Goal: Information Seeking & Learning: Learn about a topic

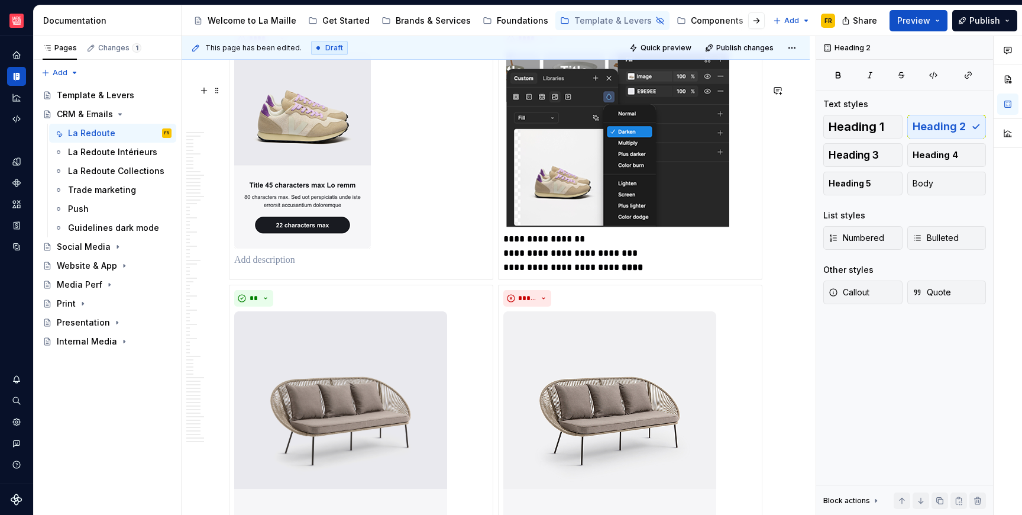
scroll to position [17163, 0]
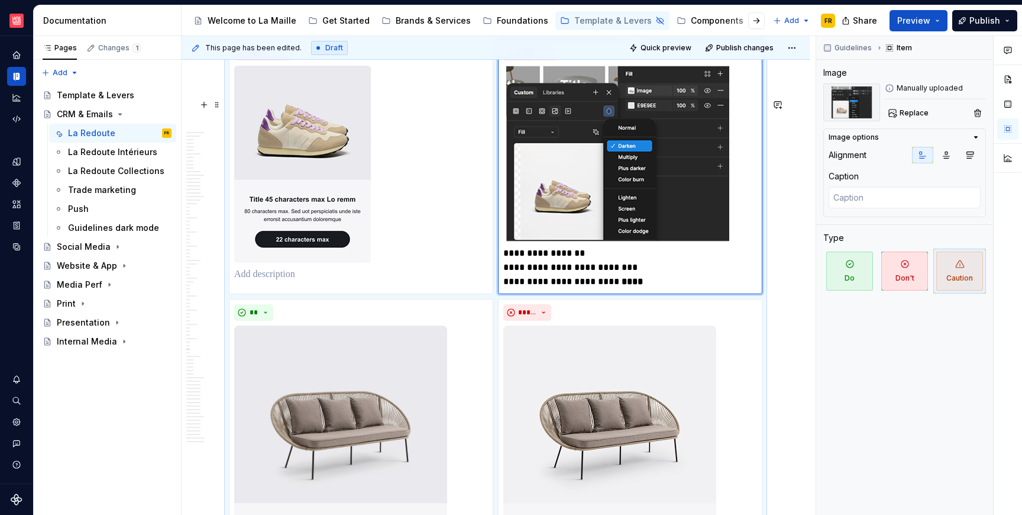
click at [541, 241] on img at bounding box center [617, 154] width 229 height 176
click at [390, 96] on div "**********" at bounding box center [496, 367] width 534 height 657
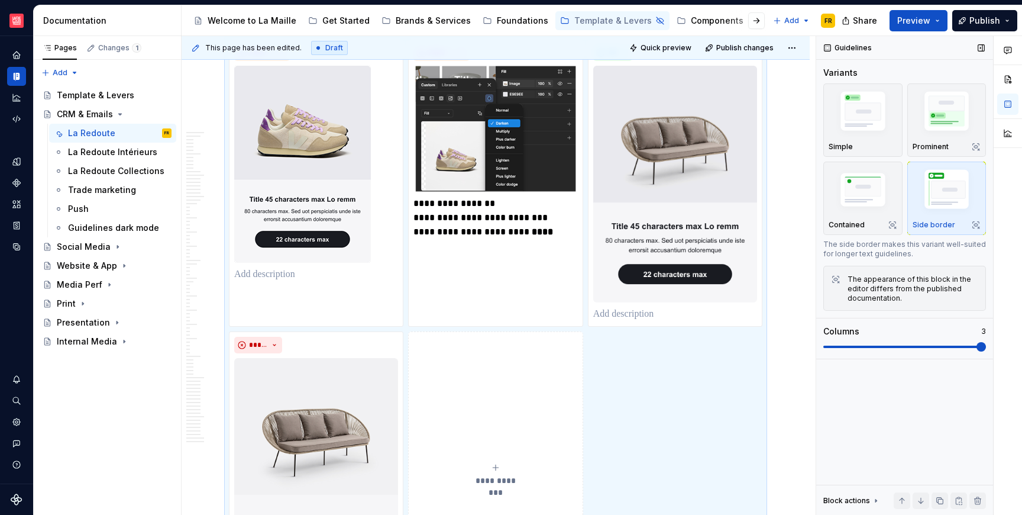
scroll to position [17226, 0]
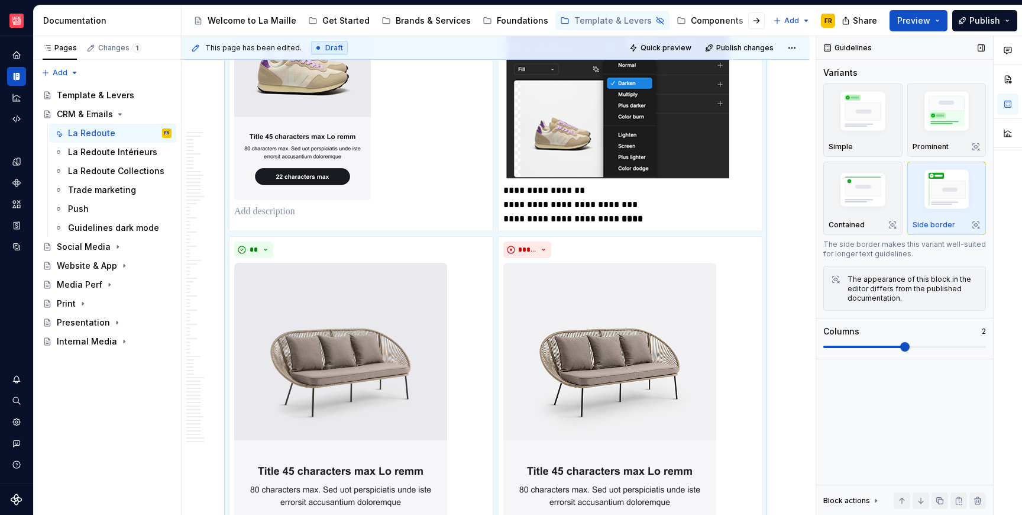
click at [900, 342] on span at bounding box center [904, 346] width 9 height 9
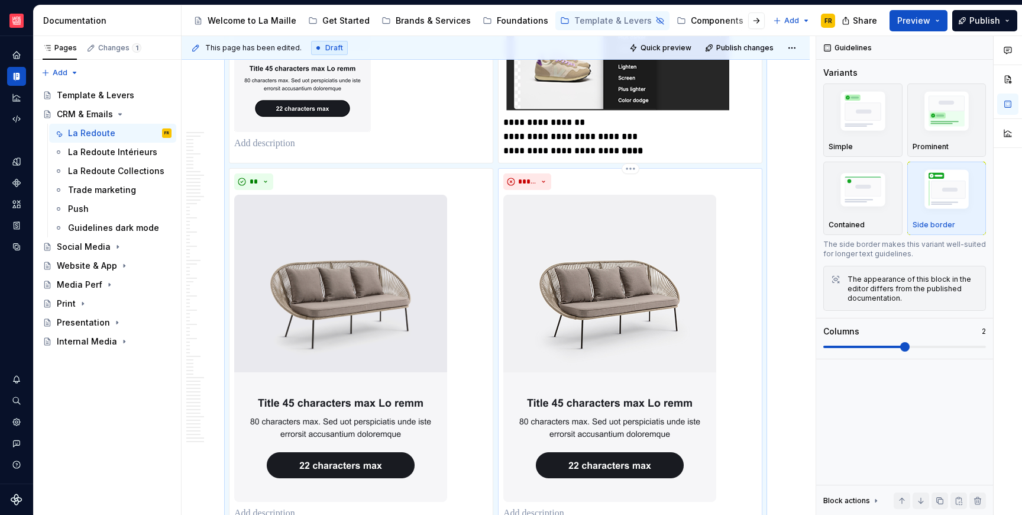
scroll to position [17296, 0]
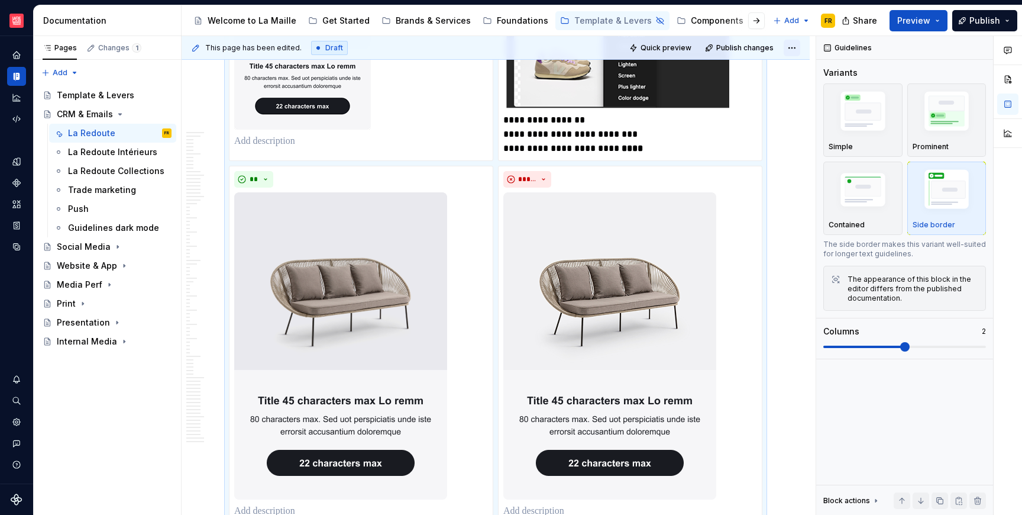
click at [796, 49] on html "[PERSON_NAME] FR Design system data Documentation Accessibility guide for tree …" at bounding box center [511, 257] width 1022 height 515
click at [760, 72] on div "Open preview" at bounding box center [753, 71] width 77 height 12
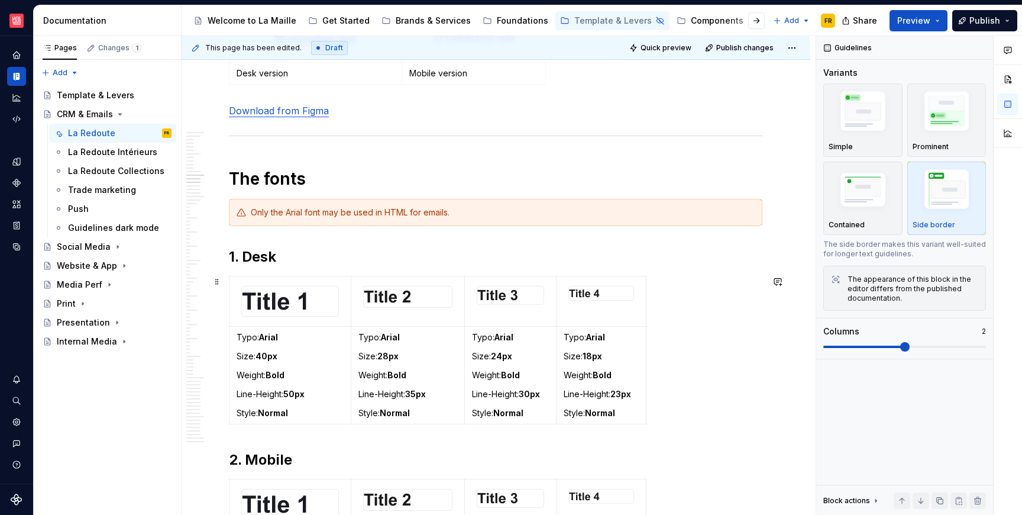
scroll to position [3796, 0]
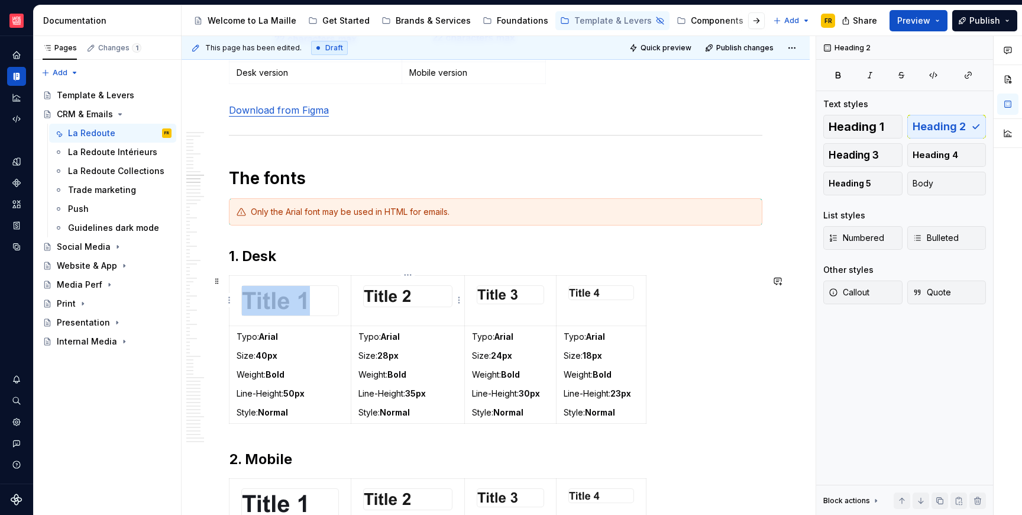
drag, startPoint x: 369, startPoint y: 262, endPoint x: 412, endPoint y: 303, distance: 59.4
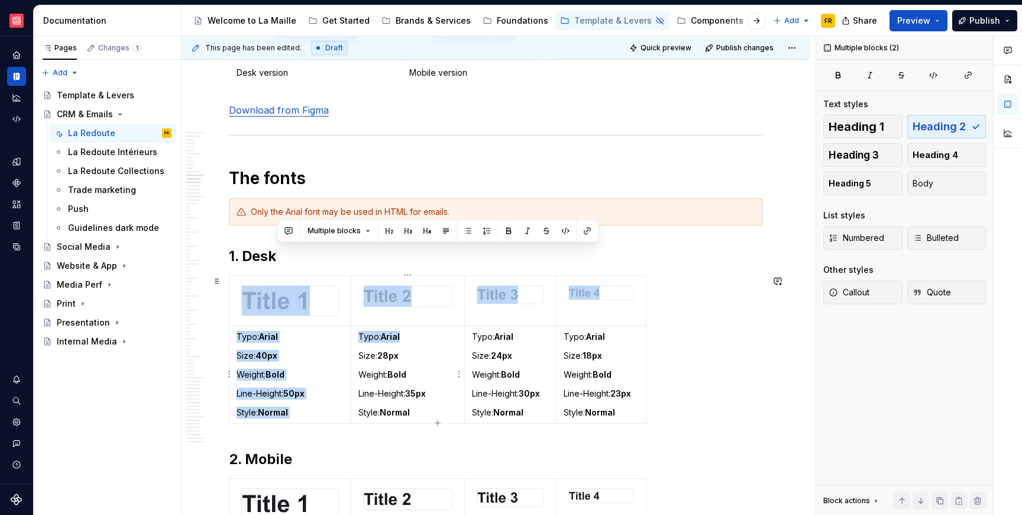
drag, startPoint x: 364, startPoint y: 262, endPoint x: 442, endPoint y: 332, distance: 104.7
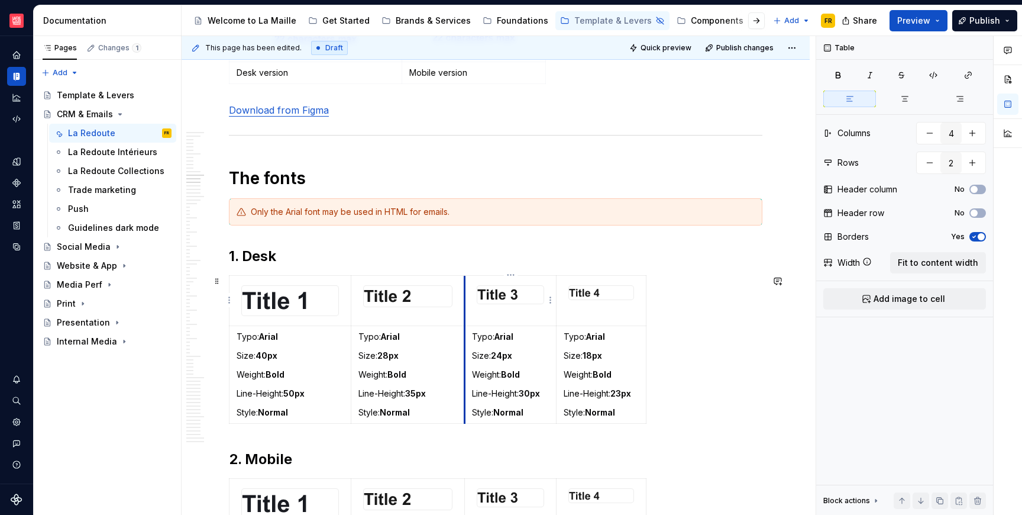
click at [466, 279] on td at bounding box center [511, 300] width 92 height 50
click at [322, 275] on table "Typo: Arial Size: 40px Weight: Bold Line-Height: 50px Style: Normal Typo: Arial…" at bounding box center [438, 349] width 418 height 148
click at [317, 285] on div at bounding box center [290, 300] width 98 height 31
click at [325, 275] on td at bounding box center [291, 300] width 122 height 50
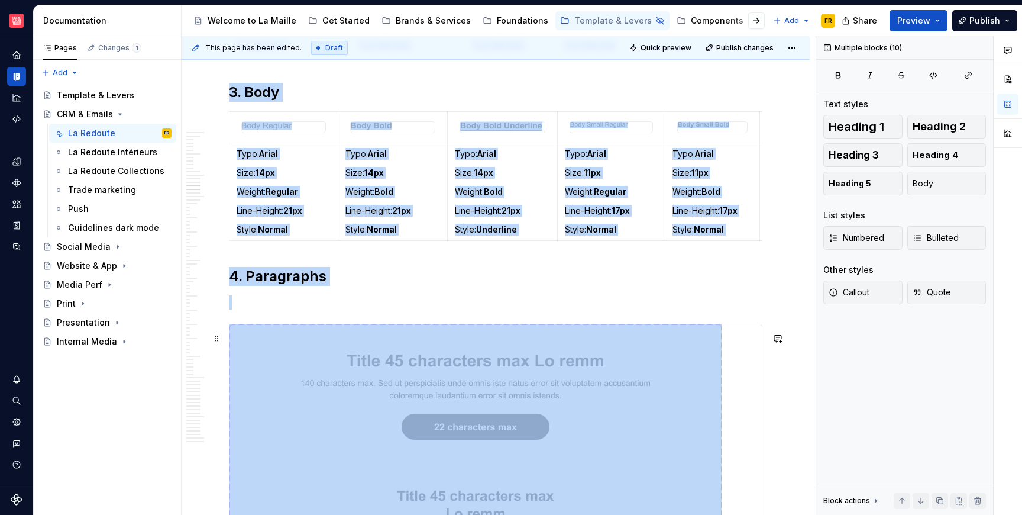
scroll to position [4385, 0]
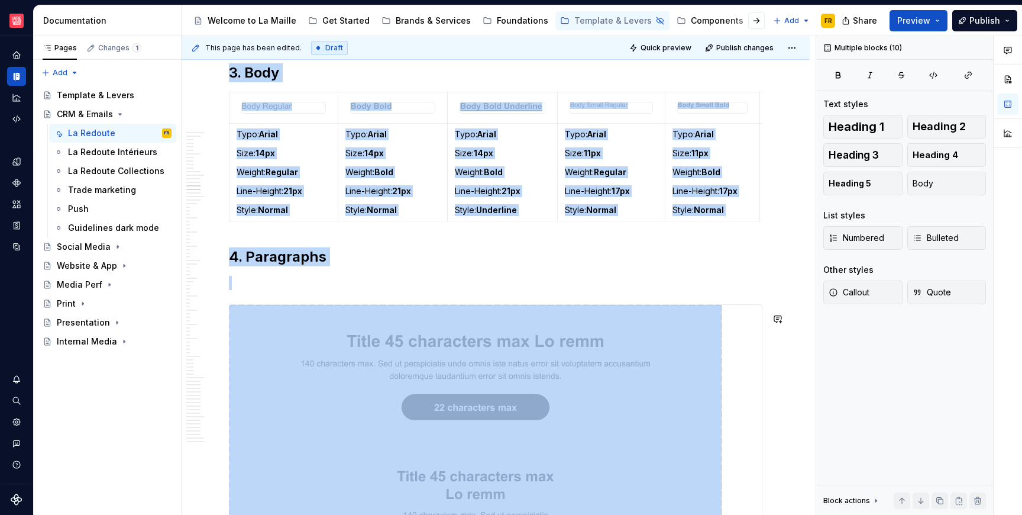
drag, startPoint x: 324, startPoint y: 260, endPoint x: 773, endPoint y: 304, distance: 451.2
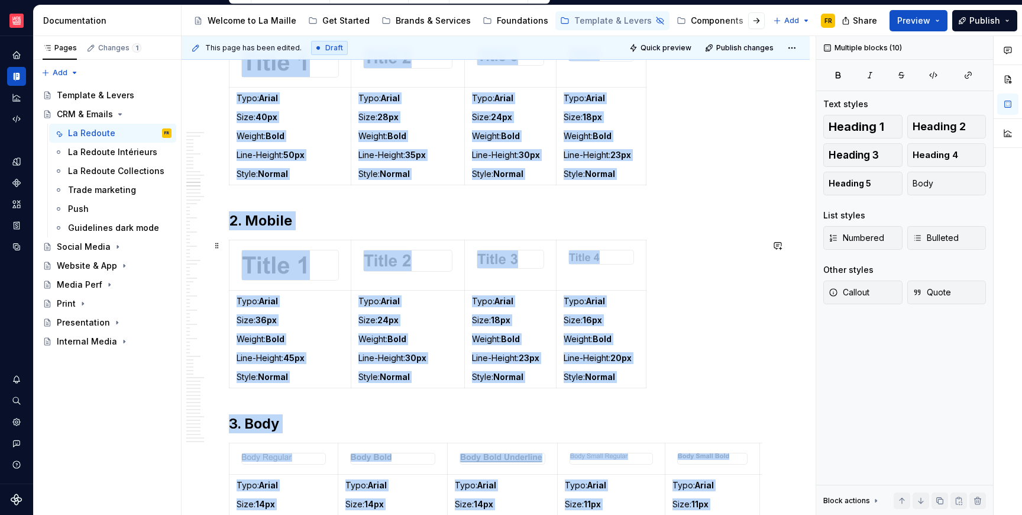
scroll to position [3651, 0]
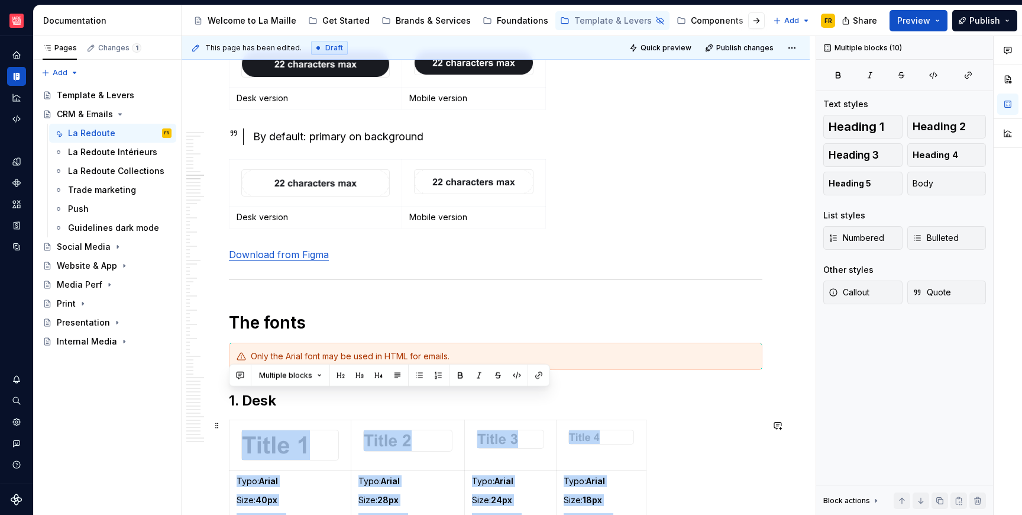
click at [656, 434] on div "Typo: Arial Size: 40px Weight: Bold Line-Height: 50px Style: Normal Typo: Arial…" at bounding box center [496, 495] width 534 height 153
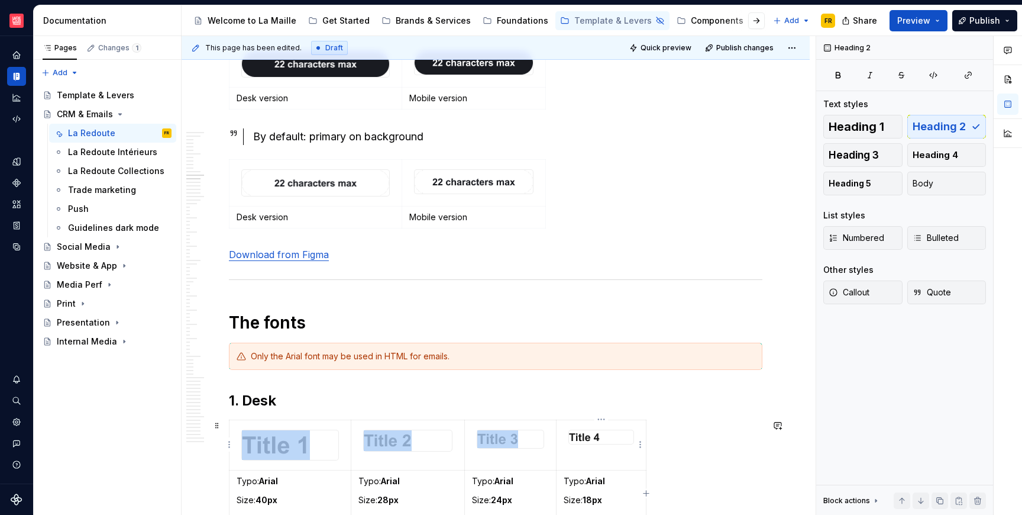
drag, startPoint x: 653, startPoint y: 409, endPoint x: 592, endPoint y: 431, distance: 64.0
click at [289, 421] on html "[PERSON_NAME] FR Design system data Documentation Accessibility guide for tree …" at bounding box center [511, 257] width 1022 height 515
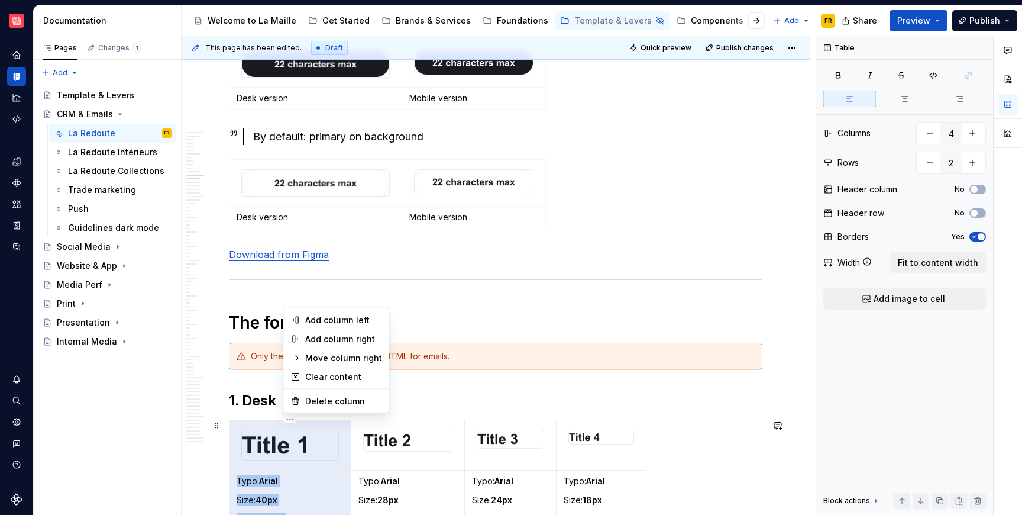
click at [981, 211] on div "Comments Open comments No comments yet Select ‘Comment’ from the block context …" at bounding box center [919, 275] width 206 height 479
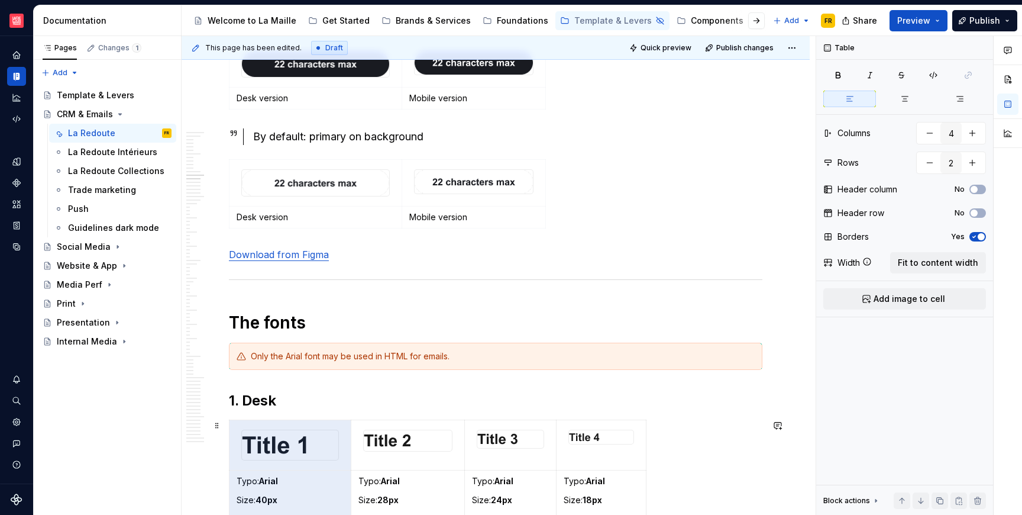
click at [981, 211] on button "No" at bounding box center [978, 212] width 17 height 9
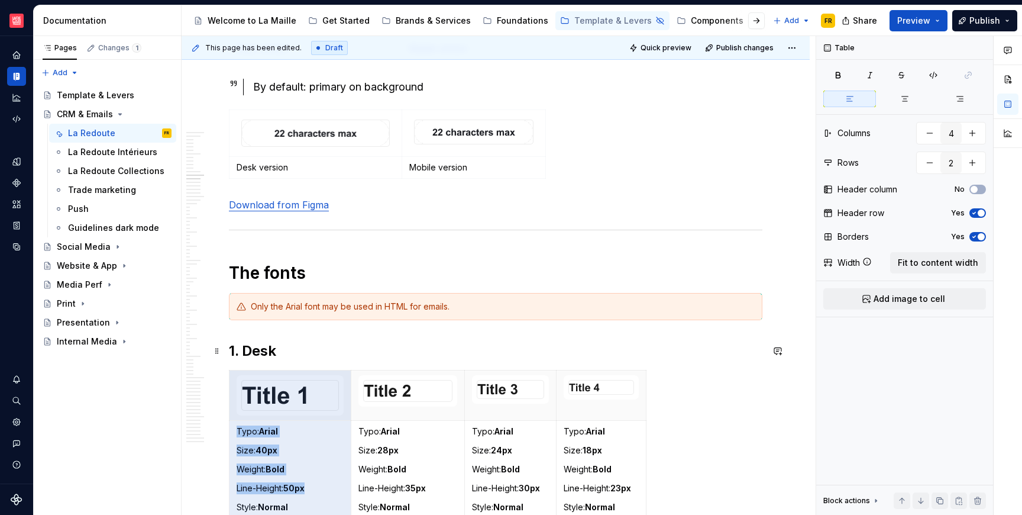
click at [691, 356] on h2 "1. Desk" at bounding box center [496, 350] width 534 height 19
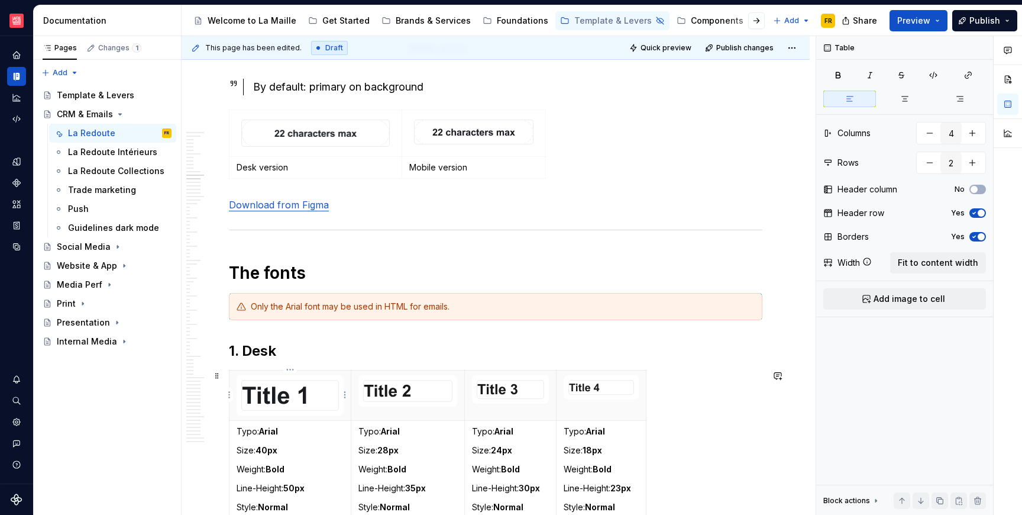
click at [233, 374] on th at bounding box center [291, 395] width 122 height 50
click at [974, 211] on icon "button" at bounding box center [974, 212] width 9 height 7
click at [981, 190] on button "No" at bounding box center [978, 189] width 17 height 9
click at [981, 190] on span "button" at bounding box center [981, 189] width 7 height 7
click at [971, 235] on icon "button" at bounding box center [974, 236] width 9 height 7
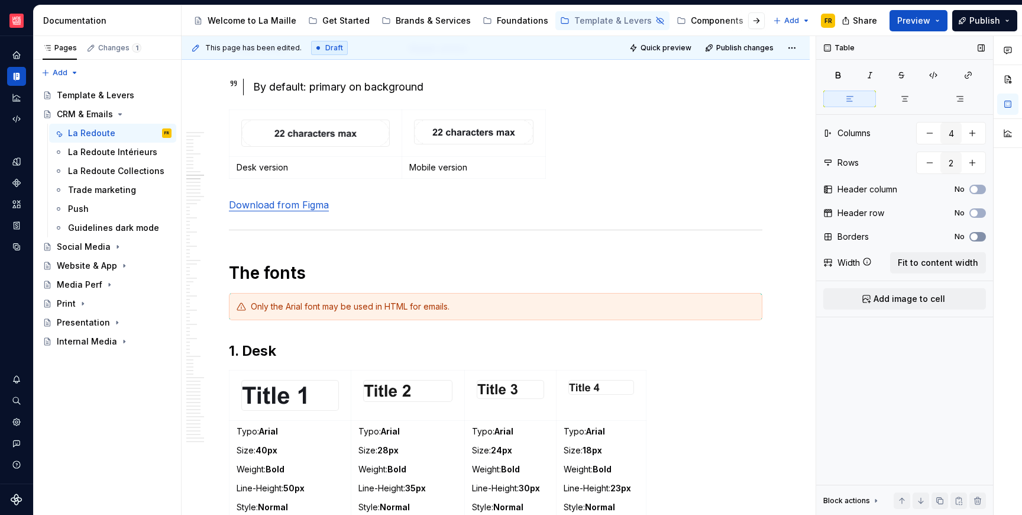
click at [984, 238] on button "No" at bounding box center [978, 236] width 17 height 9
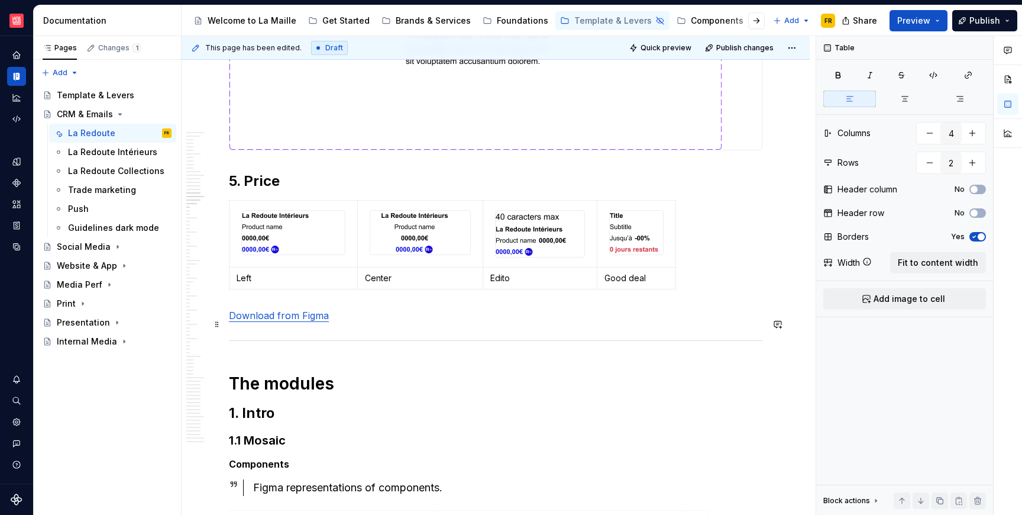
scroll to position [5868, 0]
click at [370, 246] on div at bounding box center [421, 231] width 102 height 45
click at [267, 212] on td at bounding box center [294, 232] width 128 height 67
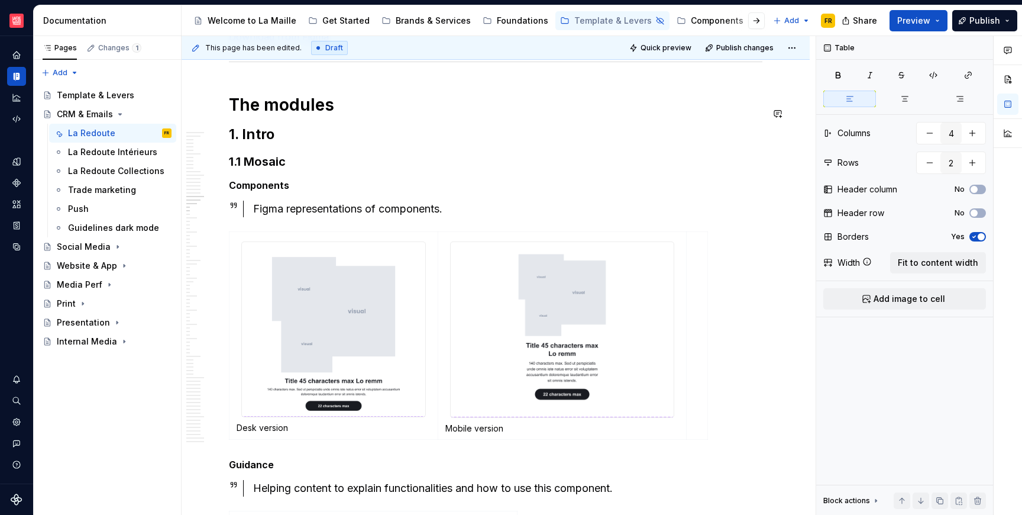
scroll to position [6149, 0]
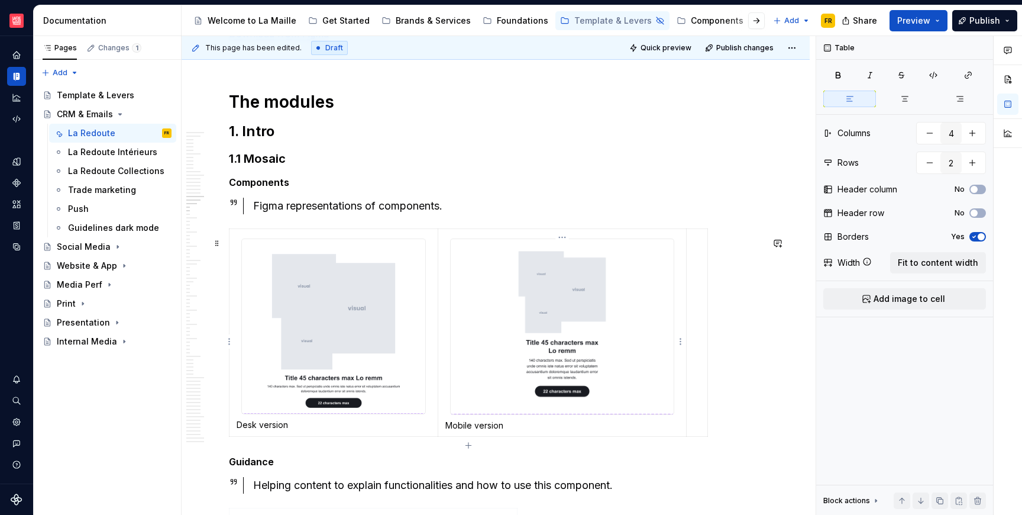
click at [626, 333] on img at bounding box center [562, 326] width 223 height 175
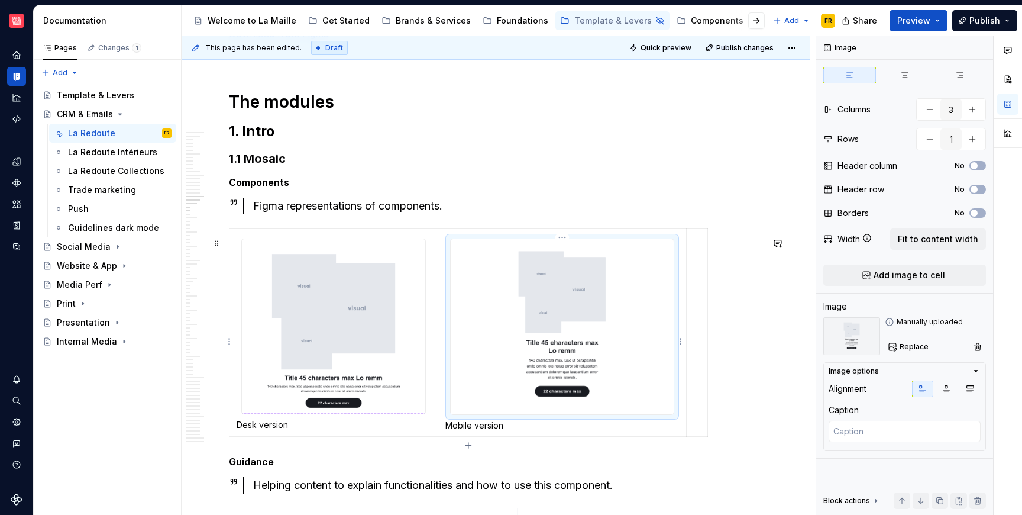
click at [454, 239] on td "Mobile version" at bounding box center [562, 332] width 248 height 208
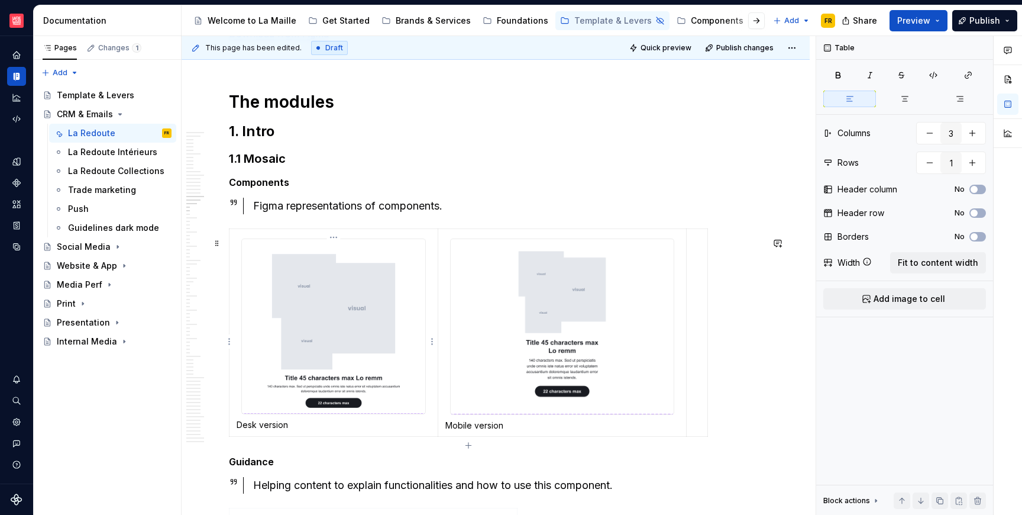
click at [430, 241] on td "Desk version" at bounding box center [334, 332] width 209 height 208
click at [432, 246] on td "Desk version" at bounding box center [334, 332] width 209 height 208
click at [230, 254] on td "Desk version" at bounding box center [334, 332] width 209 height 208
click at [241, 253] on div at bounding box center [333, 326] width 185 height 176
type textarea "*"
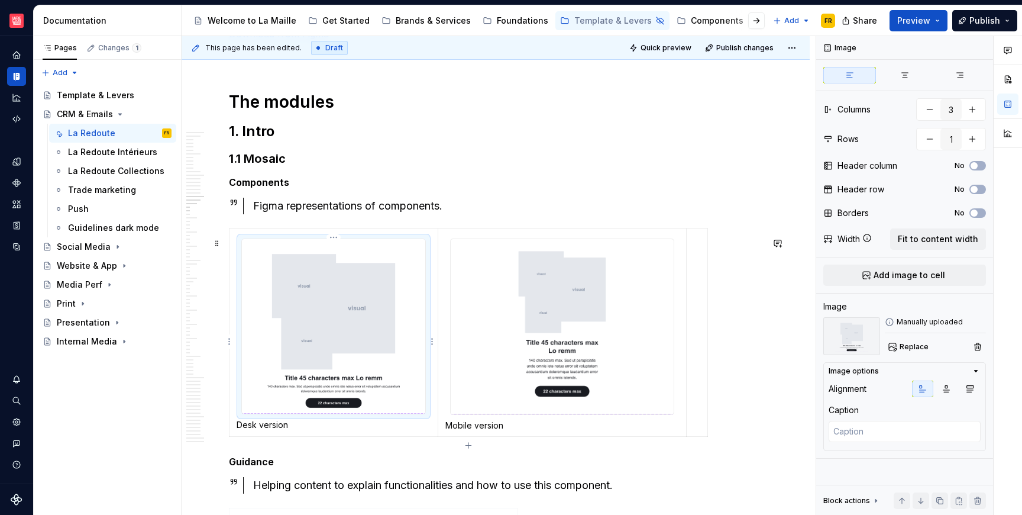
click at [231, 240] on td "Desk version" at bounding box center [334, 332] width 209 height 208
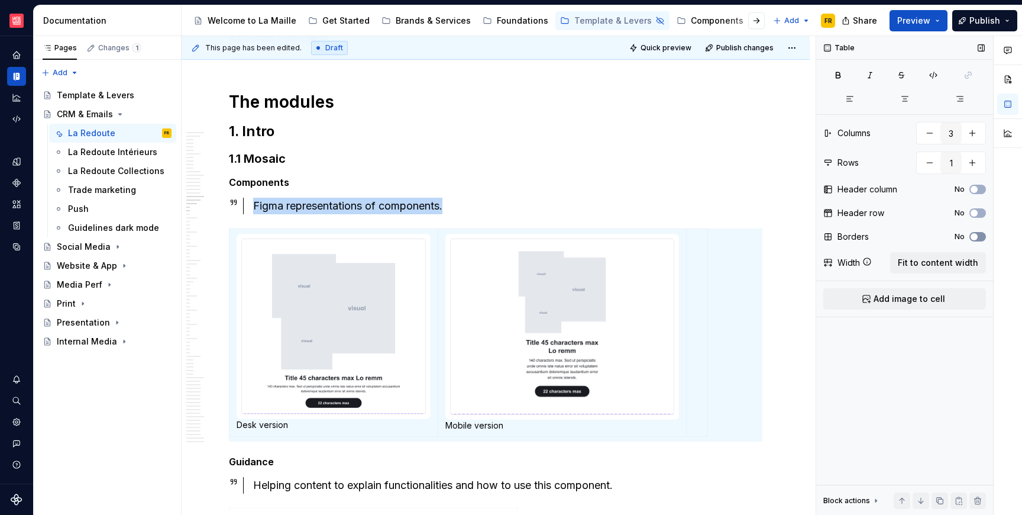
click at [980, 235] on button "No" at bounding box center [978, 236] width 17 height 9
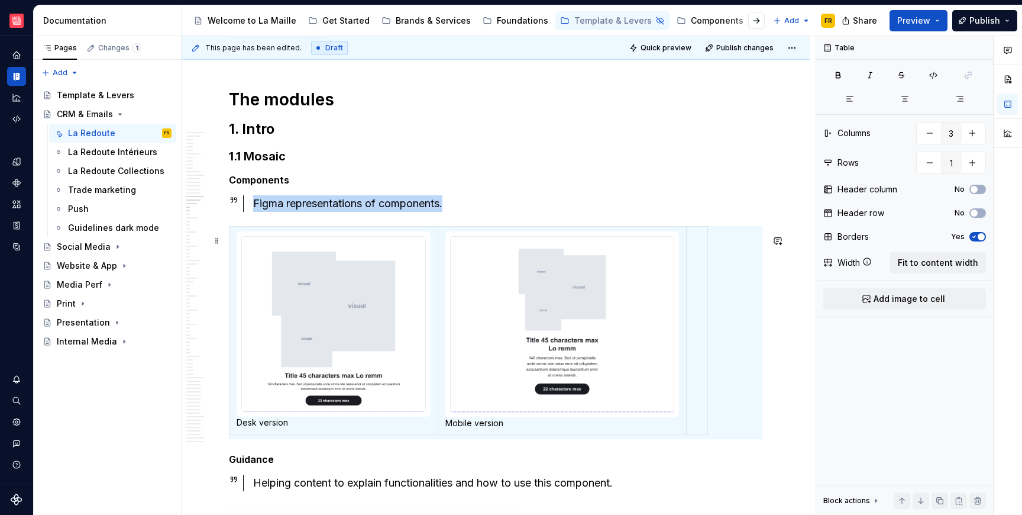
scroll to position [0, 5]
click at [929, 132] on button "button" at bounding box center [929, 132] width 21 height 21
type input "2"
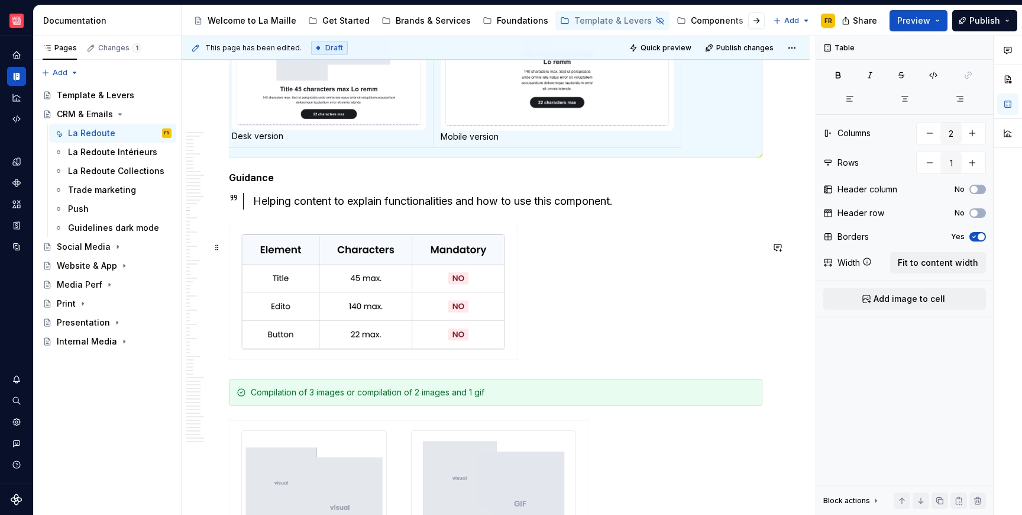
scroll to position [6498, 0]
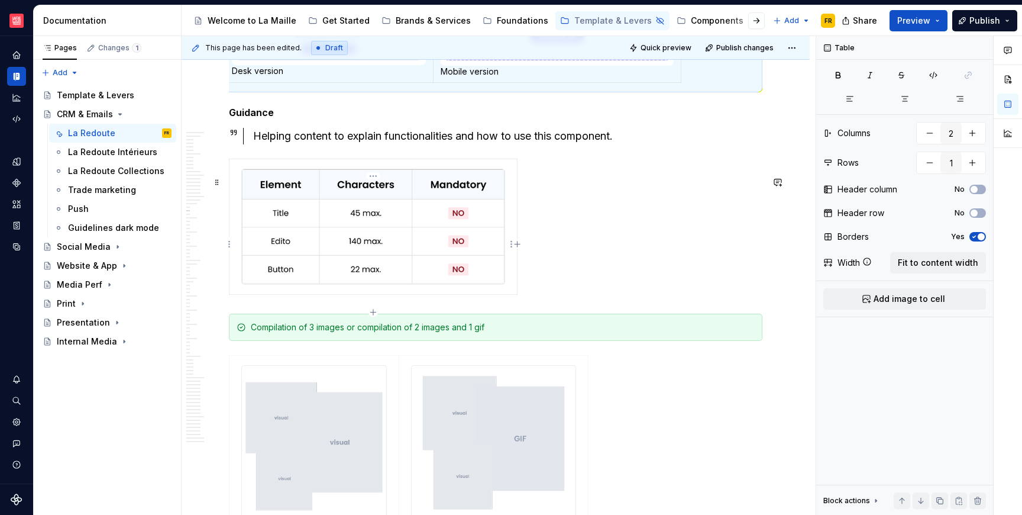
click at [431, 261] on img at bounding box center [373, 226] width 263 height 115
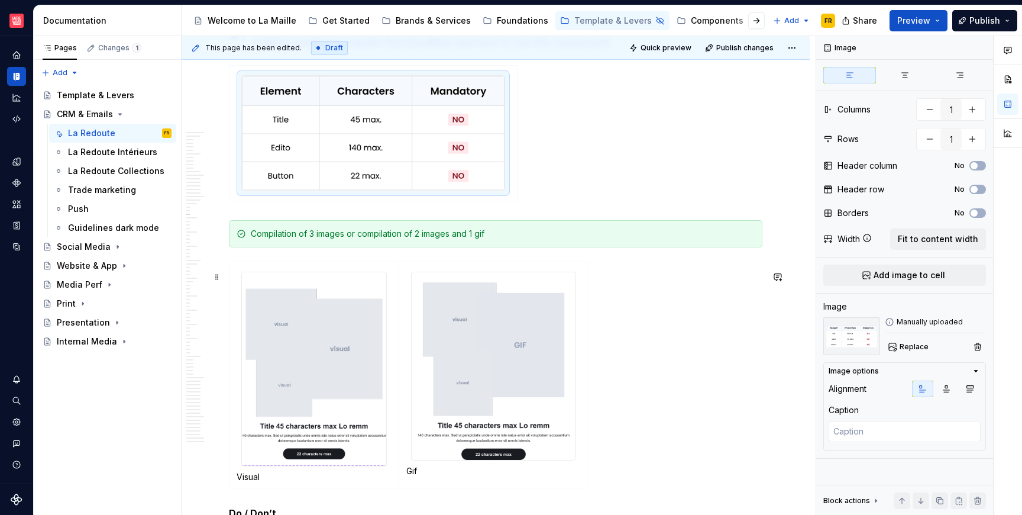
scroll to position [6693, 0]
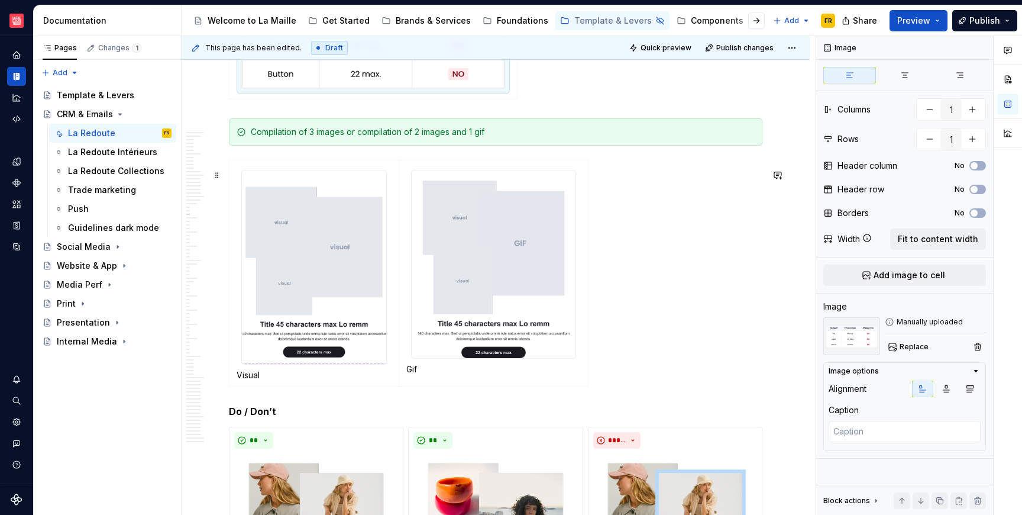
type textarea "*"
type input "2"
click at [528, 309] on img at bounding box center [494, 263] width 164 height 187
click at [378, 171] on td "Visual" at bounding box center [315, 272] width 170 height 225
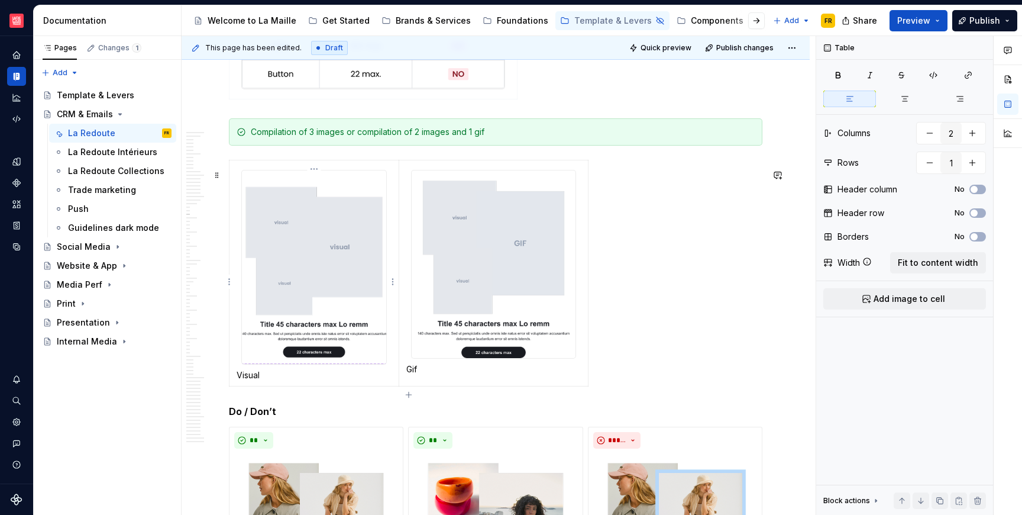
click at [383, 177] on div at bounding box center [314, 267] width 146 height 194
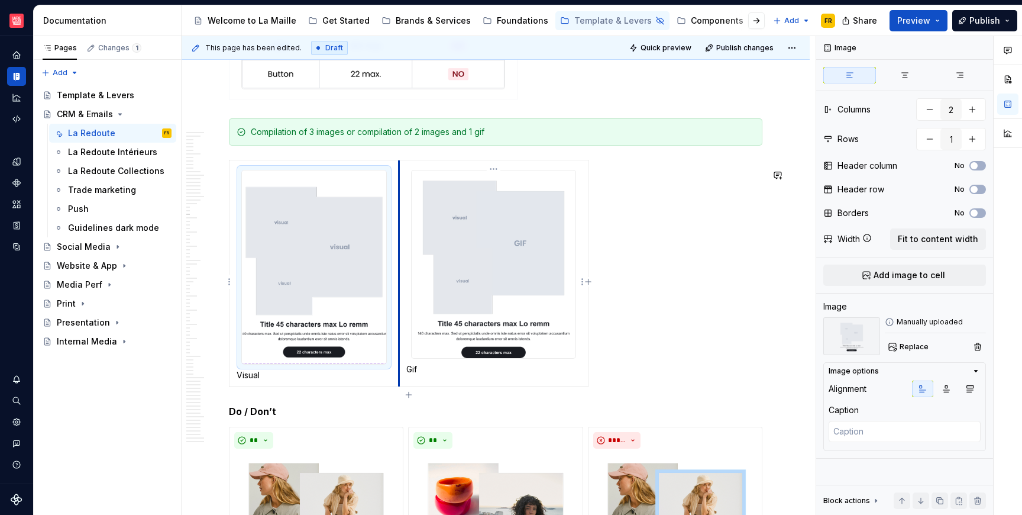
click at [399, 173] on td "Gif" at bounding box center [493, 272] width 189 height 225
click at [414, 169] on td "Gif" at bounding box center [493, 272] width 189 height 225
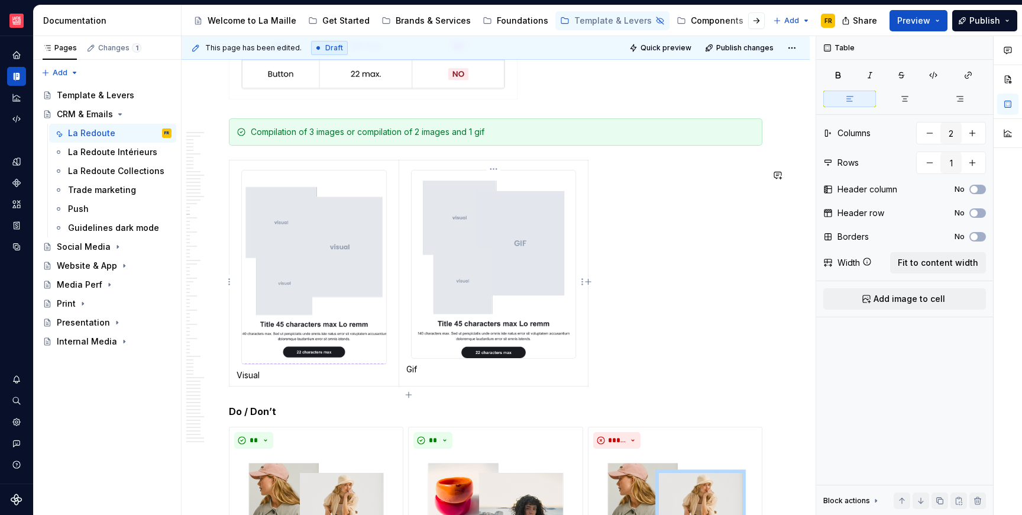
click at [414, 172] on td "Gif" at bounding box center [493, 272] width 189 height 225
click at [232, 177] on td "Visual" at bounding box center [315, 272] width 170 height 225
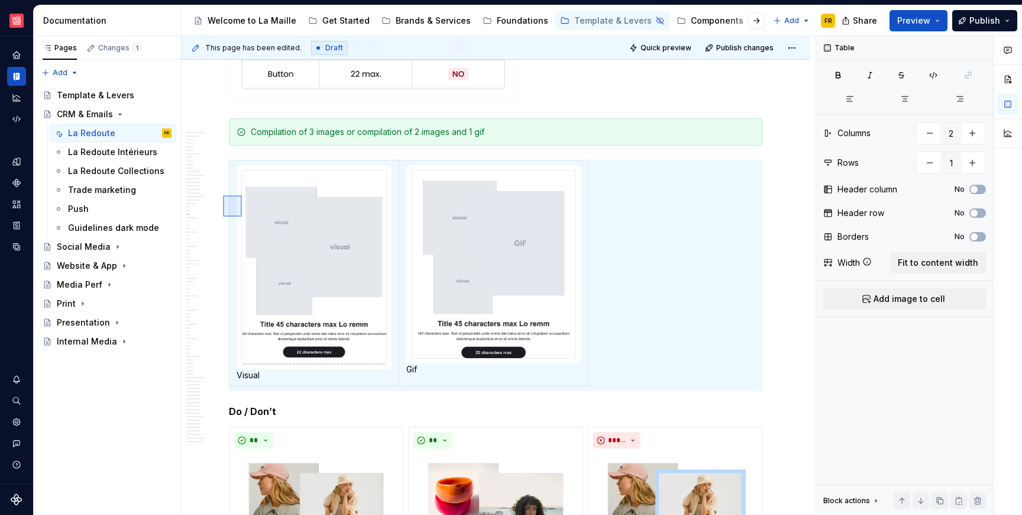
drag, startPoint x: 223, startPoint y: 195, endPoint x: 242, endPoint y: 217, distance: 28.5
click at [242, 217] on div "This page has been edited. Draft Quick preview Publish changes Hidden page CRM …" at bounding box center [499, 275] width 634 height 479
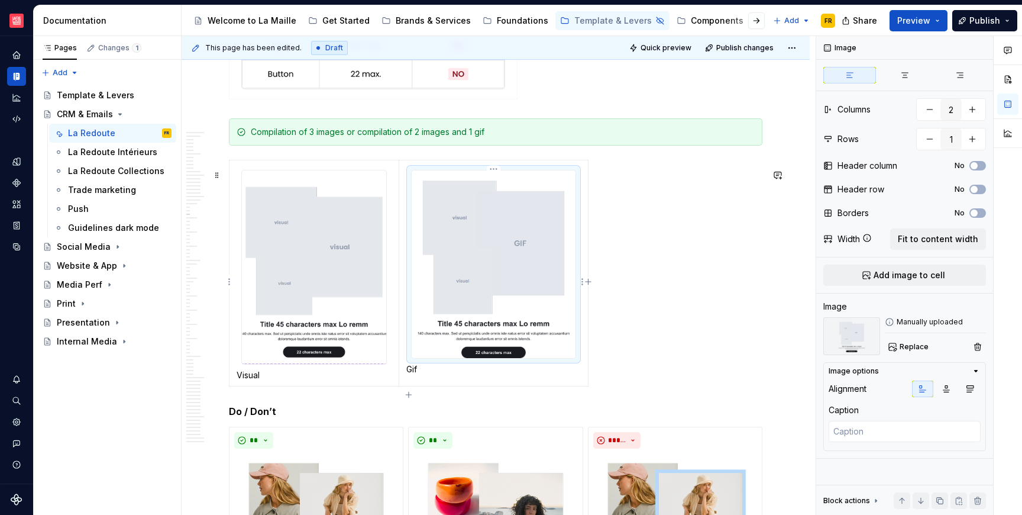
click at [525, 314] on img at bounding box center [494, 263] width 164 height 187
click at [592, 294] on div "Visual Gif" at bounding box center [496, 275] width 534 height 231
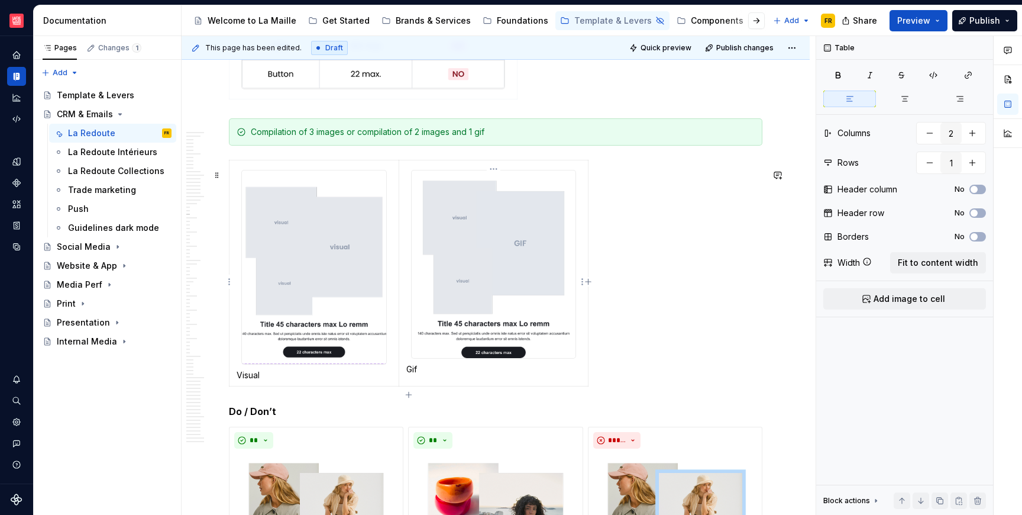
click at [411, 219] on div at bounding box center [493, 264] width 165 height 188
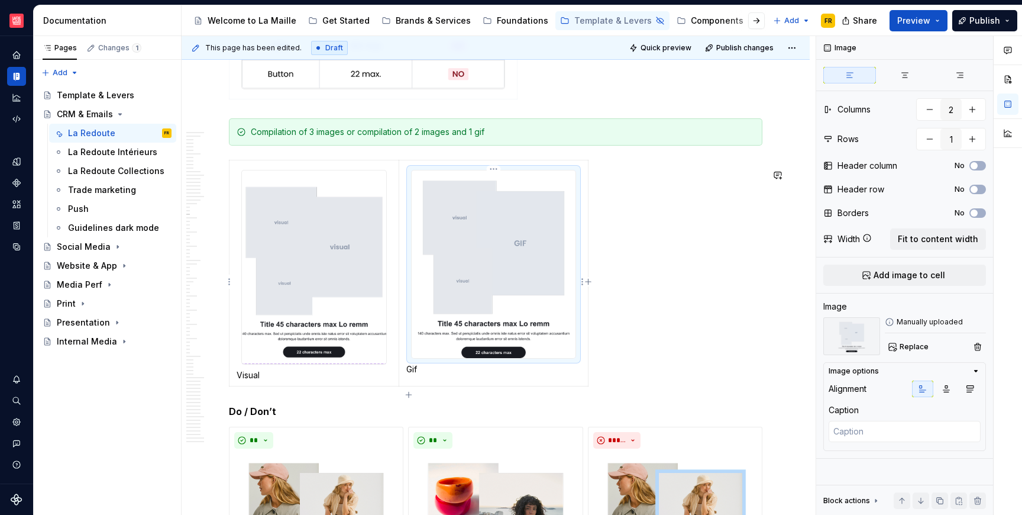
click at [404, 170] on td "Gif" at bounding box center [493, 272] width 189 height 225
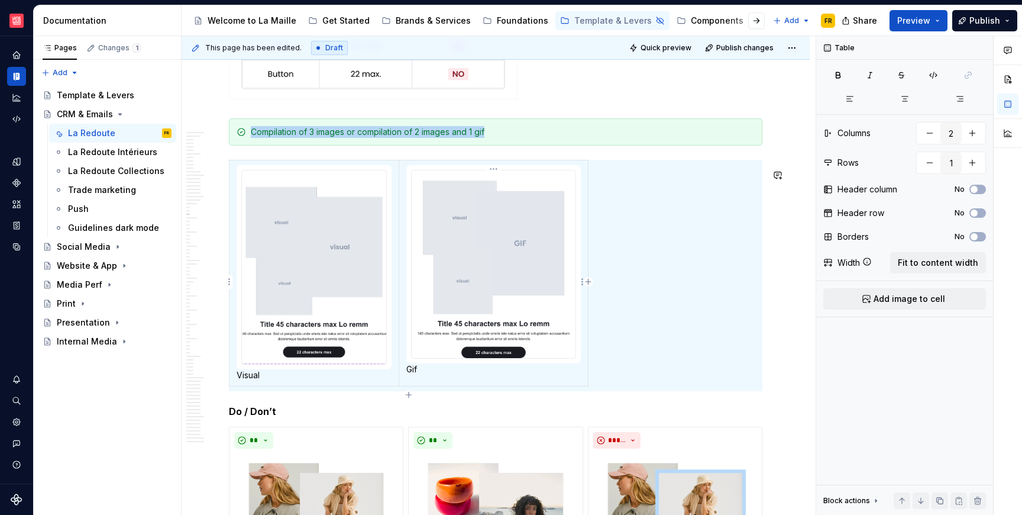
click at [404, 170] on td "Gif" at bounding box center [493, 272] width 189 height 225
click at [984, 237] on button "No" at bounding box center [978, 236] width 17 height 9
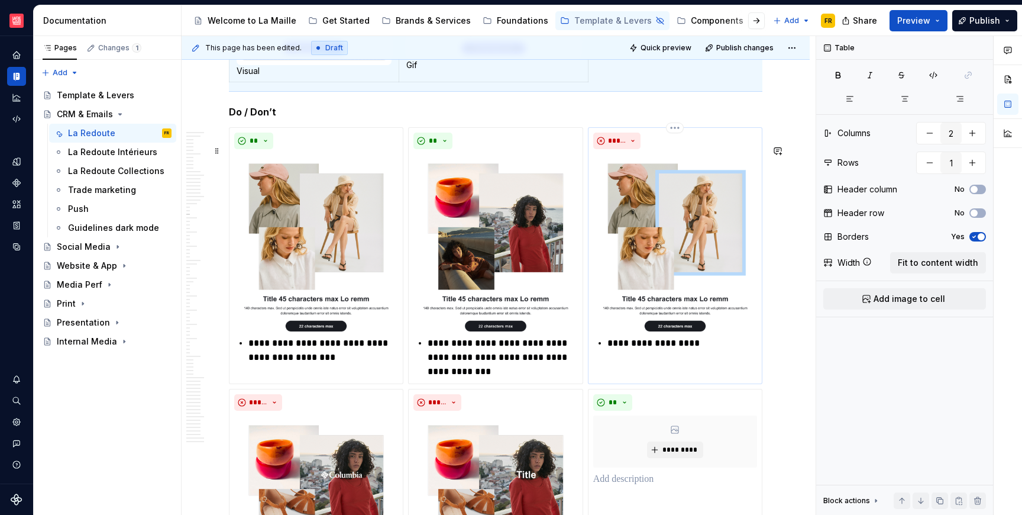
scroll to position [6997, 0]
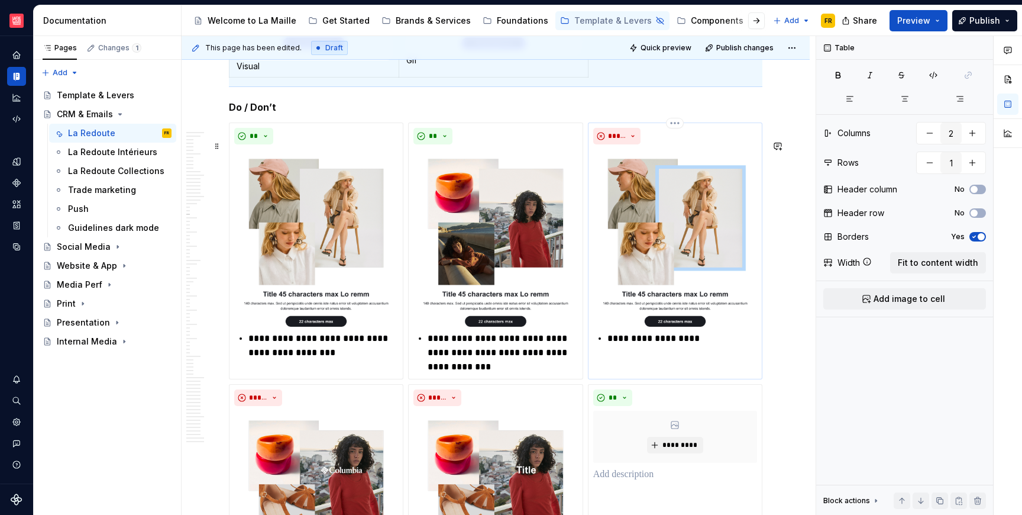
click at [599, 303] on img at bounding box center [675, 237] width 164 height 177
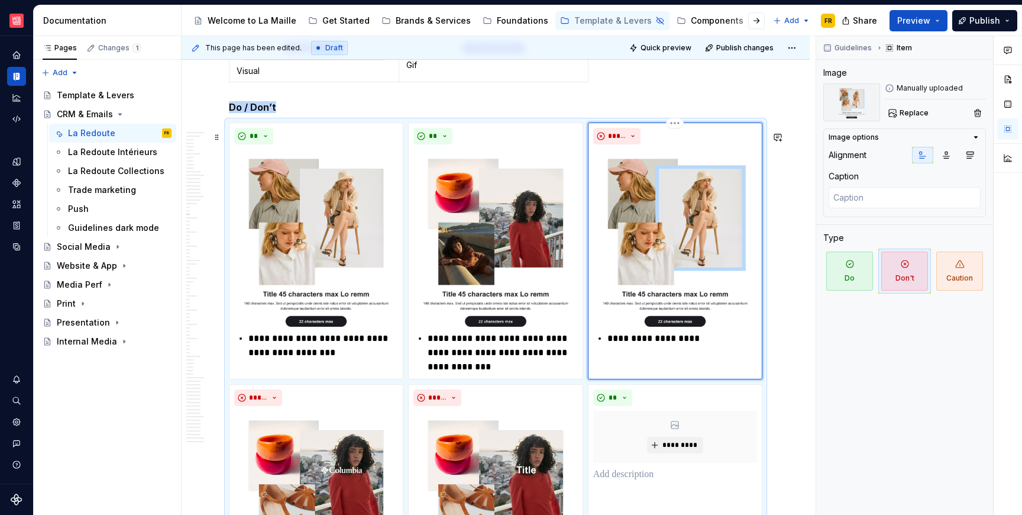
scroll to position [0, 0]
click at [359, 127] on div "**********" at bounding box center [496, 386] width 534 height 529
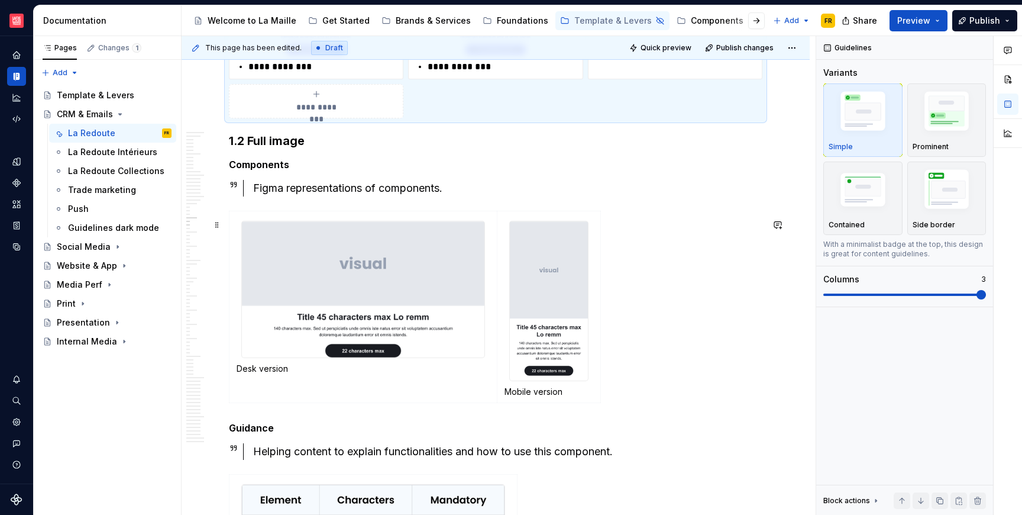
scroll to position [7536, 0]
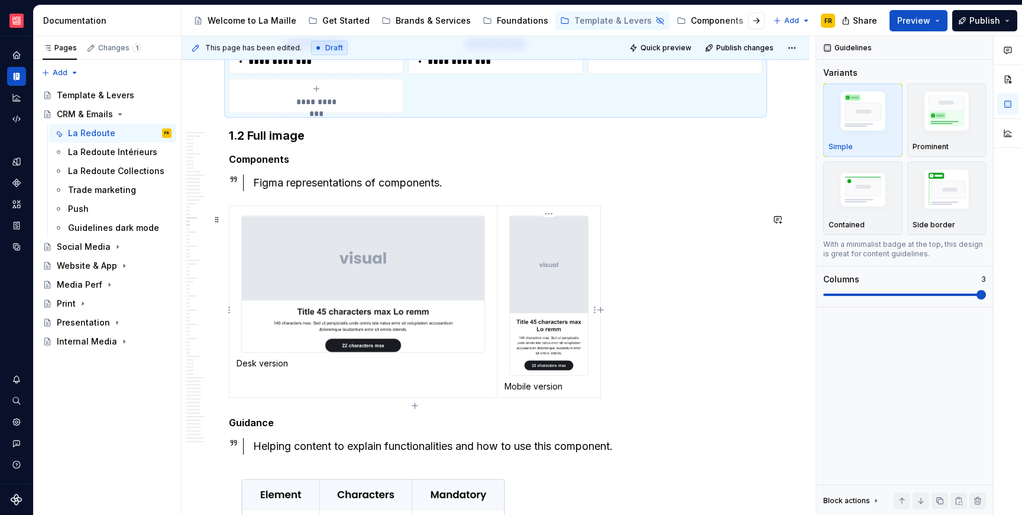
click at [516, 376] on img at bounding box center [549, 296] width 78 height 160
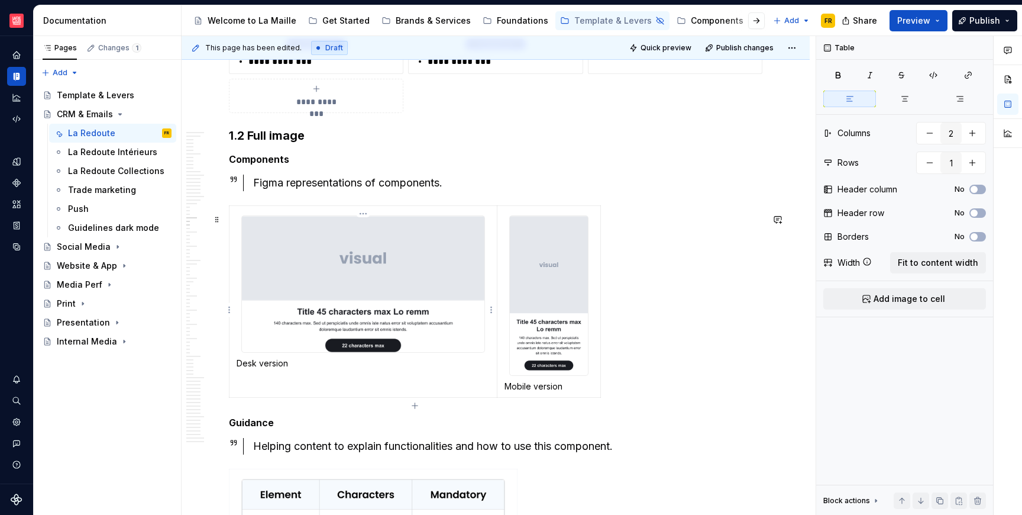
click at [491, 219] on td "Desk version" at bounding box center [364, 301] width 268 height 192
click at [495, 219] on td "Desk version" at bounding box center [364, 301] width 268 height 192
click at [499, 219] on td "Mobile version" at bounding box center [550, 301] width 104 height 192
click at [504, 217] on td "Mobile version" at bounding box center [550, 301] width 104 height 192
click at [503, 218] on td "Mobile version" at bounding box center [550, 301] width 104 height 192
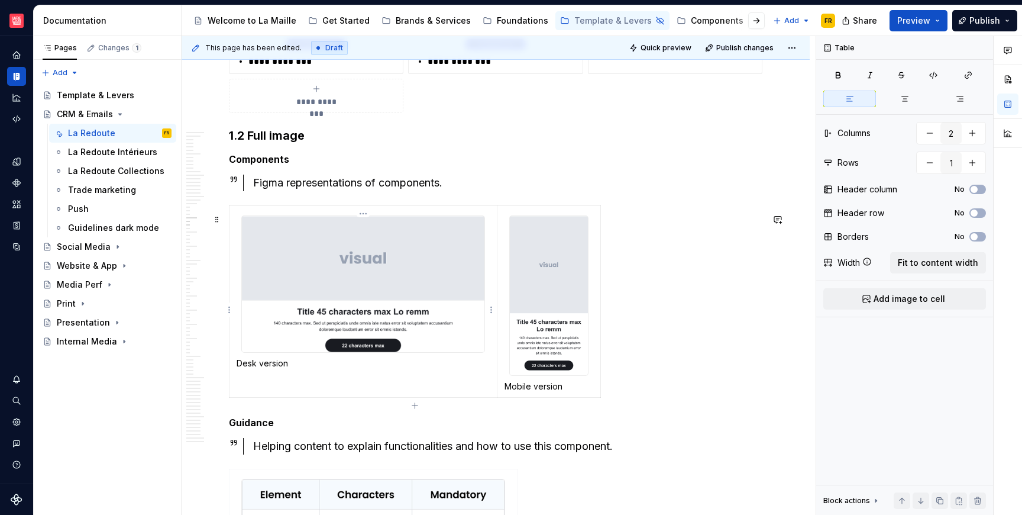
click at [234, 224] on td "Desk version" at bounding box center [364, 301] width 268 height 192
click at [244, 214] on td "Desk version" at bounding box center [364, 301] width 268 height 192
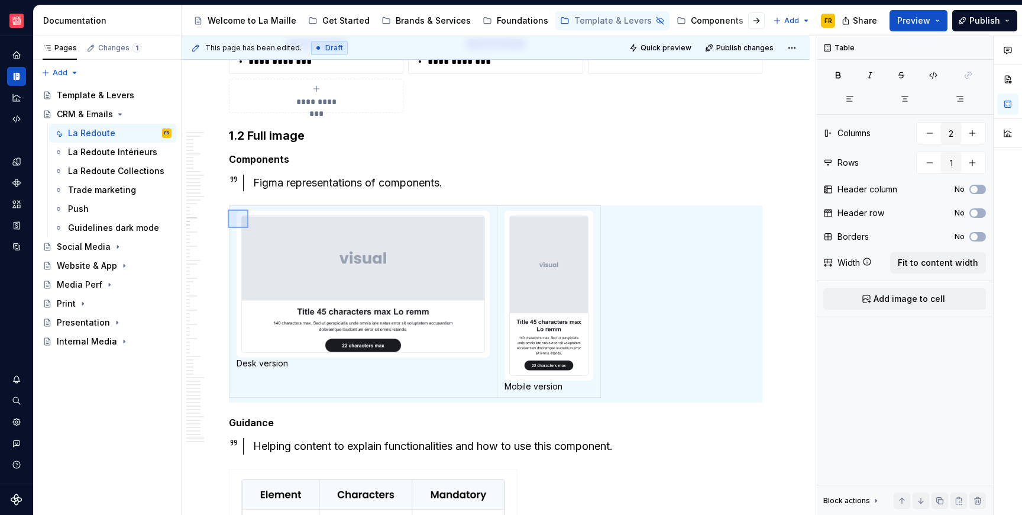
drag, startPoint x: 231, startPoint y: 213, endPoint x: 248, endPoint y: 228, distance: 23.1
click at [248, 228] on div "This page has been edited. Draft Quick preview Publish changes Hidden page CRM …" at bounding box center [499, 275] width 634 height 479
click at [985, 234] on button "No" at bounding box center [978, 236] width 17 height 9
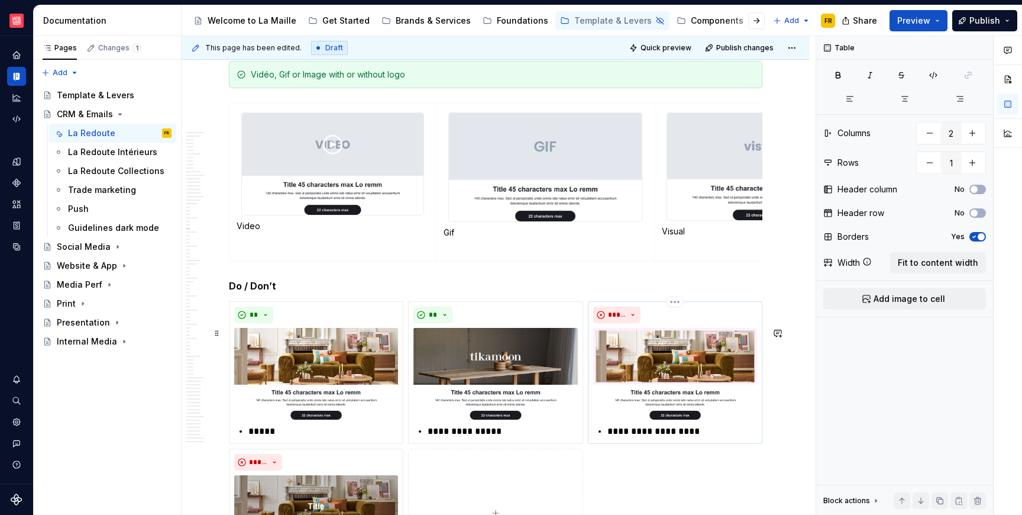
scroll to position [8099, 0]
click at [495, 195] on img at bounding box center [545, 166] width 193 height 108
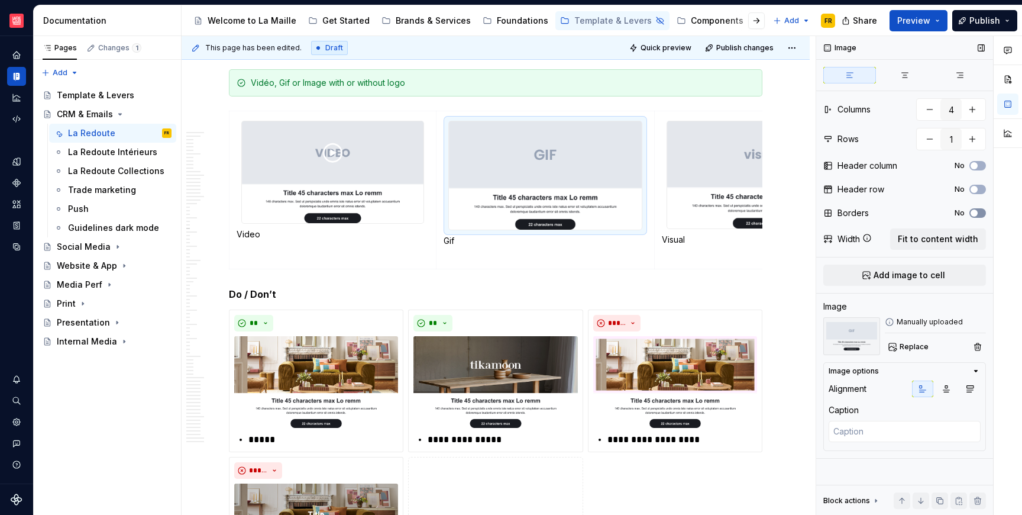
click at [977, 210] on icon "button" at bounding box center [974, 212] width 9 height 7
click at [374, 269] on td "Video" at bounding box center [333, 190] width 207 height 158
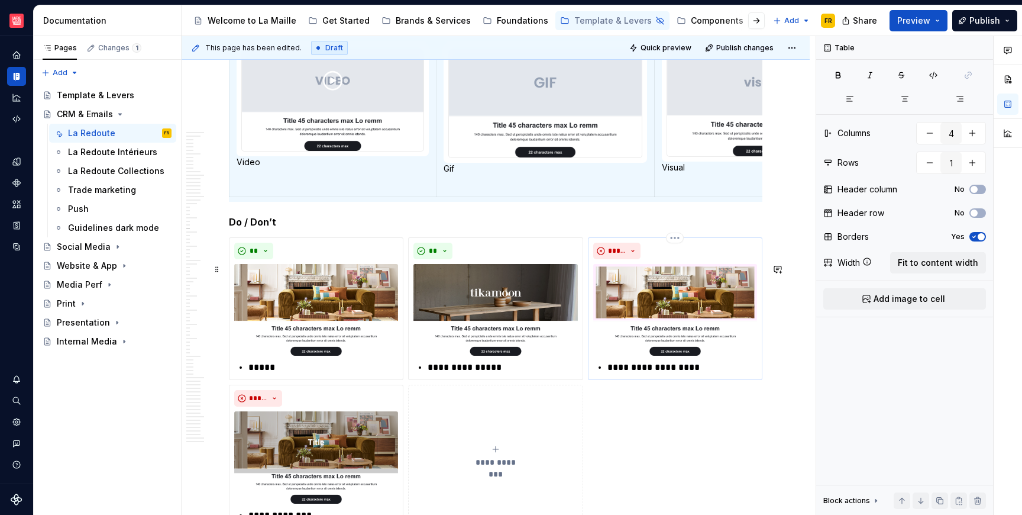
scroll to position [8186, 0]
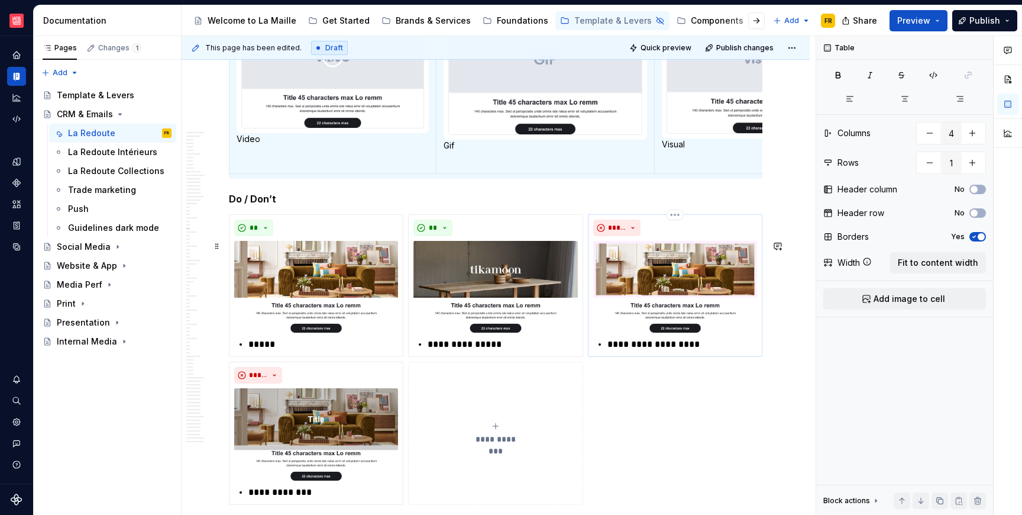
click at [642, 333] on img at bounding box center [675, 287] width 164 height 92
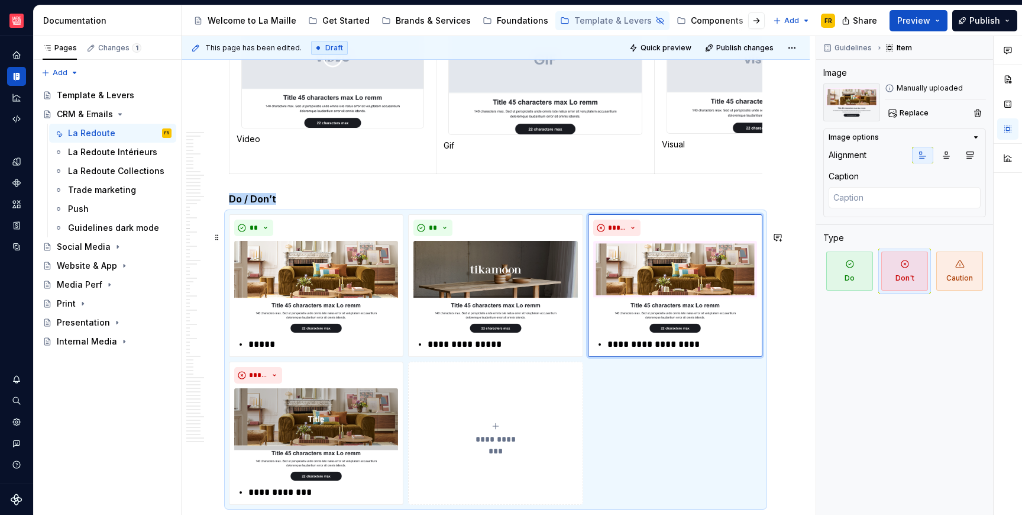
click at [375, 228] on div "**********" at bounding box center [496, 359] width 534 height 290
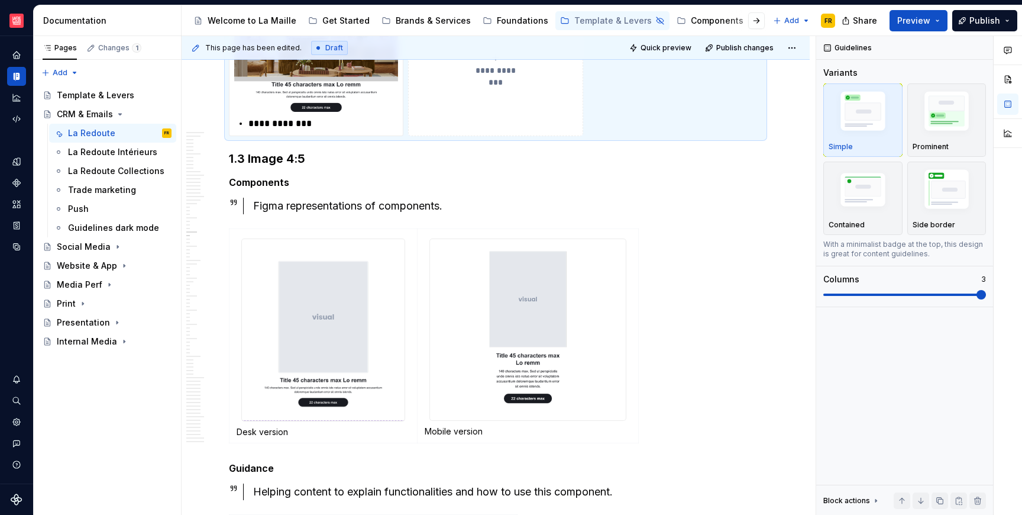
scroll to position [8590, 0]
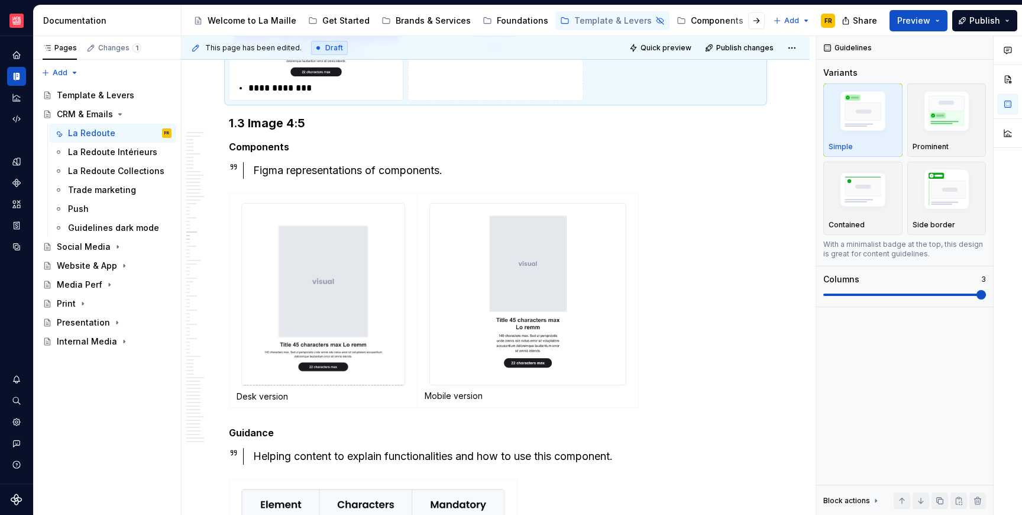
click at [648, 332] on div "Desk version Mobile version" at bounding box center [496, 302] width 534 height 219
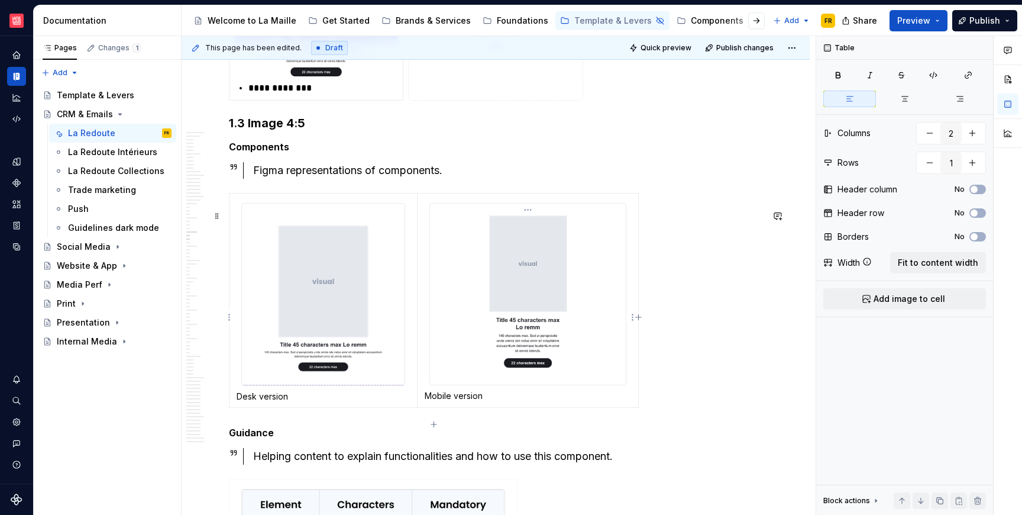
click at [627, 328] on div at bounding box center [528, 294] width 197 height 183
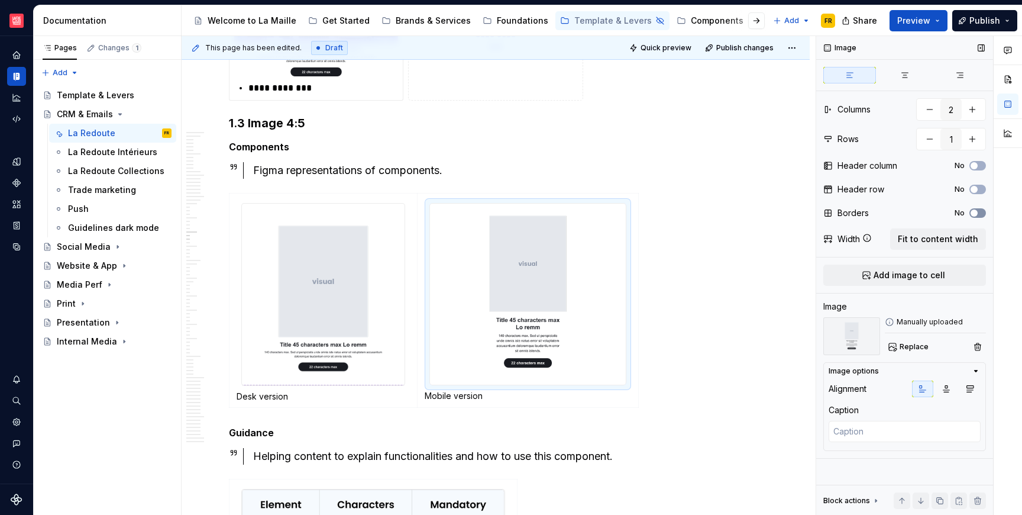
click at [981, 210] on button "No" at bounding box center [978, 212] width 17 height 9
click at [719, 272] on div "Desk version Mobile version" at bounding box center [496, 302] width 534 height 219
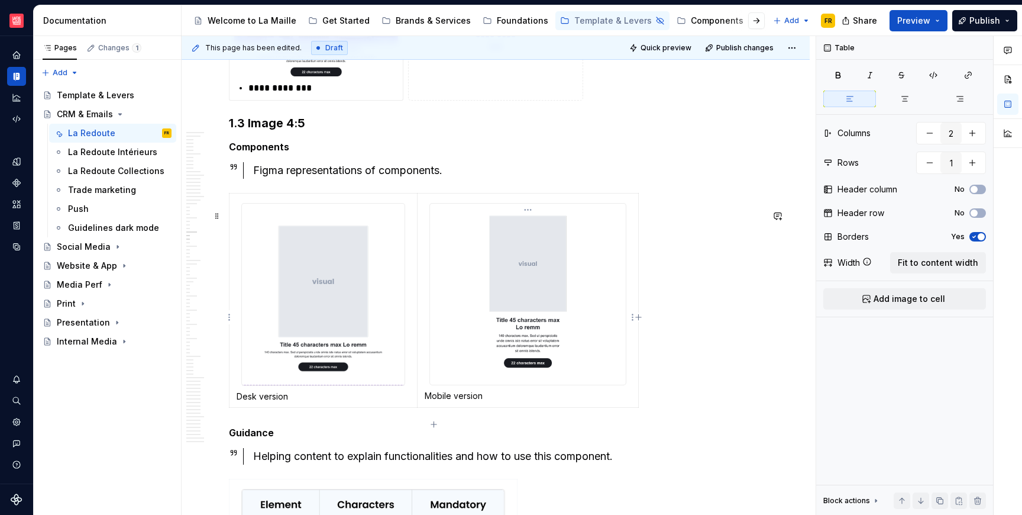
click at [421, 247] on td "Mobile version" at bounding box center [527, 300] width 221 height 214
click at [390, 230] on img at bounding box center [323, 295] width 163 height 182
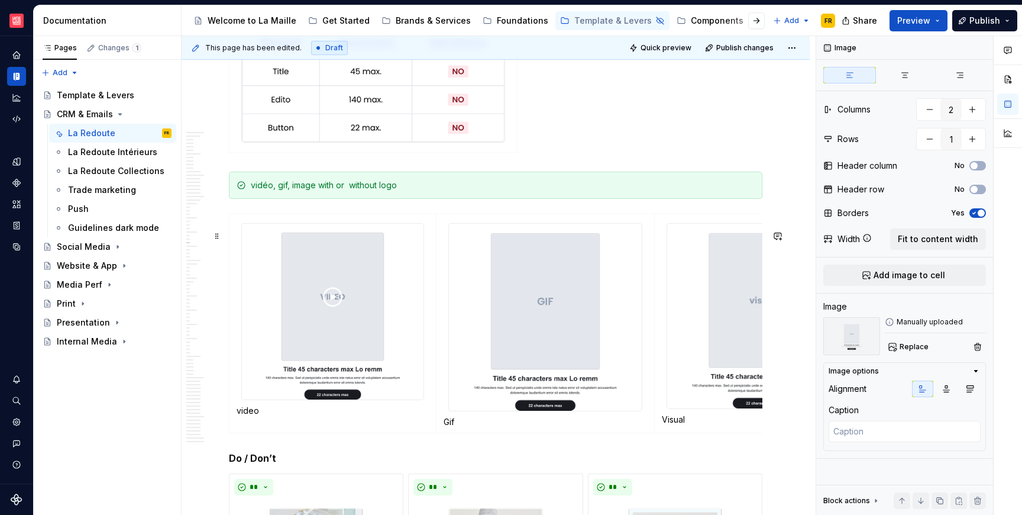
scroll to position [9054, 0]
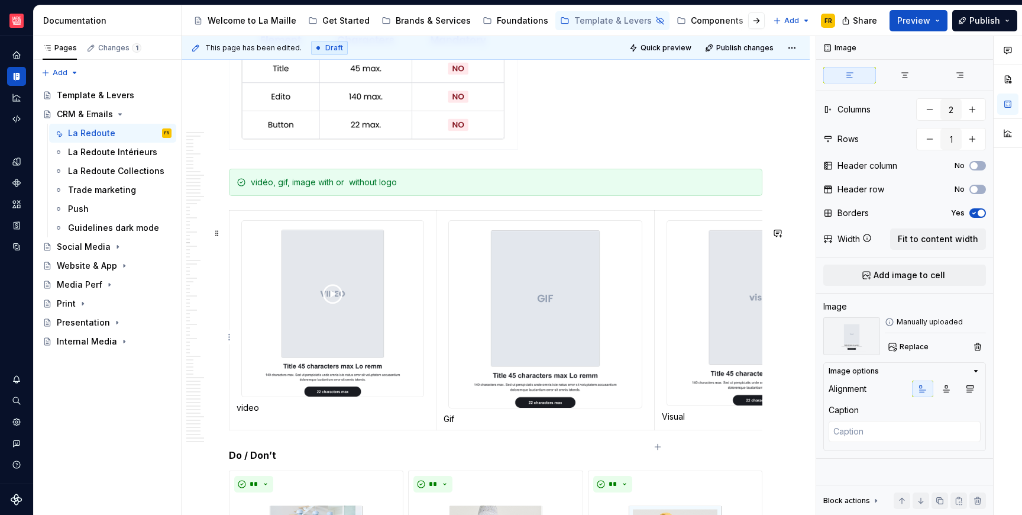
type textarea "*"
type input "4"
click at [675, 332] on img at bounding box center [762, 313] width 191 height 185
click at [981, 215] on button "No" at bounding box center [978, 212] width 17 height 9
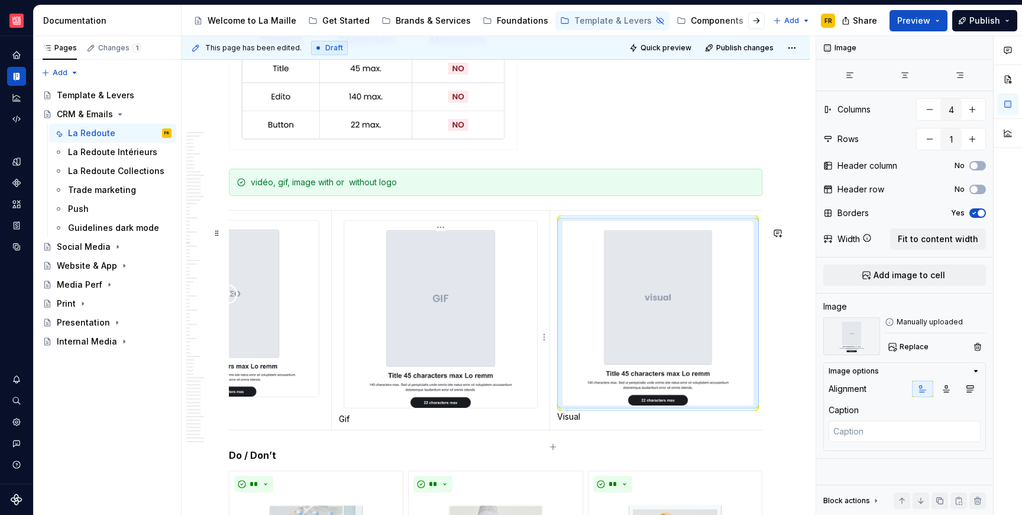
click at [483, 369] on img at bounding box center [440, 314] width 193 height 187
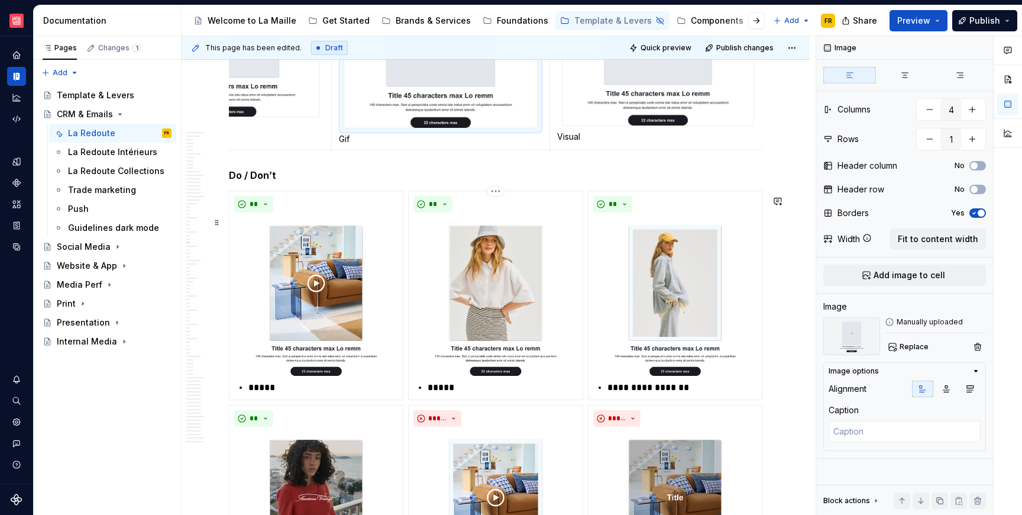
scroll to position [9335, 0]
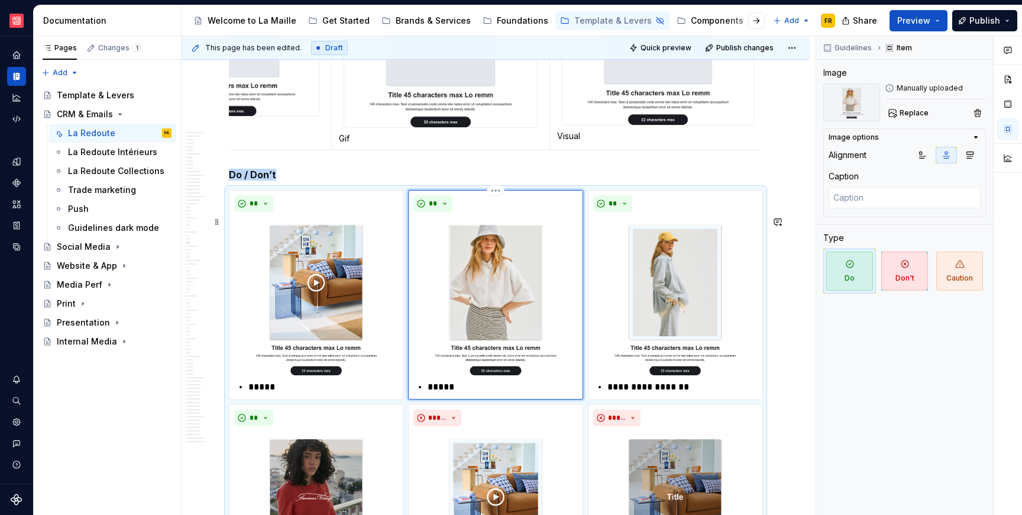
click at [551, 375] on img at bounding box center [496, 296] width 164 height 159
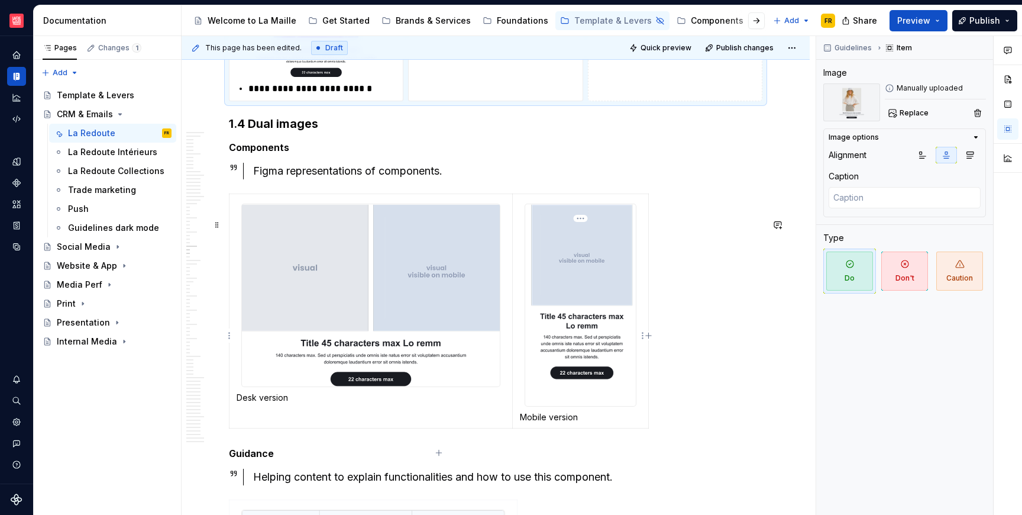
scroll to position [10062, 0]
click at [563, 351] on img at bounding box center [580, 305] width 111 height 202
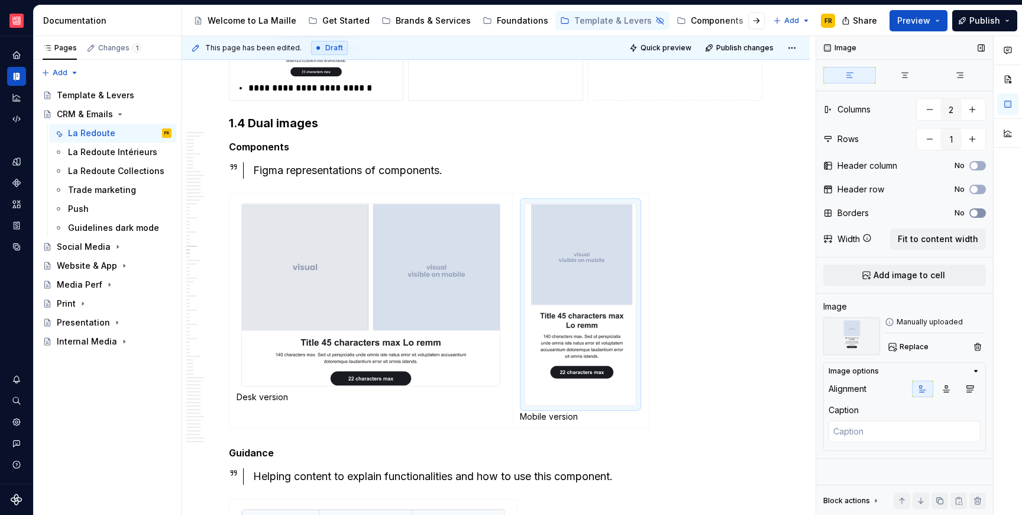
click at [985, 209] on div "No" at bounding box center [970, 212] width 31 height 9
click at [984, 210] on button "No" at bounding box center [978, 212] width 17 height 9
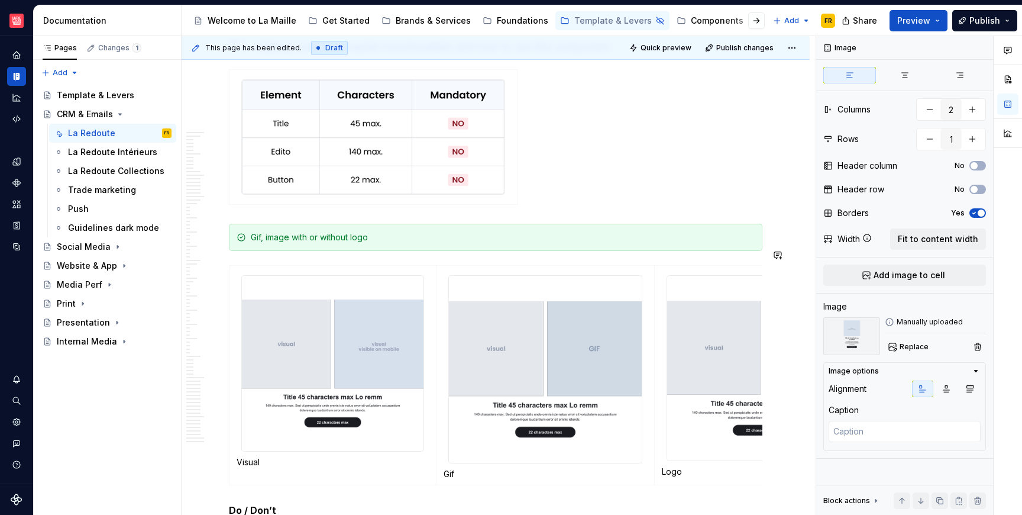
scroll to position [10555, 0]
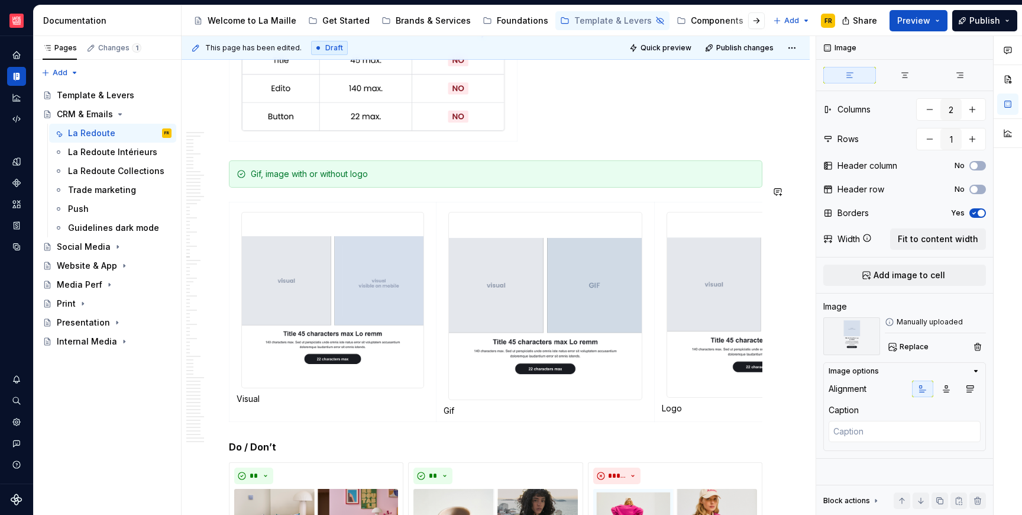
click at [716, 317] on img at bounding box center [762, 304] width 191 height 185
type textarea "*"
type input "3"
click at [977, 215] on icon "button" at bounding box center [974, 212] width 9 height 7
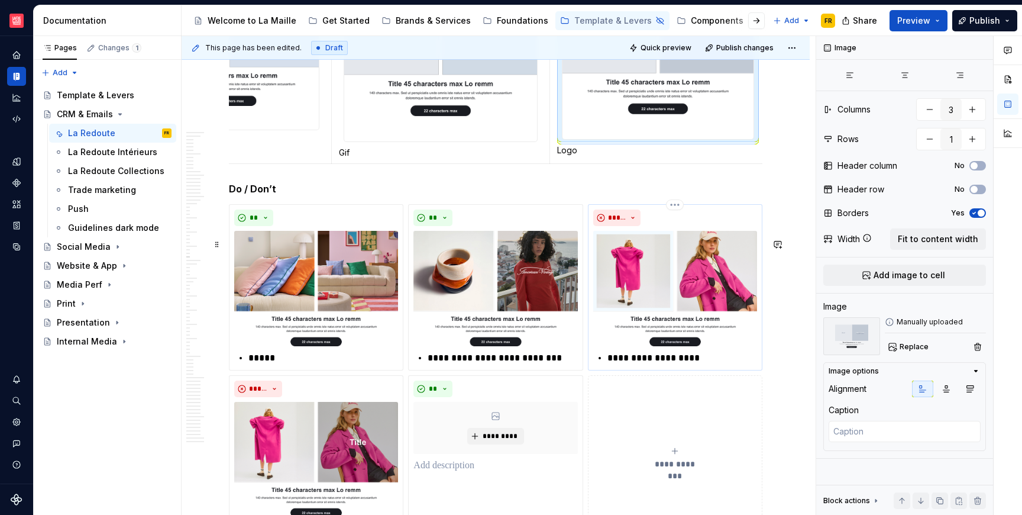
scroll to position [10818, 0]
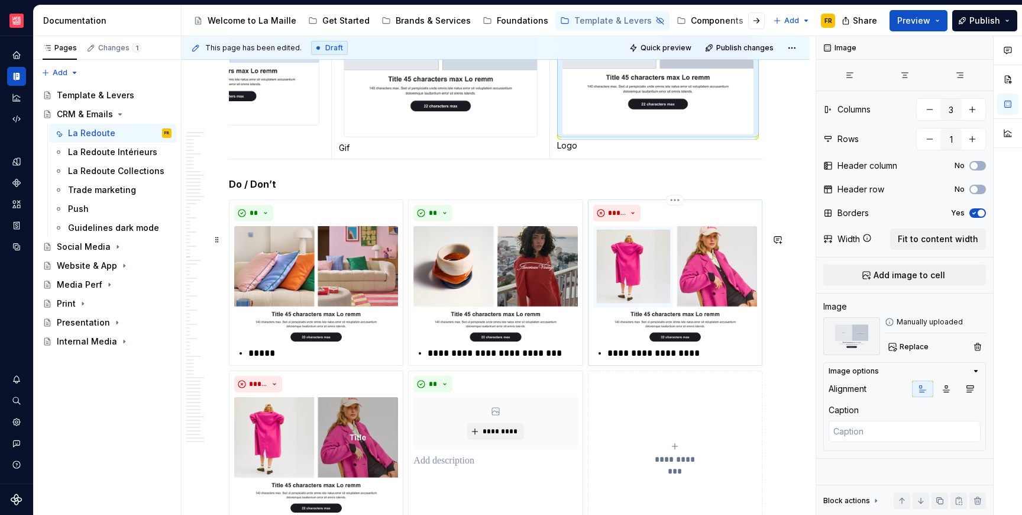
click at [632, 341] on img at bounding box center [675, 283] width 164 height 115
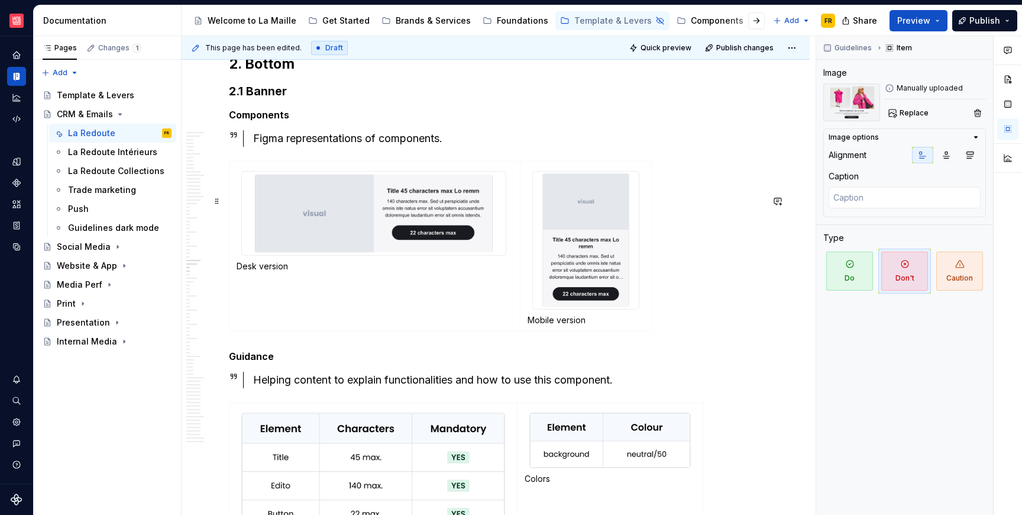
scroll to position [11362, 0]
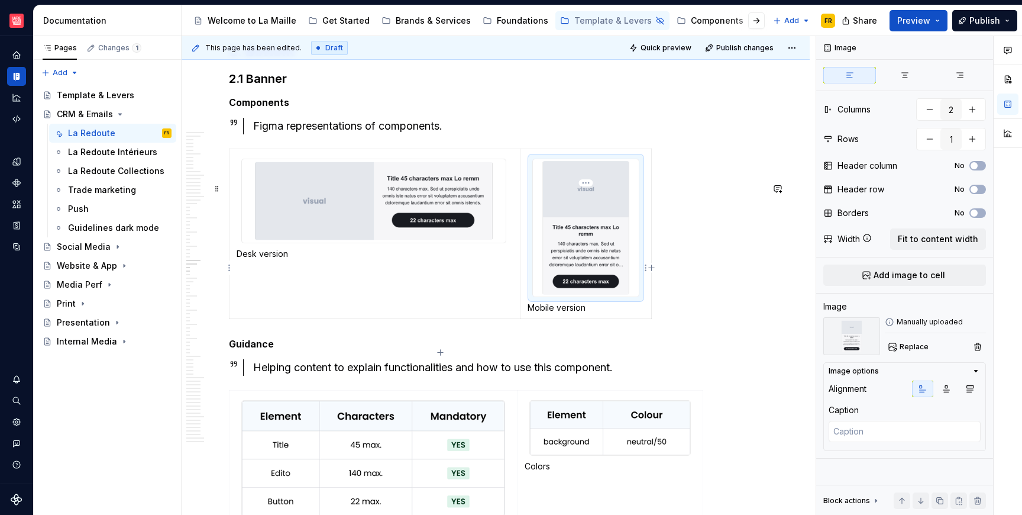
click at [593, 296] on img at bounding box center [586, 227] width 106 height 137
click at [980, 213] on button "No" at bounding box center [978, 212] width 17 height 9
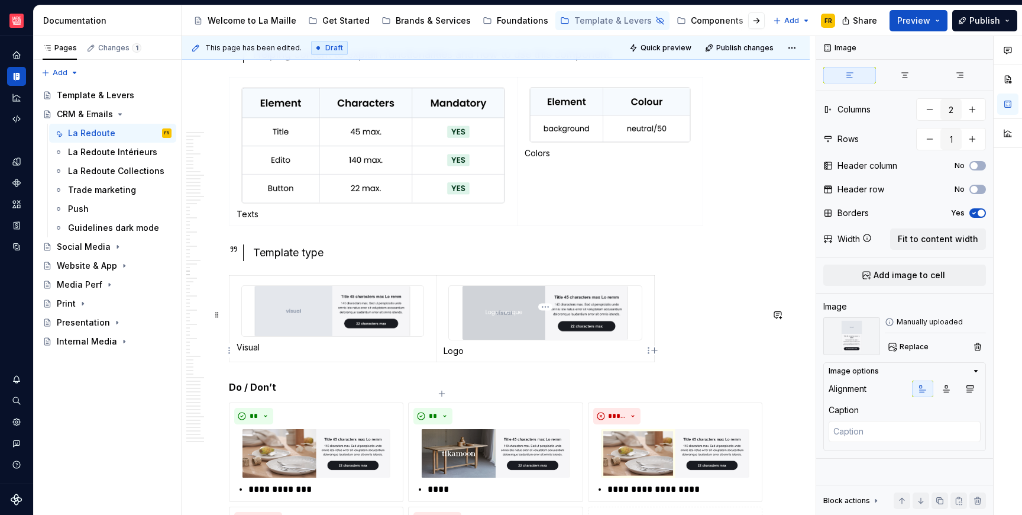
scroll to position [11677, 0]
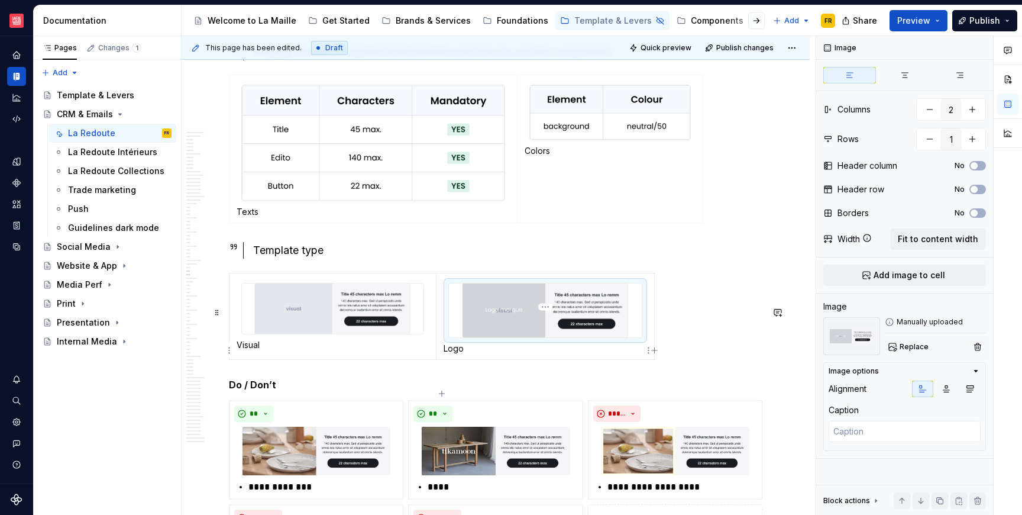
click at [594, 337] on img at bounding box center [545, 310] width 193 height 54
click at [980, 217] on button "No" at bounding box center [978, 212] width 17 height 9
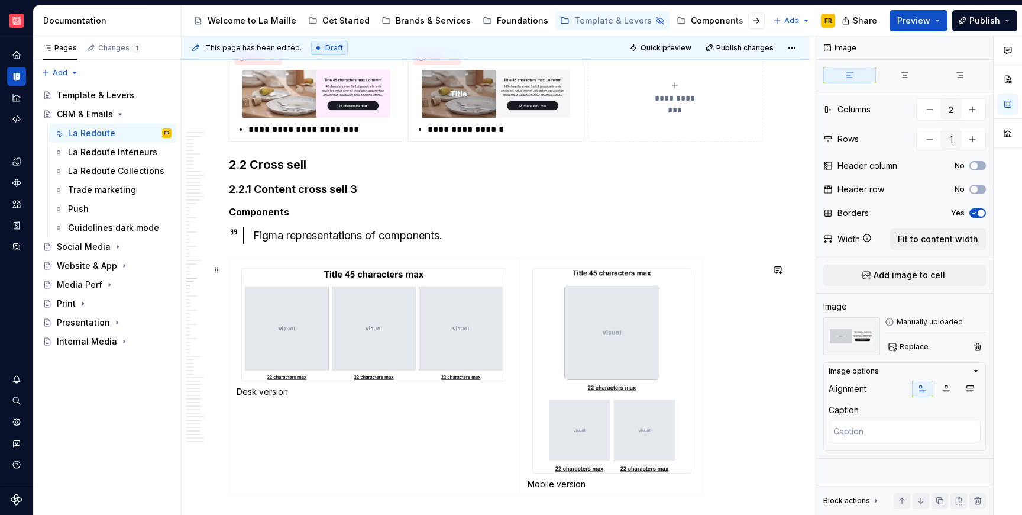
scroll to position [12139, 0]
click at [459, 380] on img at bounding box center [374, 324] width 264 height 112
click at [985, 215] on button "No" at bounding box center [978, 212] width 17 height 9
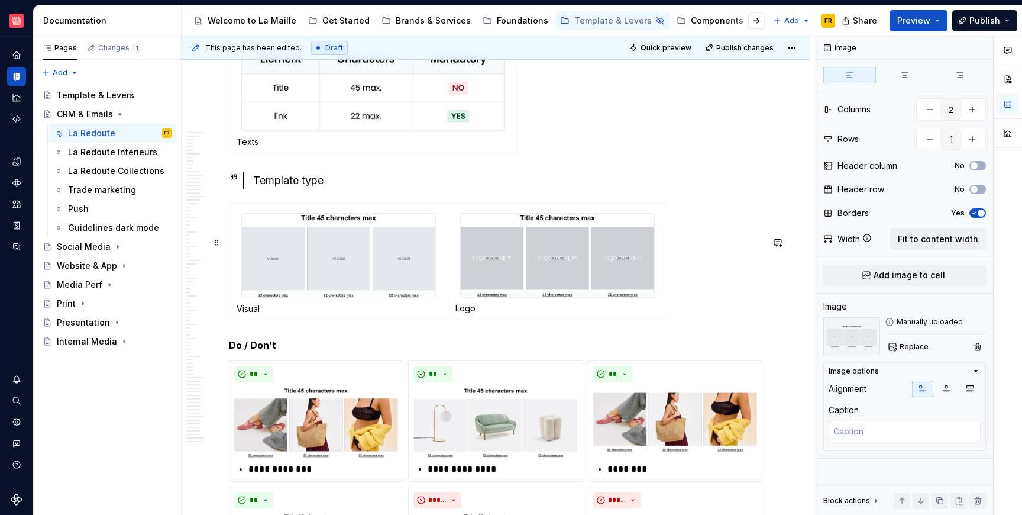
scroll to position [12684, 0]
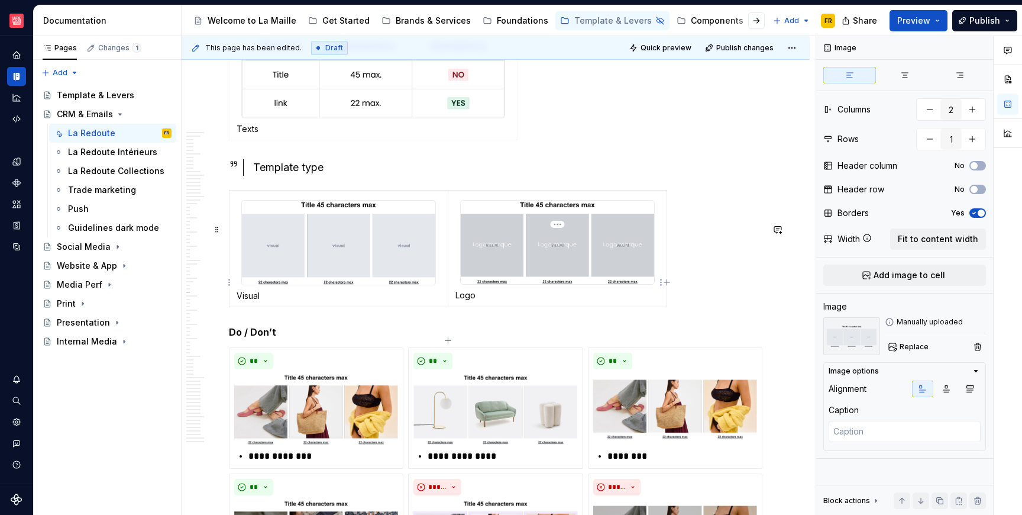
click at [566, 301] on p "Logo" at bounding box center [558, 295] width 204 height 12
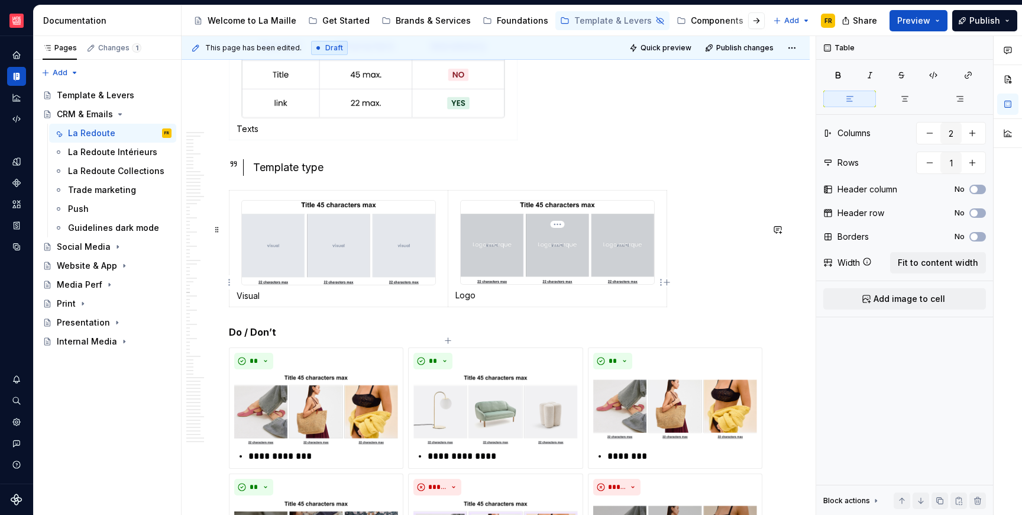
click at [573, 284] on img at bounding box center [557, 242] width 193 height 83
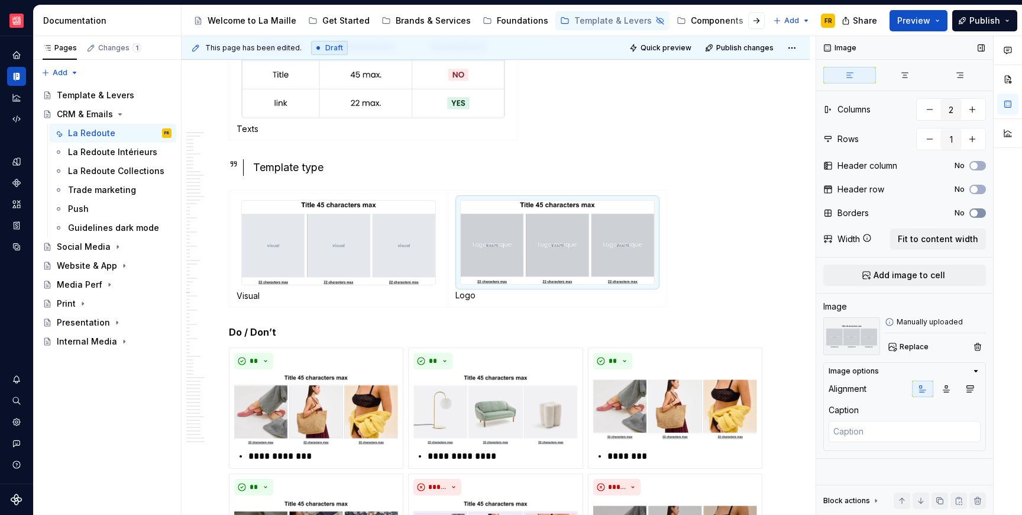
click at [981, 215] on button "No" at bounding box center [978, 212] width 17 height 9
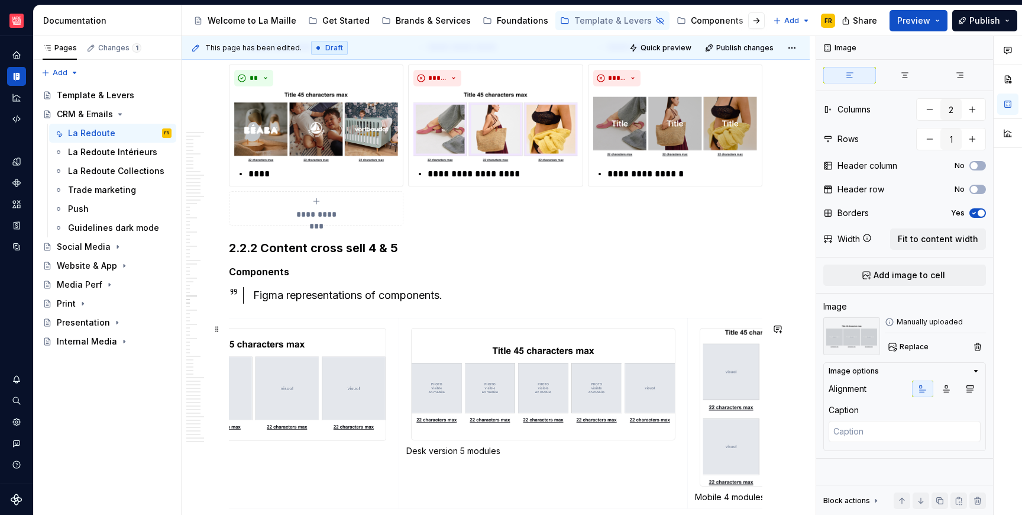
scroll to position [13248, 0]
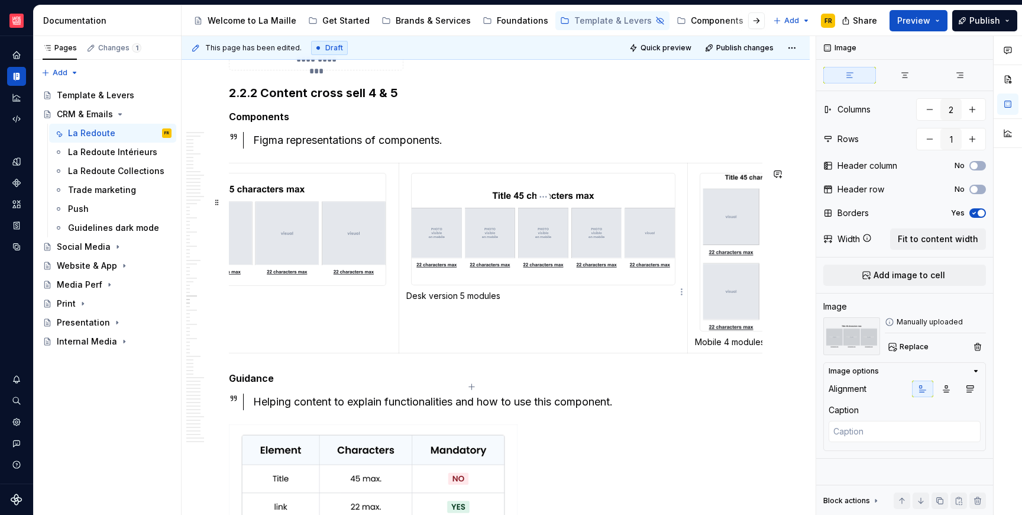
type textarea "*"
type input "3"
click at [584, 285] on img at bounding box center [543, 228] width 263 height 111
click at [984, 214] on button "No" at bounding box center [978, 212] width 17 height 9
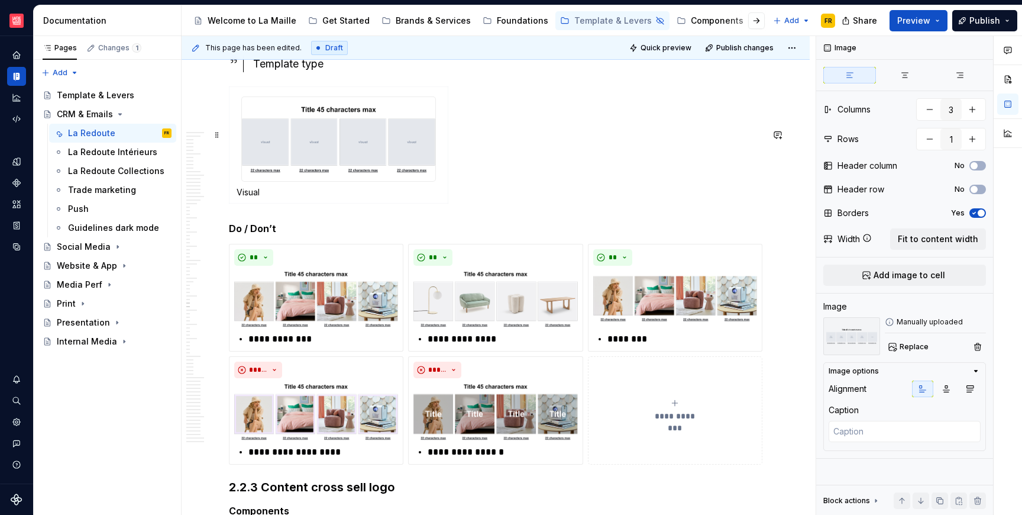
scroll to position [13783, 0]
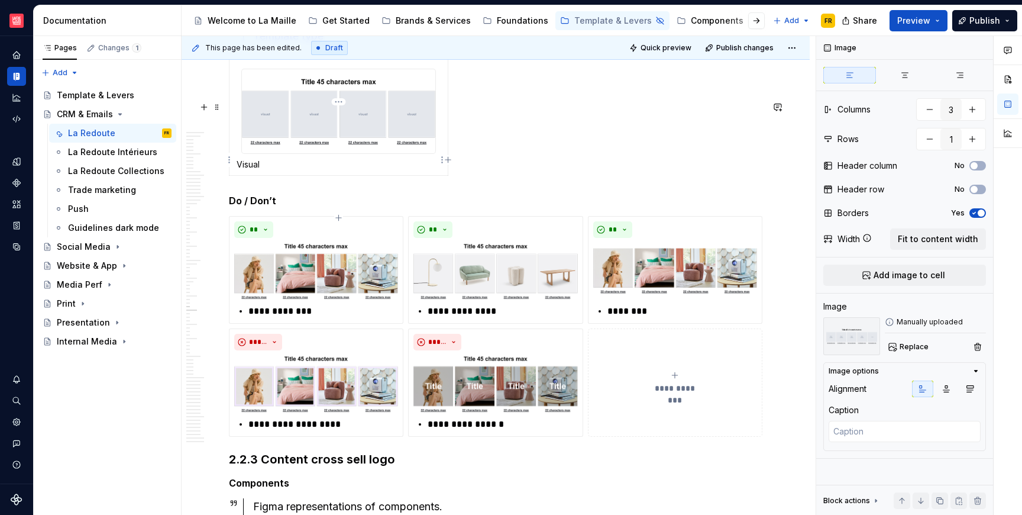
click at [397, 153] on img at bounding box center [338, 110] width 193 height 83
type textarea "*"
type input "1"
click at [987, 214] on div "Image Columns 1 Rows 1 Header column No Header row No Borders No Width Fit to c…" at bounding box center [904, 275] width 177 height 479
click at [981, 213] on button "No" at bounding box center [978, 212] width 17 height 9
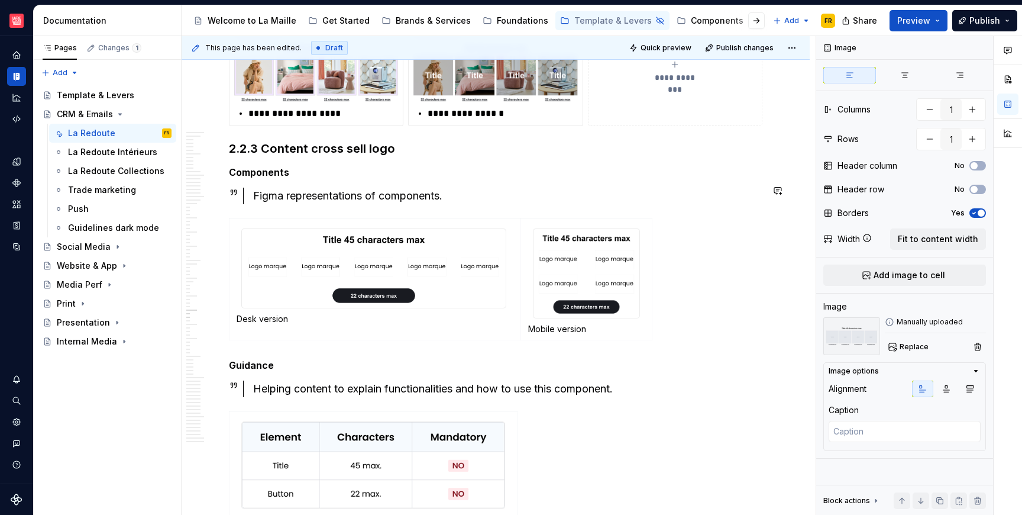
scroll to position [14095, 0]
type textarea "*"
type input "2"
click at [589, 302] on img at bounding box center [587, 272] width 106 height 89
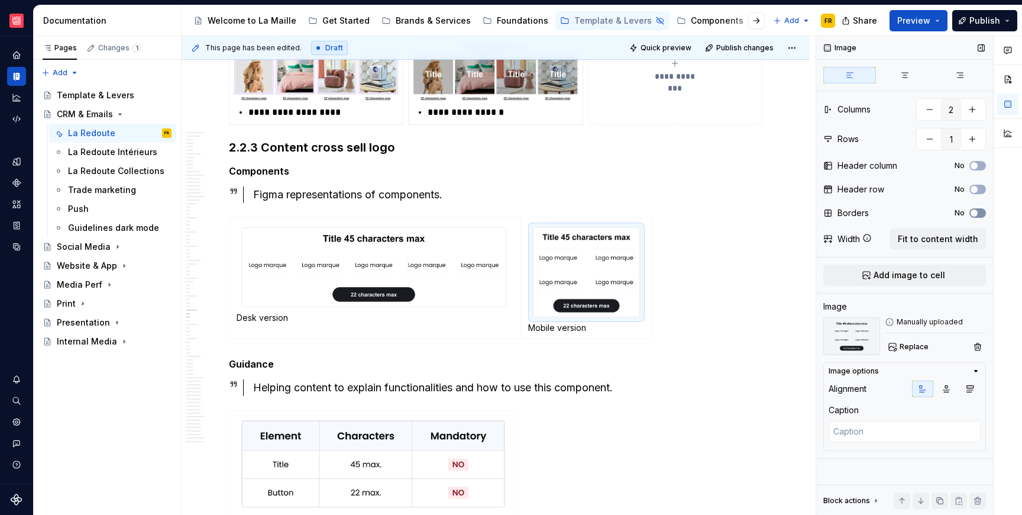
click at [984, 214] on button "No" at bounding box center [978, 212] width 17 height 9
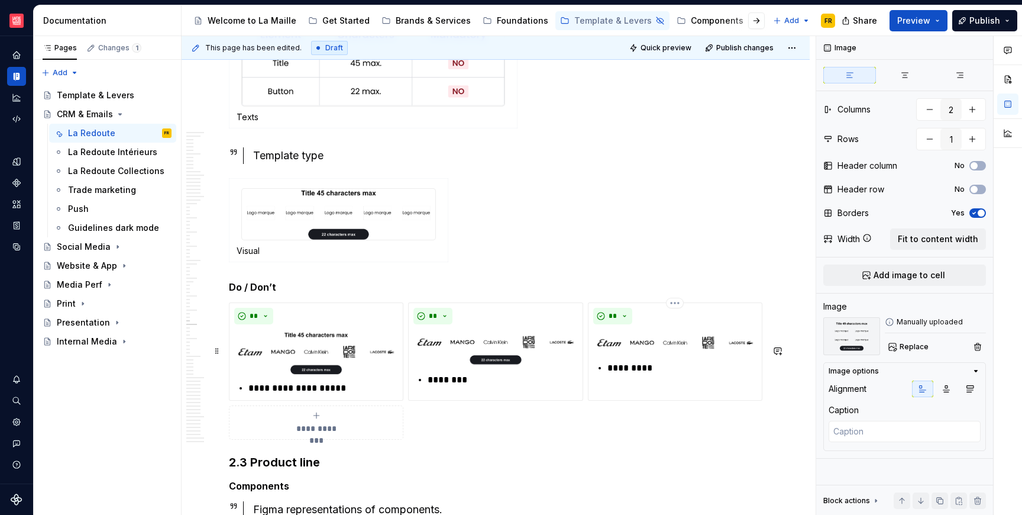
scroll to position [14498, 0]
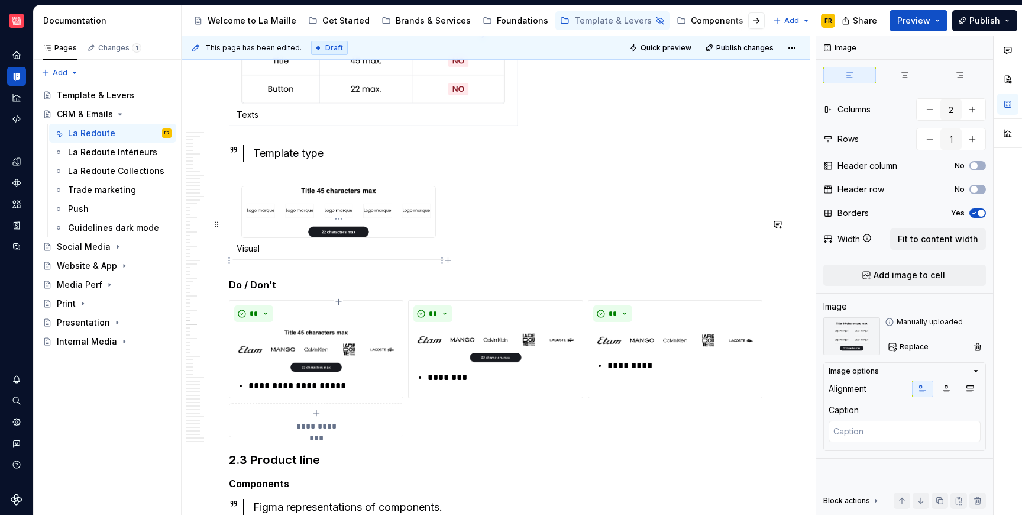
type textarea "*"
type input "1"
click at [354, 237] on img at bounding box center [338, 211] width 193 height 51
click at [981, 208] on button "No" at bounding box center [978, 212] width 17 height 9
click at [656, 354] on img at bounding box center [675, 341] width 164 height 28
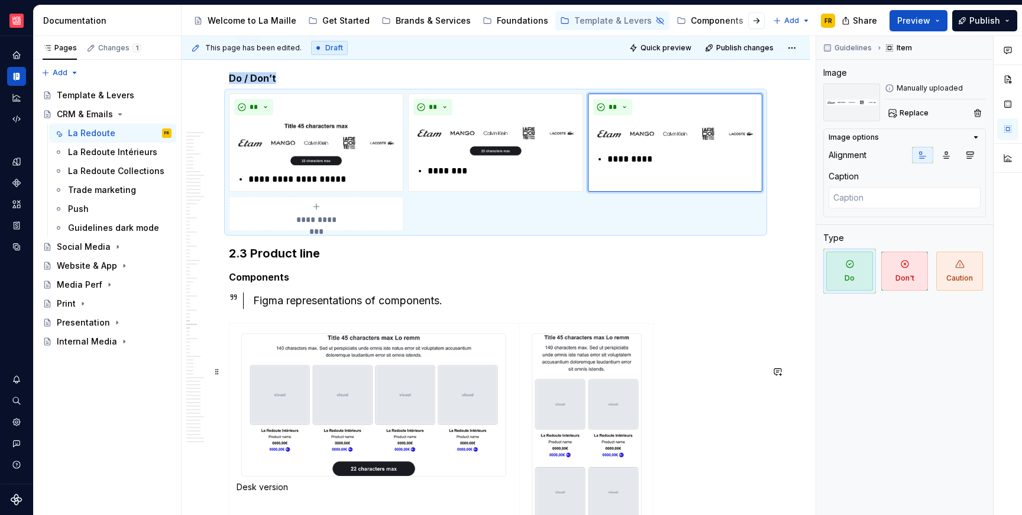
scroll to position [14796, 0]
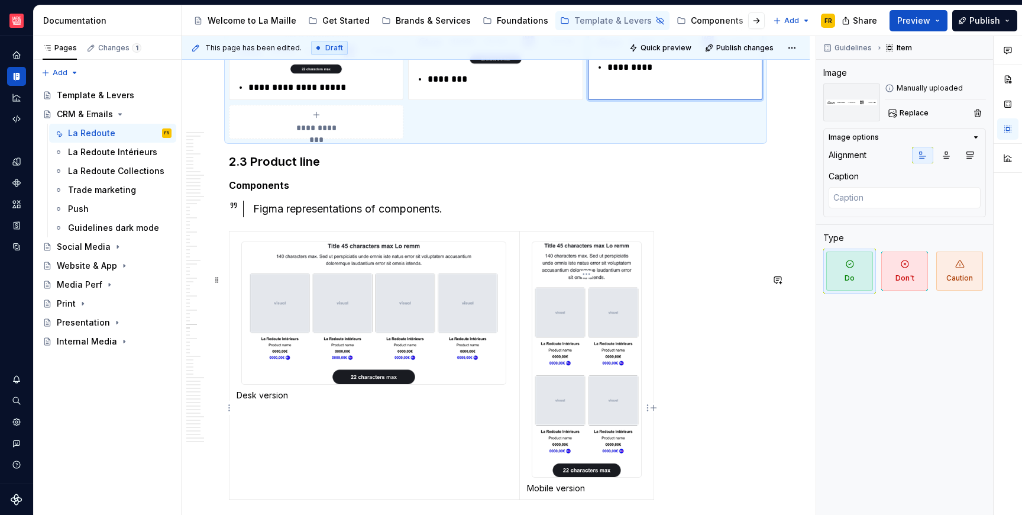
click at [642, 386] on div at bounding box center [587, 359] width 110 height 236
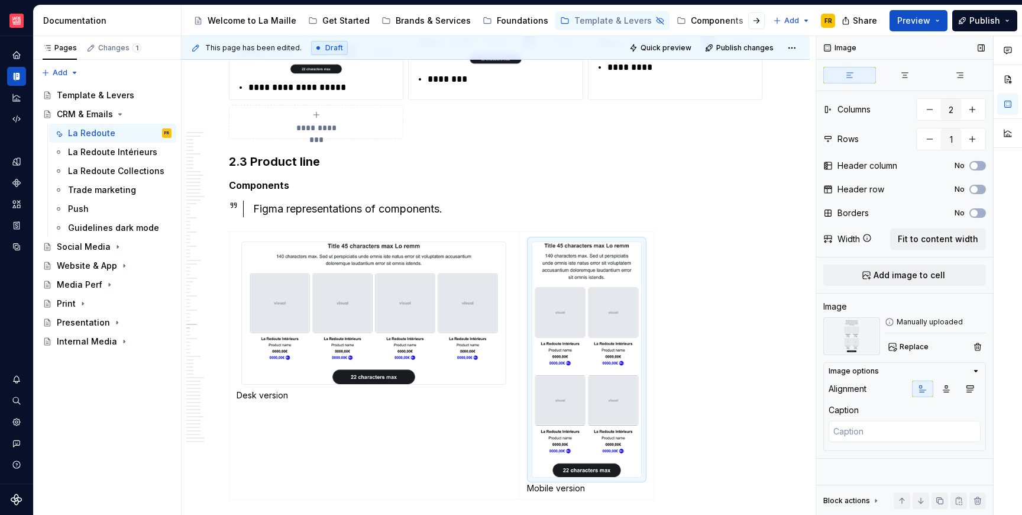
click at [986, 210] on div "No" at bounding box center [970, 212] width 31 height 9
click at [983, 212] on button "No" at bounding box center [978, 212] width 17 height 9
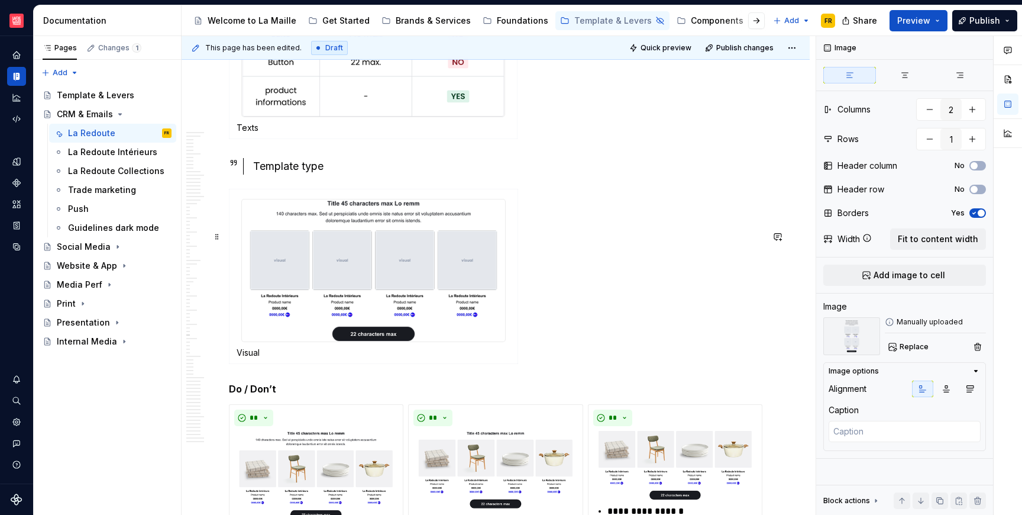
scroll to position [15455, 0]
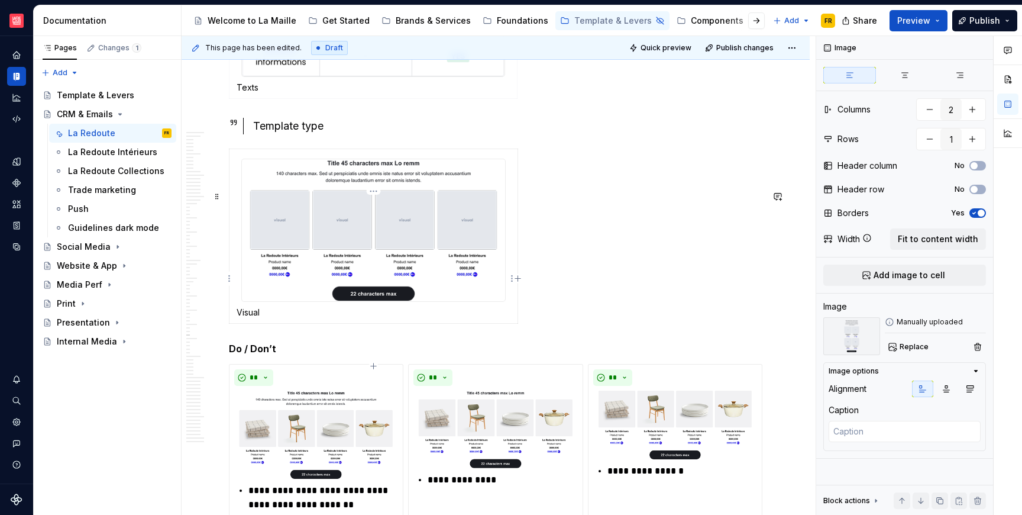
type textarea "*"
type input "1"
click at [460, 301] on img at bounding box center [373, 230] width 263 height 142
click at [980, 215] on button "No" at bounding box center [978, 212] width 17 height 9
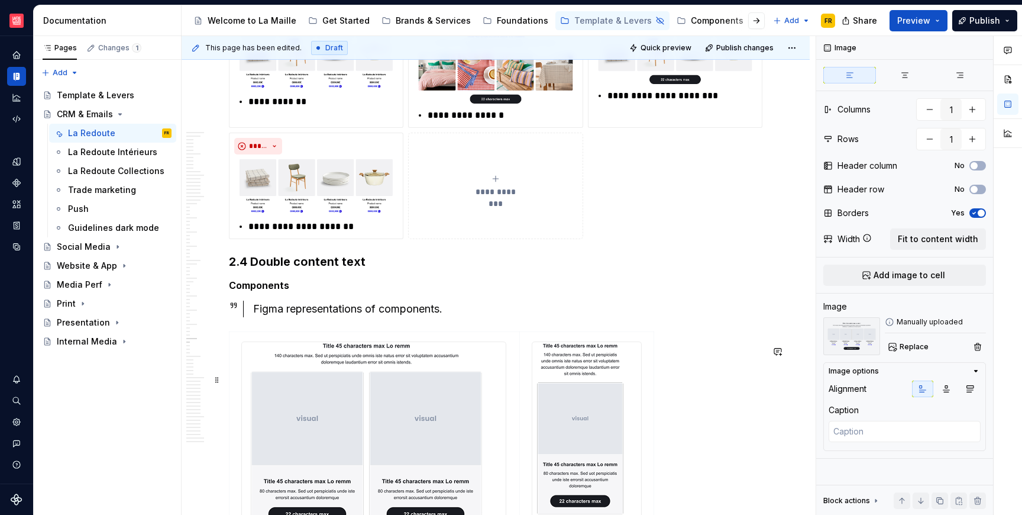
scroll to position [16187, 0]
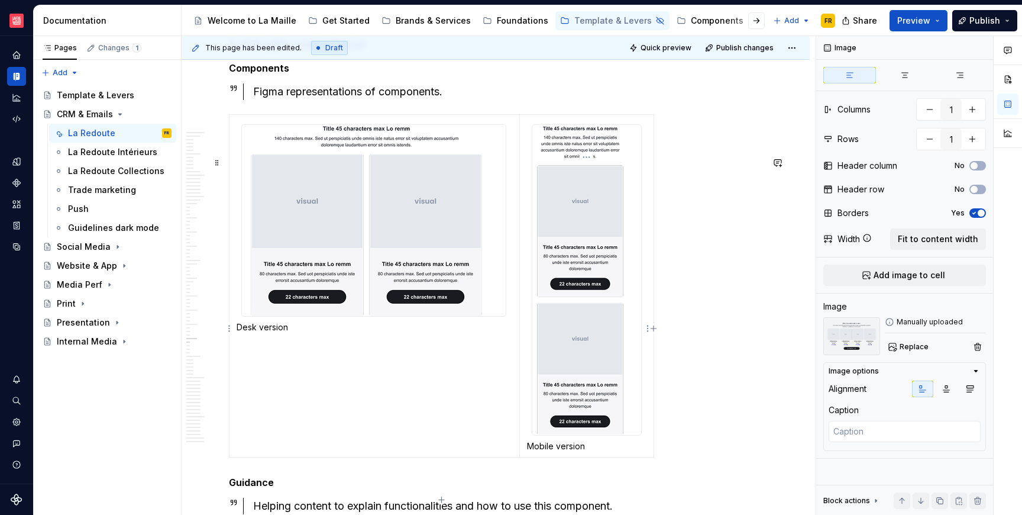
type textarea "*"
type input "2"
click at [574, 315] on img at bounding box center [580, 280] width 96 height 310
click at [982, 212] on button "No" at bounding box center [978, 212] width 17 height 9
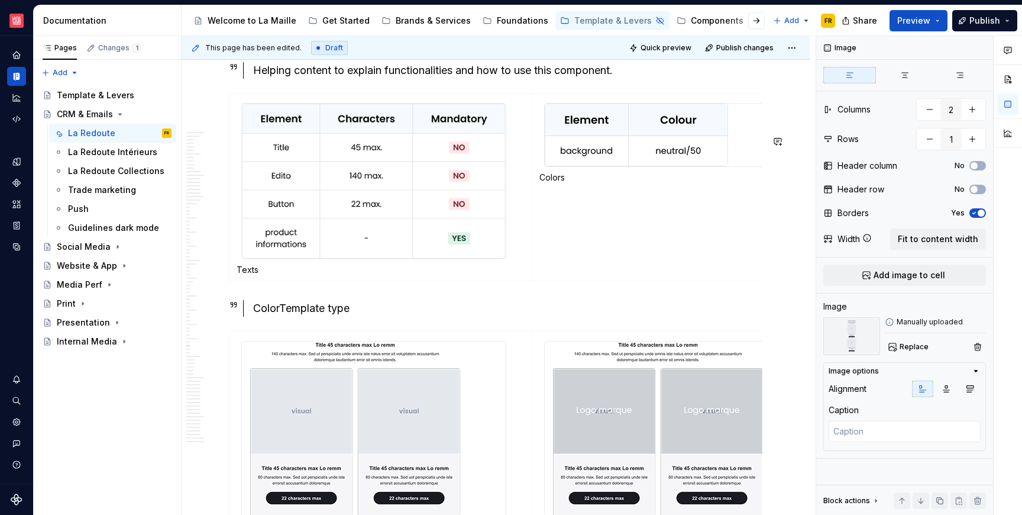
scroll to position [16743, 0]
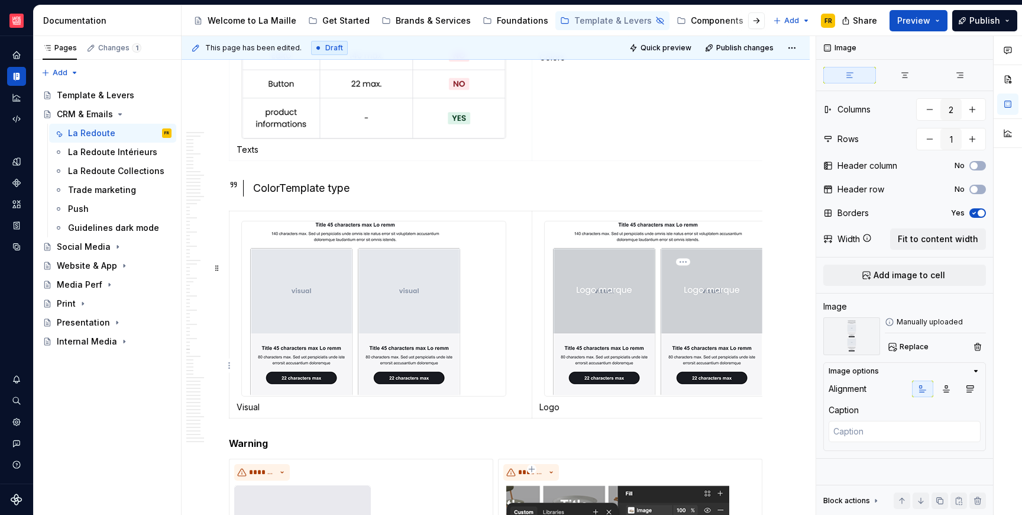
click at [685, 350] on img at bounding box center [658, 308] width 227 height 175
click at [982, 206] on div "Borders No" at bounding box center [905, 213] width 163 height 17
click at [980, 209] on button "No" at bounding box center [978, 212] width 17 height 9
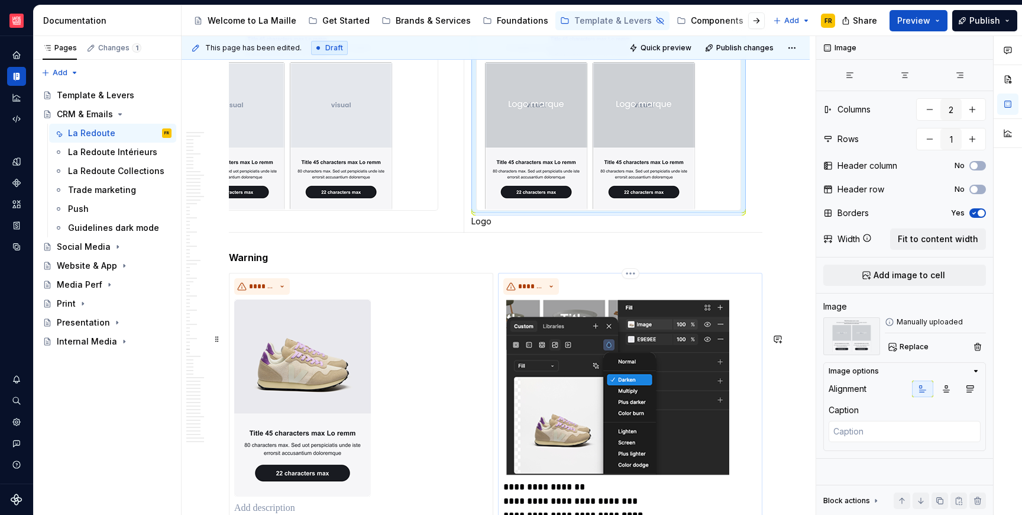
scroll to position [17034, 0]
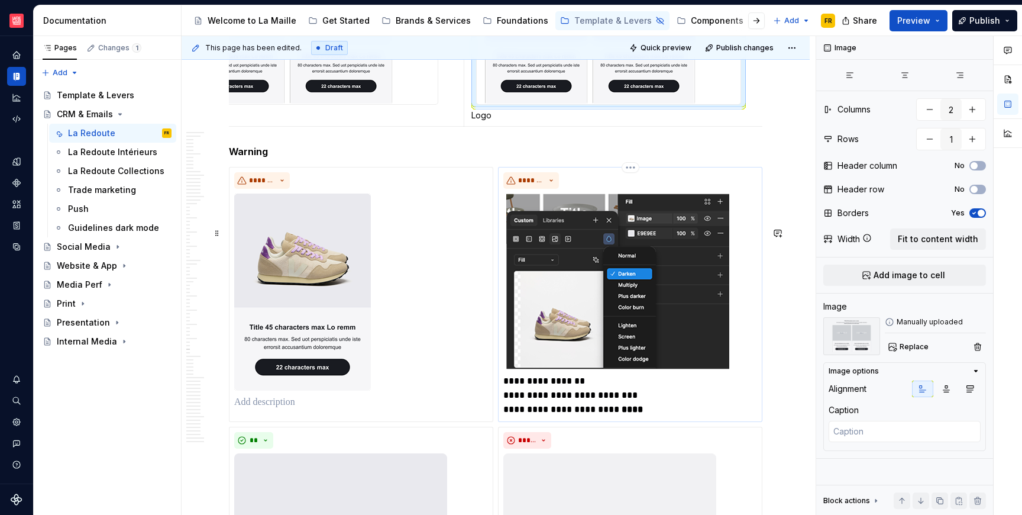
click at [649, 369] on img at bounding box center [617, 281] width 229 height 176
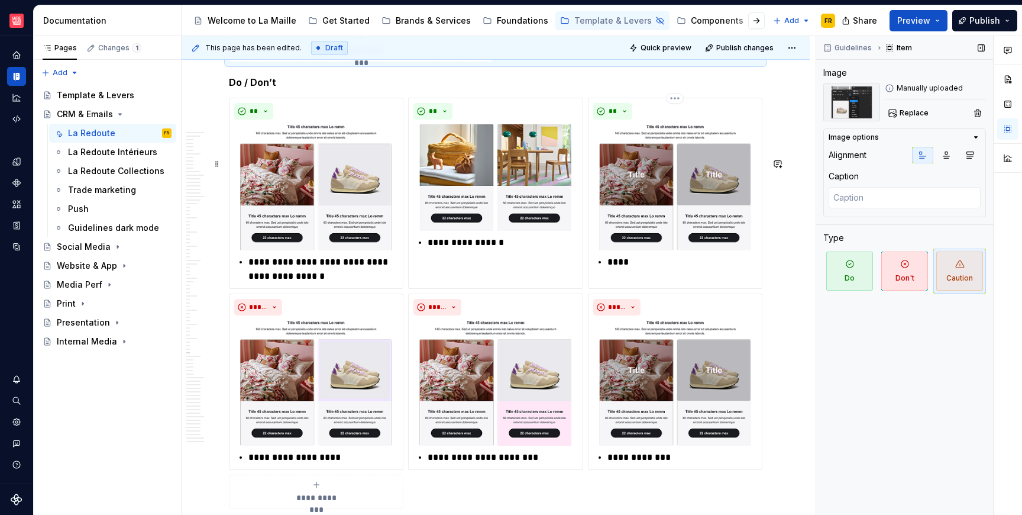
scroll to position [17581, 0]
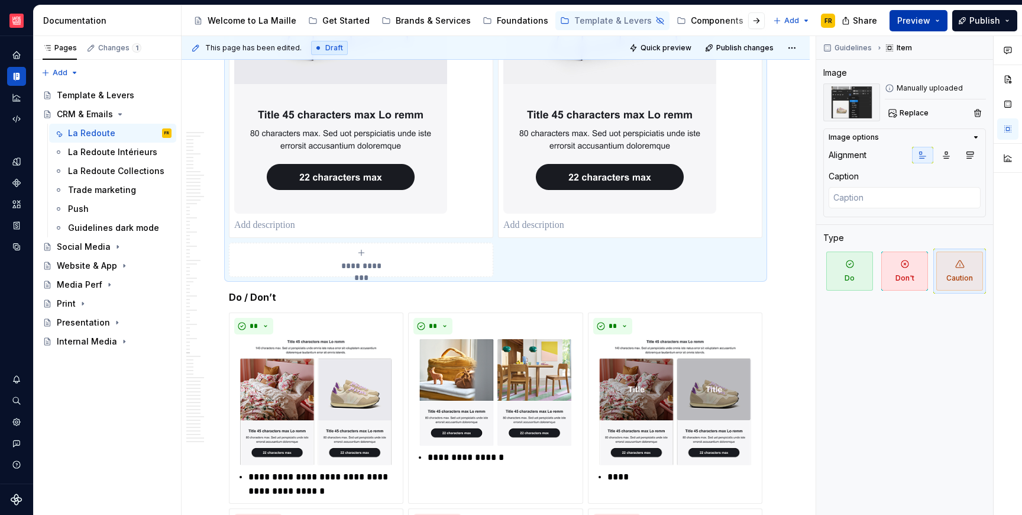
click at [920, 23] on span "Preview" at bounding box center [913, 21] width 33 height 12
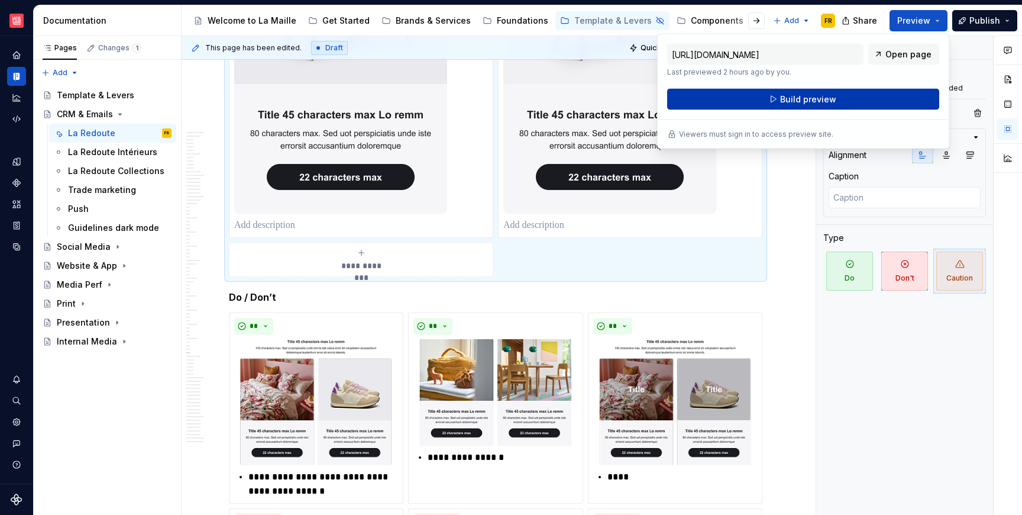
click at [829, 101] on span "Build preview" at bounding box center [808, 99] width 56 height 12
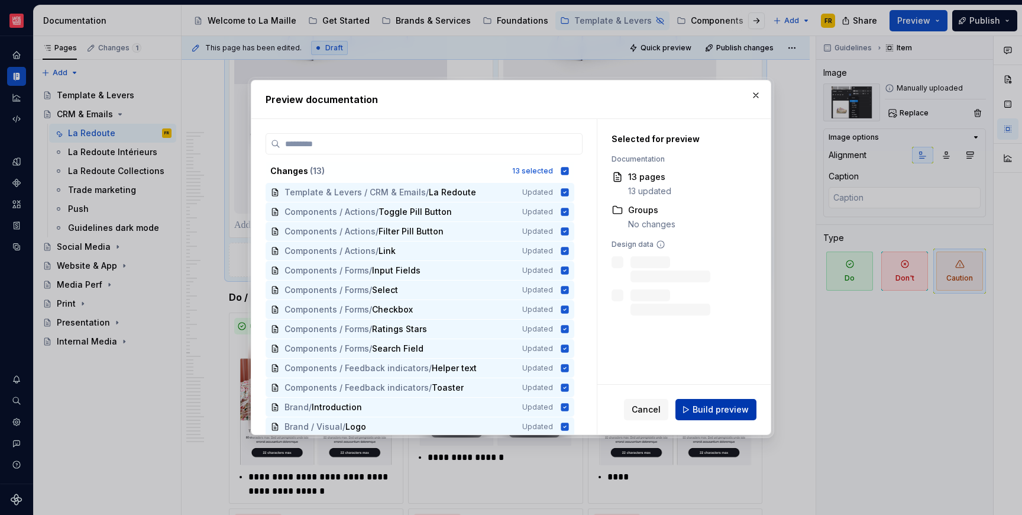
click at [709, 416] on button "Build preview" at bounding box center [716, 409] width 81 height 21
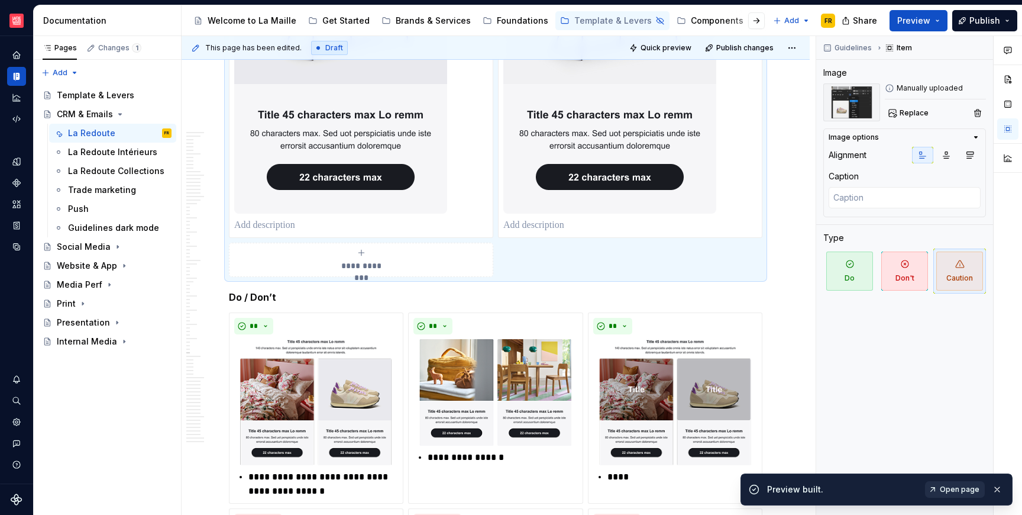
click at [960, 487] on span "Open page" at bounding box center [960, 489] width 40 height 9
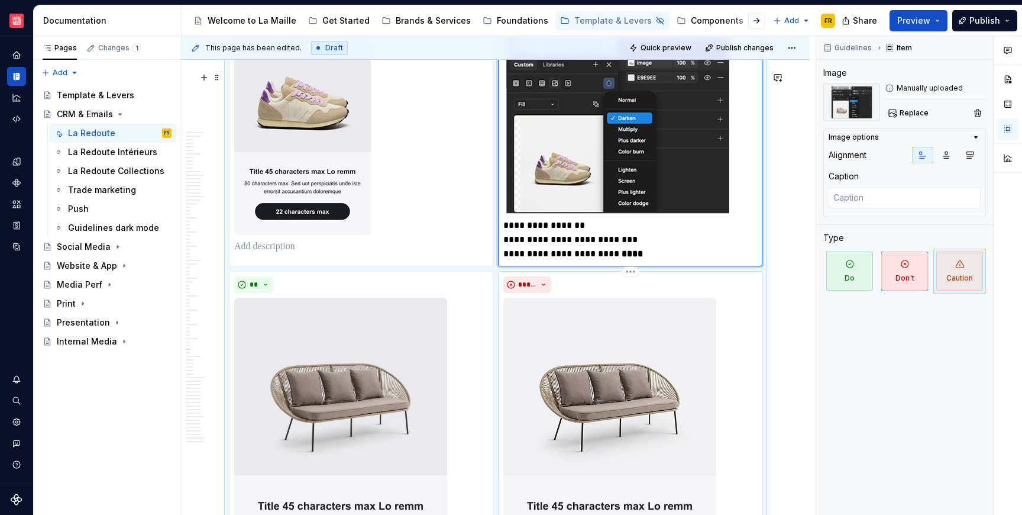
scroll to position [16723, 0]
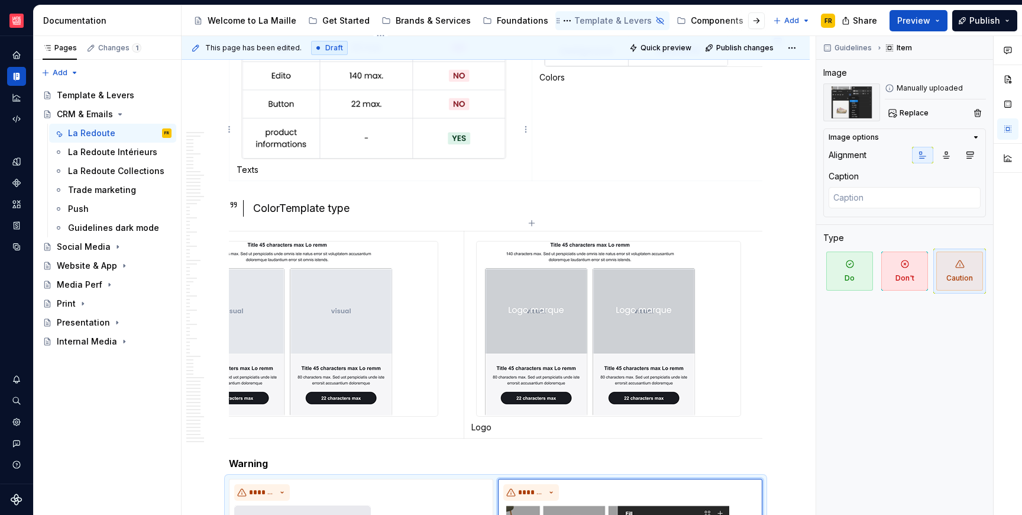
click at [656, 21] on icon "Page tree" at bounding box center [660, 20] width 9 height 9
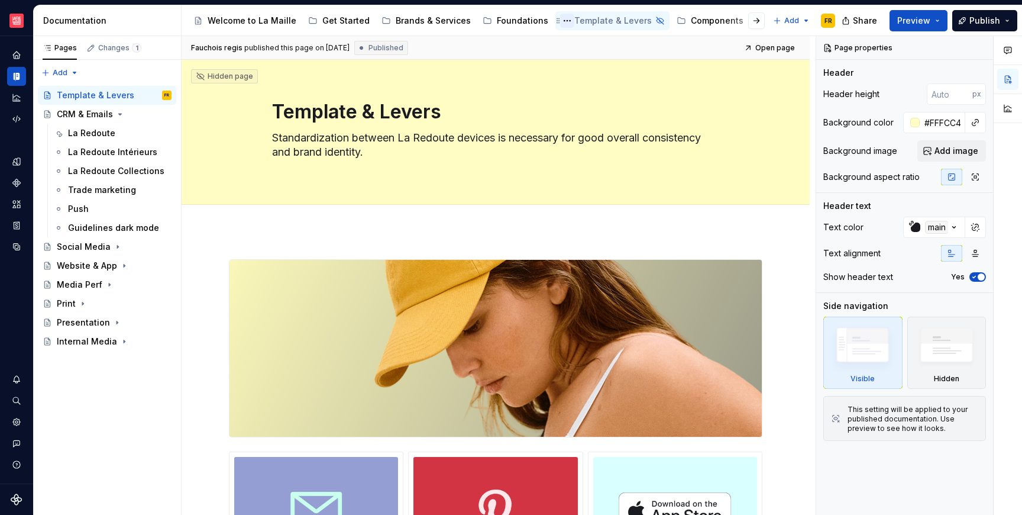
click at [560, 21] on button "Page tree" at bounding box center [567, 21] width 14 height 14
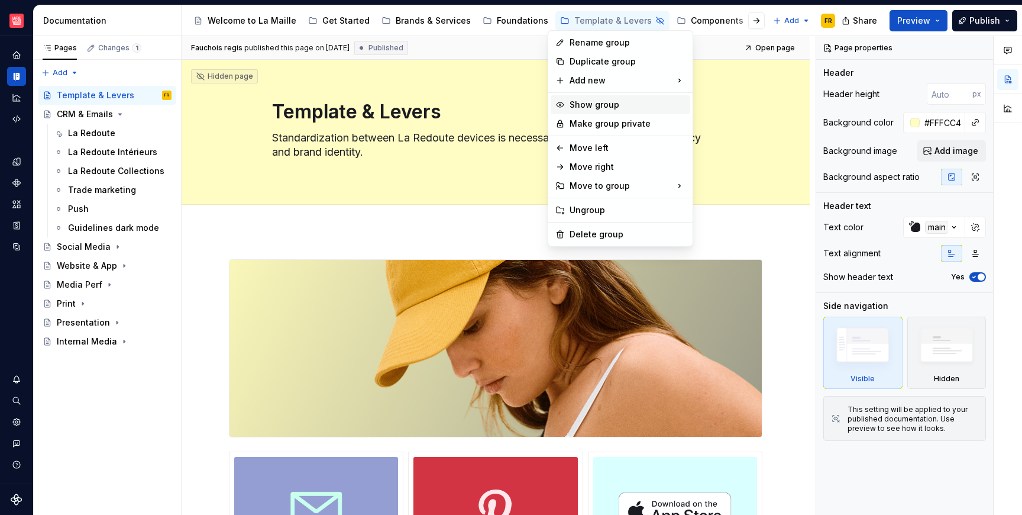
click at [605, 101] on div "Show group" at bounding box center [628, 105] width 116 height 12
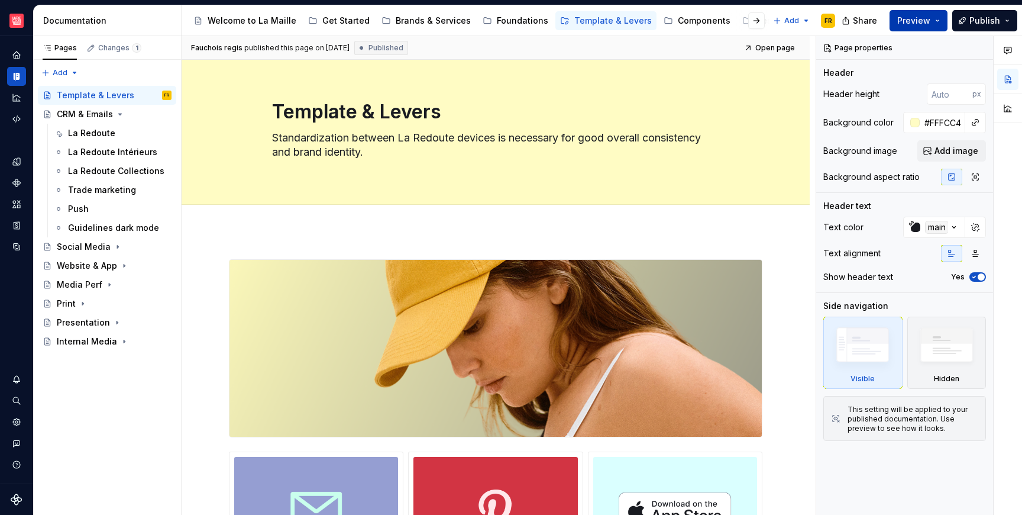
click at [926, 15] on span "Preview" at bounding box center [913, 21] width 33 height 12
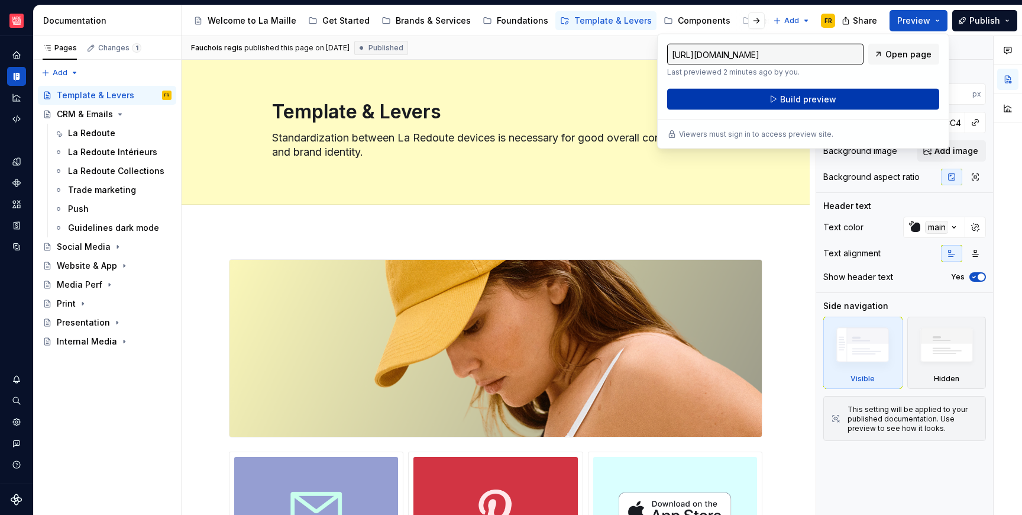
click at [835, 98] on button "Build preview" at bounding box center [803, 99] width 272 height 21
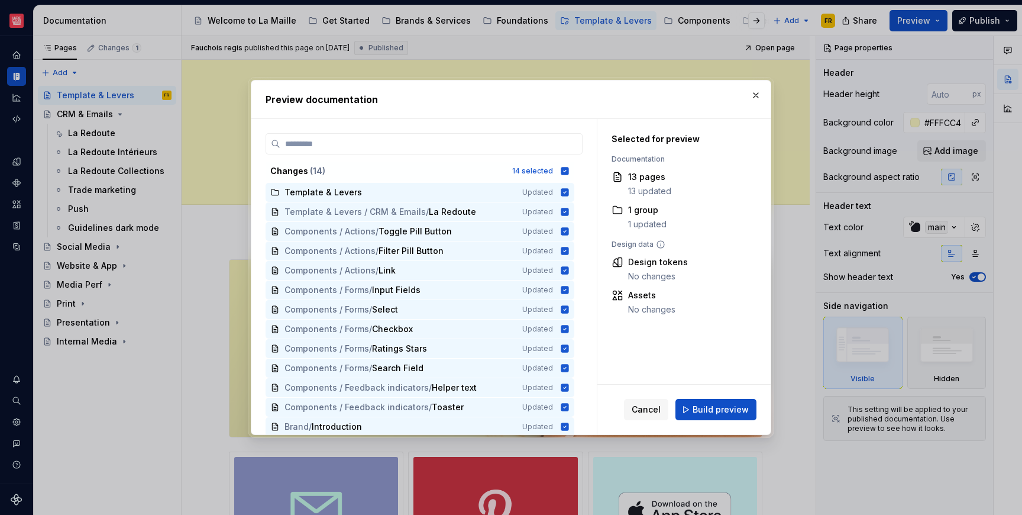
click at [716, 410] on span "Build preview" at bounding box center [721, 409] width 56 height 12
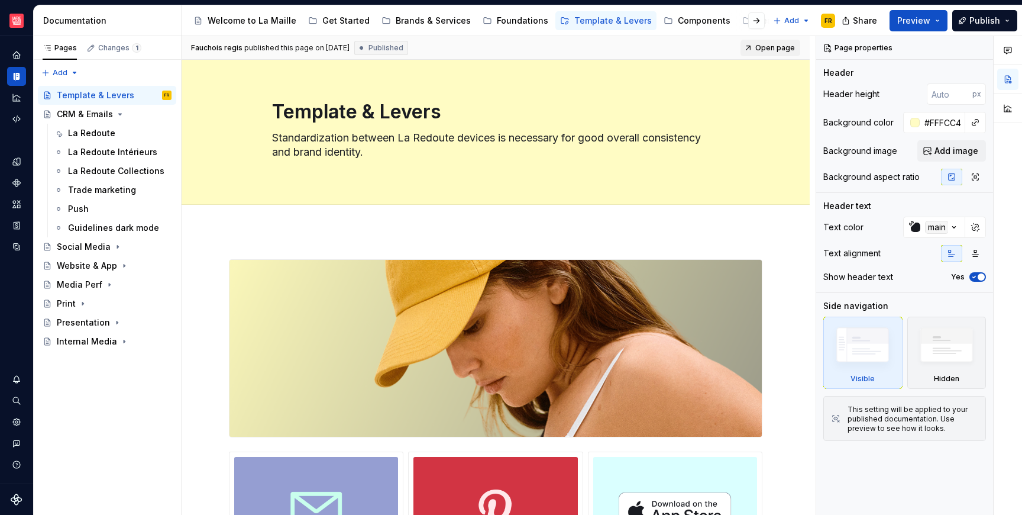
click at [772, 47] on span "Open page" at bounding box center [775, 47] width 40 height 9
click at [913, 20] on span "Preview" at bounding box center [913, 21] width 33 height 12
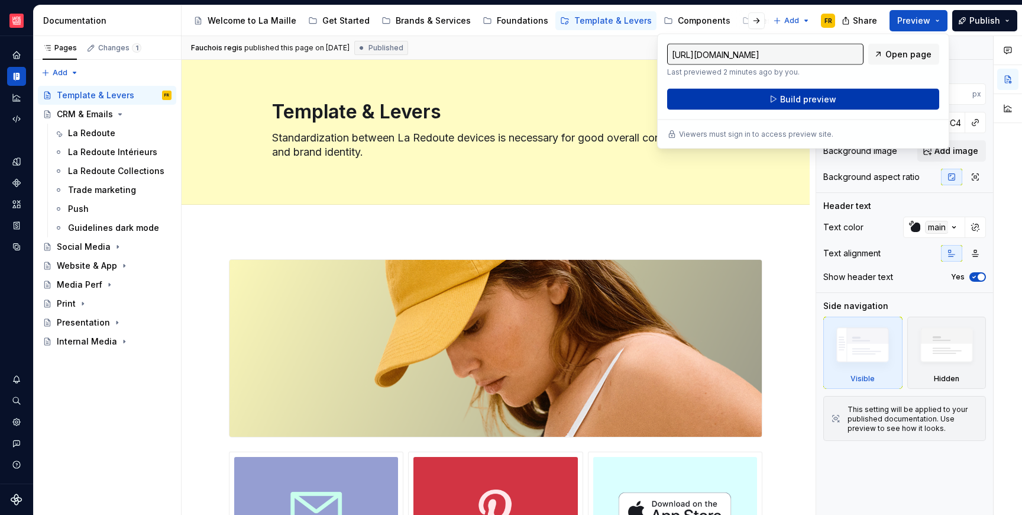
click at [842, 96] on button "Build preview" at bounding box center [803, 99] width 272 height 21
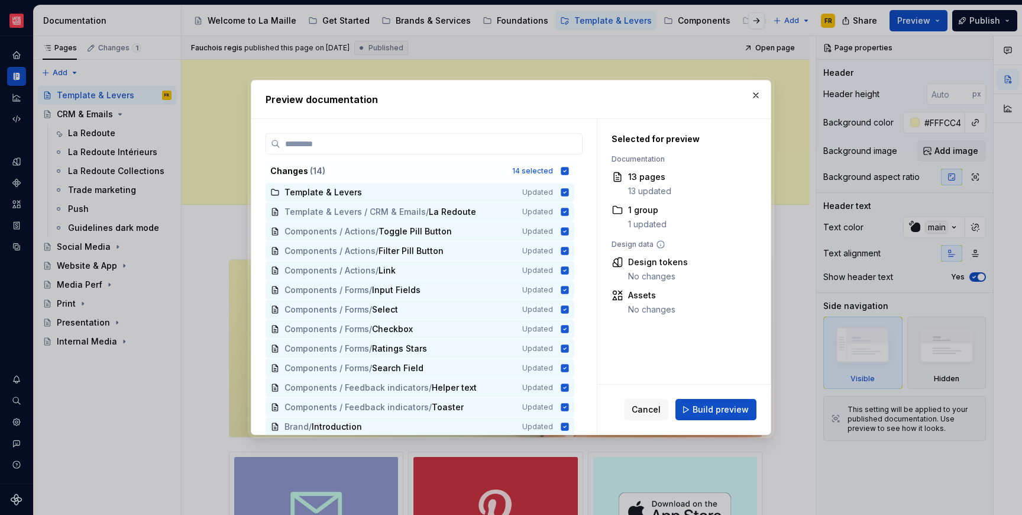
click at [718, 406] on span "Build preview" at bounding box center [721, 409] width 56 height 12
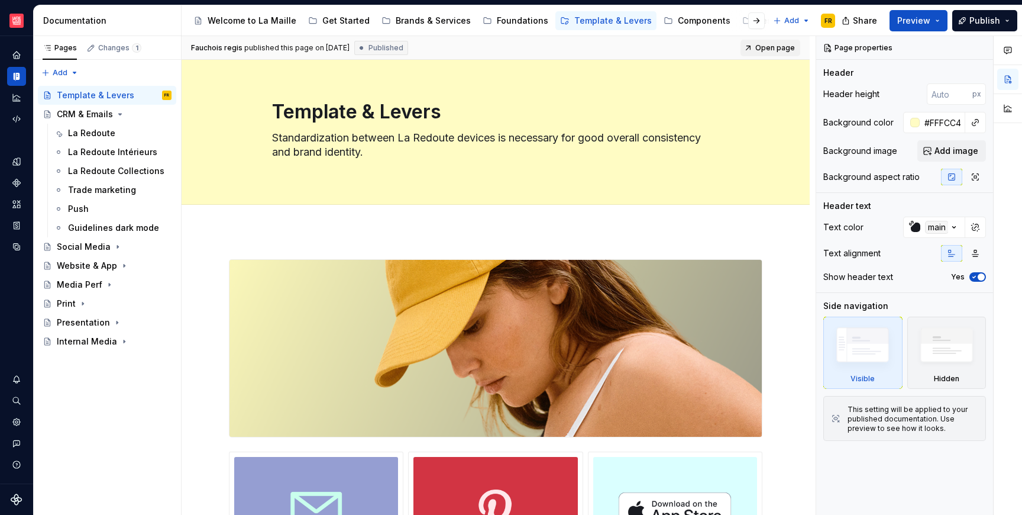
click at [786, 46] on span "Open page" at bounding box center [775, 47] width 40 height 9
click at [95, 132] on div "La Redoute" at bounding box center [91, 133] width 47 height 12
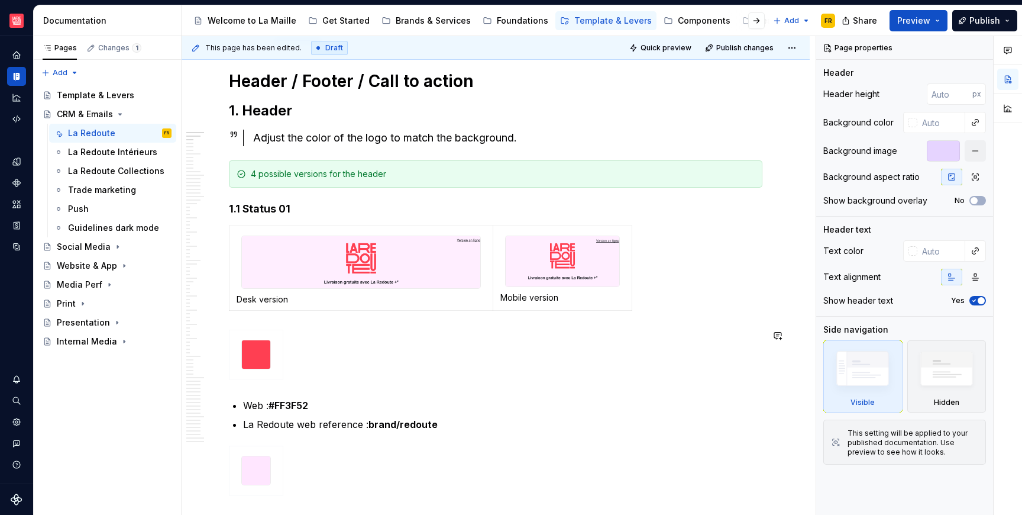
scroll to position [171, 0]
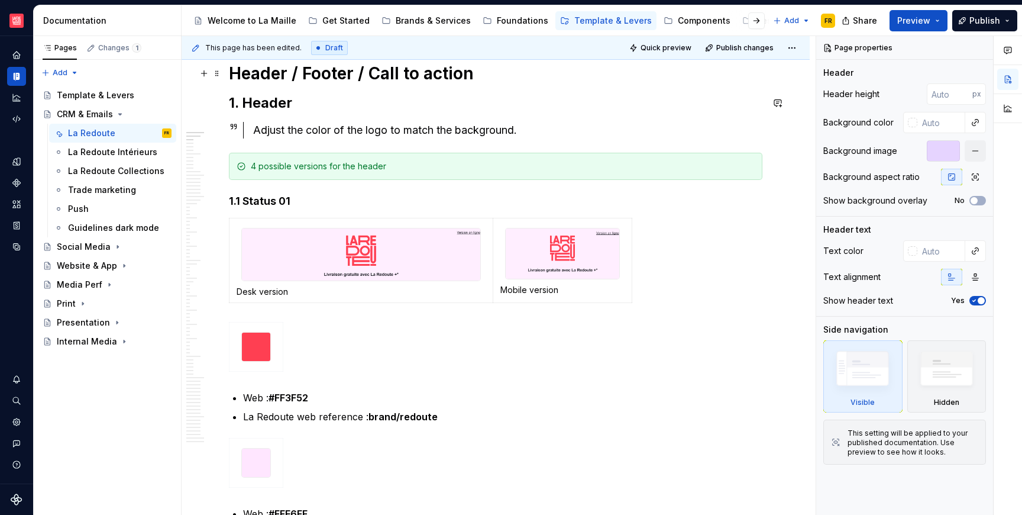
click at [319, 78] on h1 "Header / Footer / Call to action" at bounding box center [496, 73] width 534 height 21
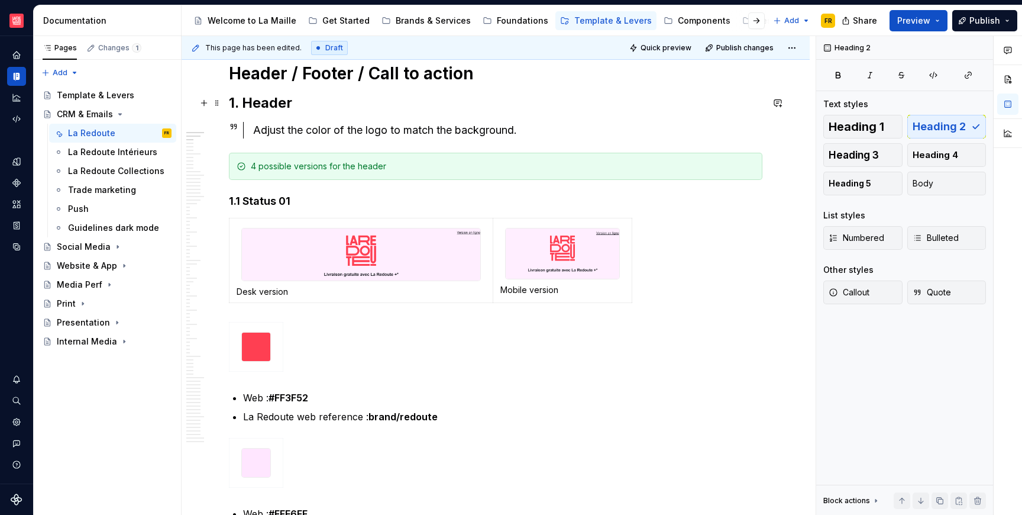
click at [256, 108] on h2 "1. Header" at bounding box center [496, 102] width 534 height 19
click at [412, 19] on div "Brands & Services" at bounding box center [433, 21] width 75 height 12
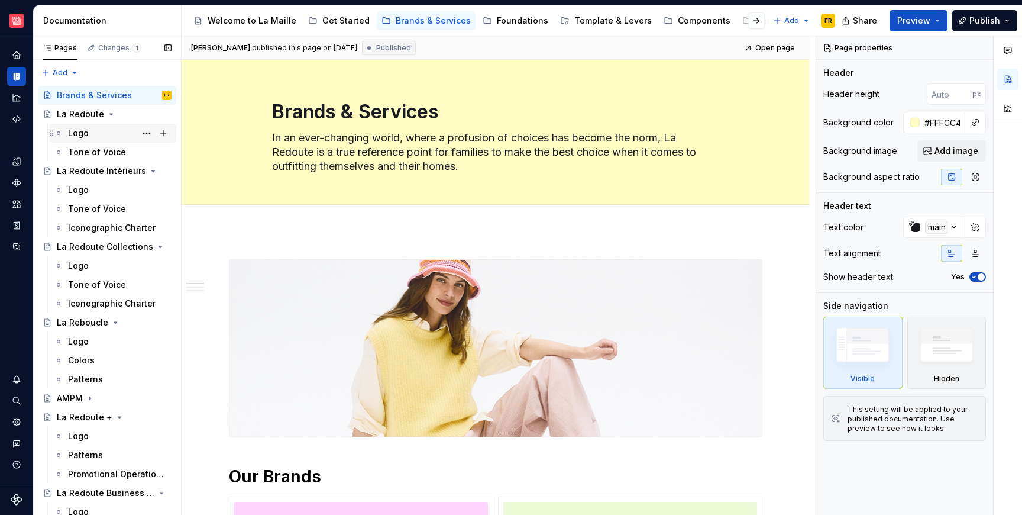
click at [79, 130] on div "Logo" at bounding box center [78, 133] width 21 height 12
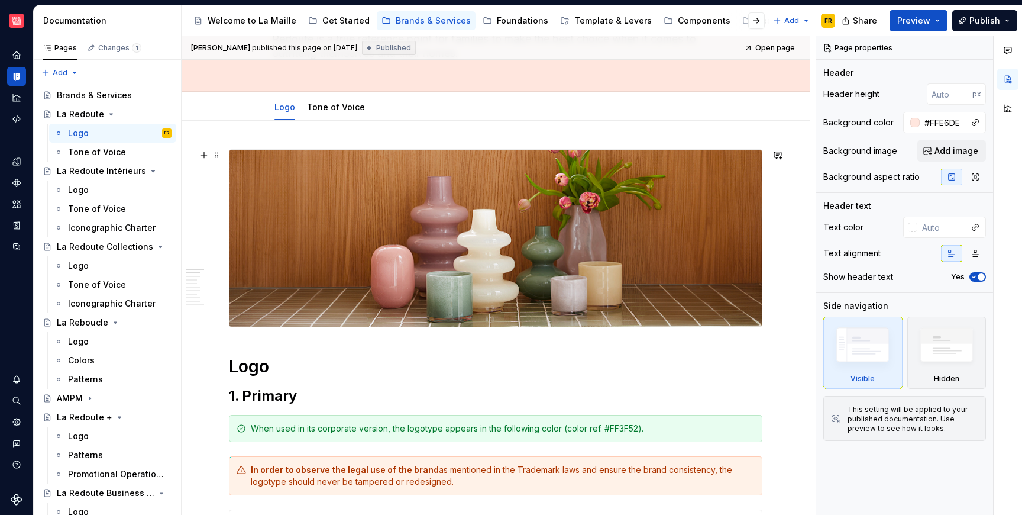
scroll to position [286, 0]
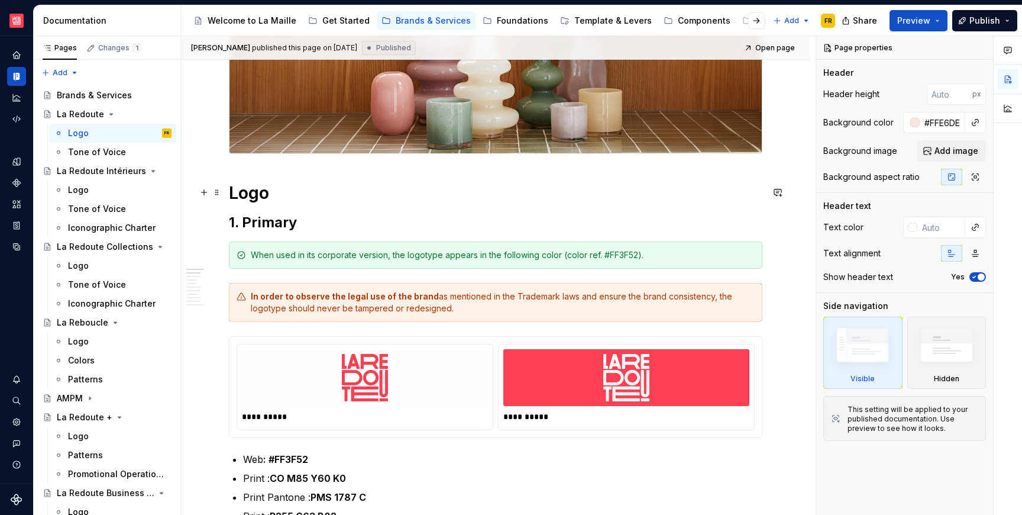
click at [254, 192] on h1 "Logo" at bounding box center [496, 192] width 534 height 21
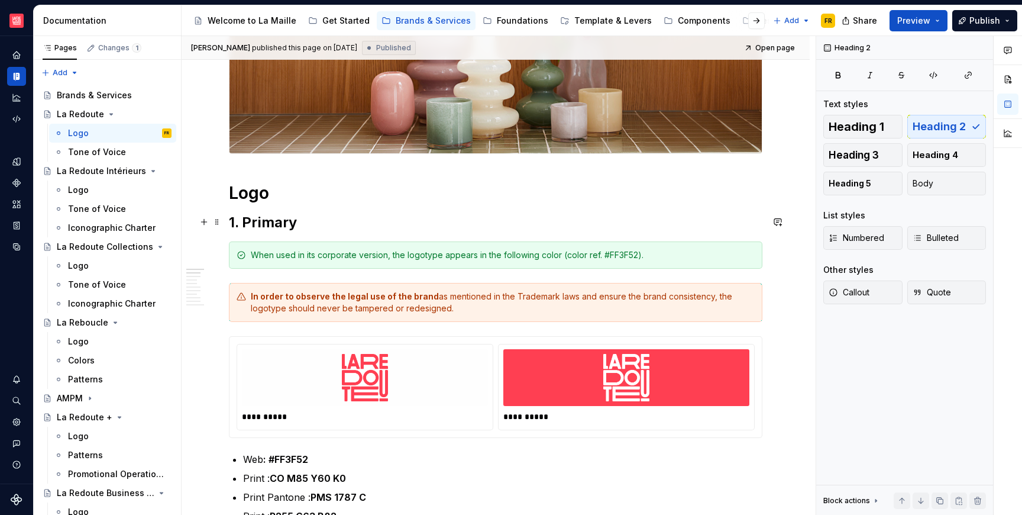
click at [263, 225] on h2 "1. Primary" at bounding box center [496, 222] width 534 height 19
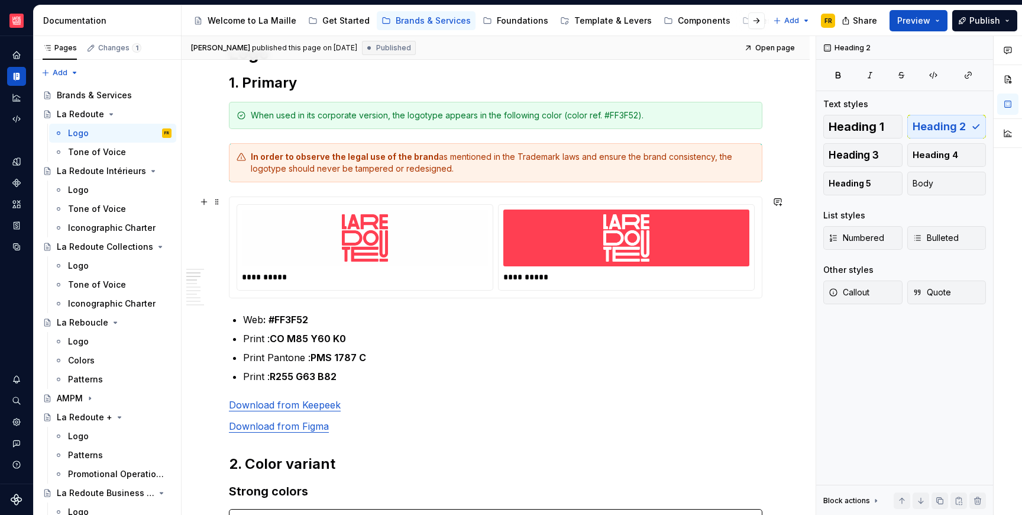
scroll to position [460, 0]
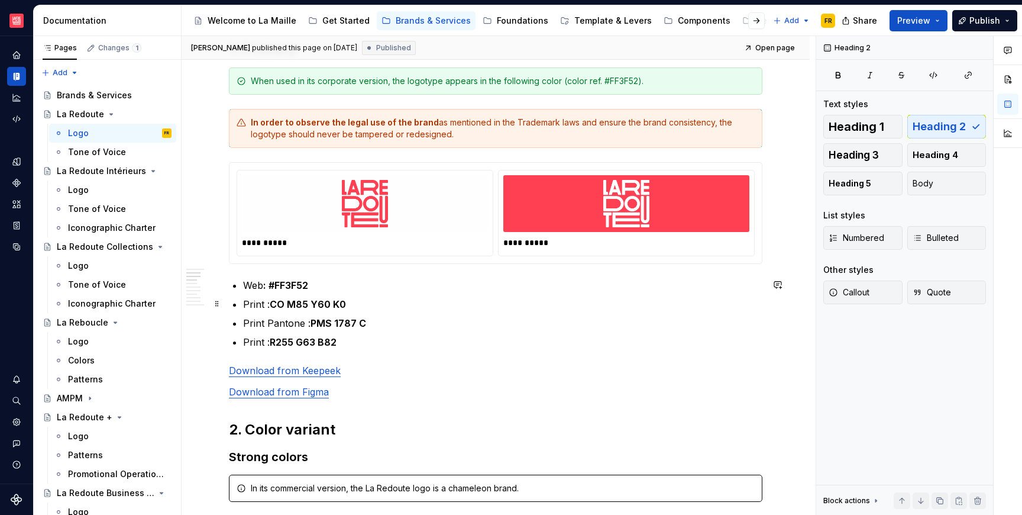
click at [330, 298] on strong "CO M85 Y60 K0" at bounding box center [308, 304] width 76 height 12
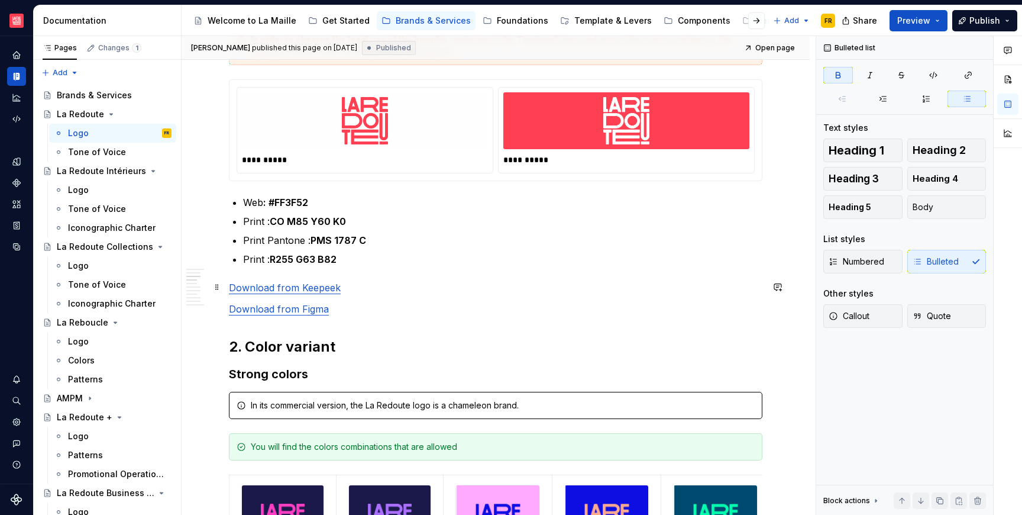
scroll to position [547, 0]
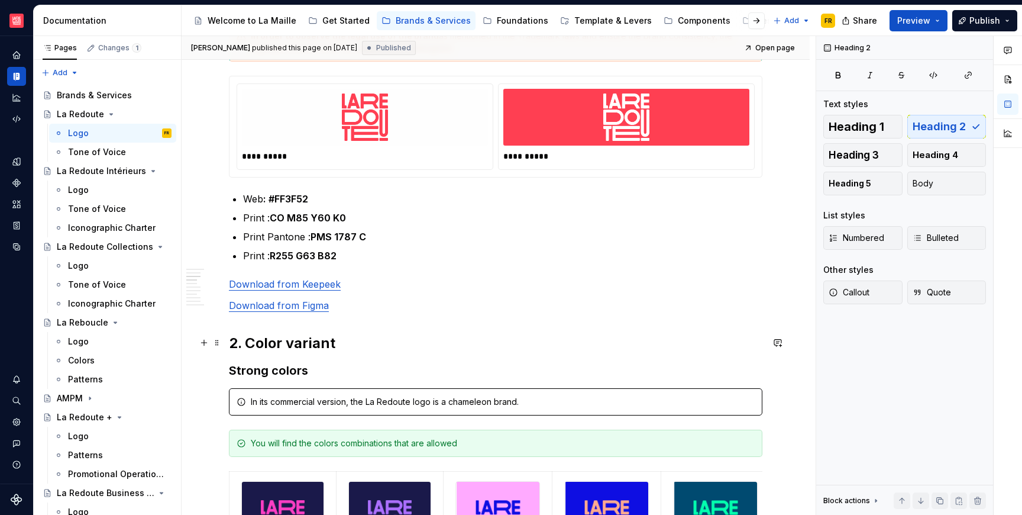
click at [320, 338] on h2 "2. Color variant" at bounding box center [496, 343] width 534 height 19
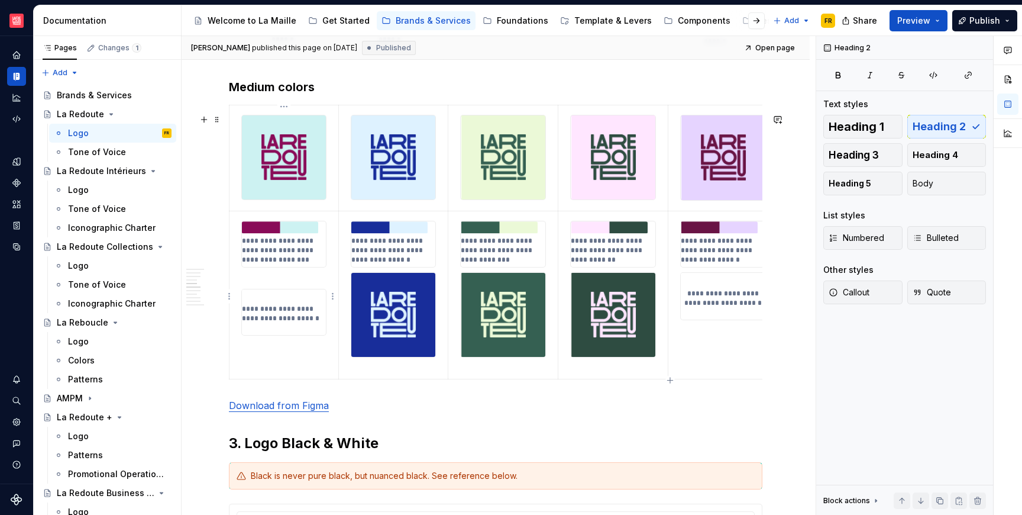
scroll to position [1242, 0]
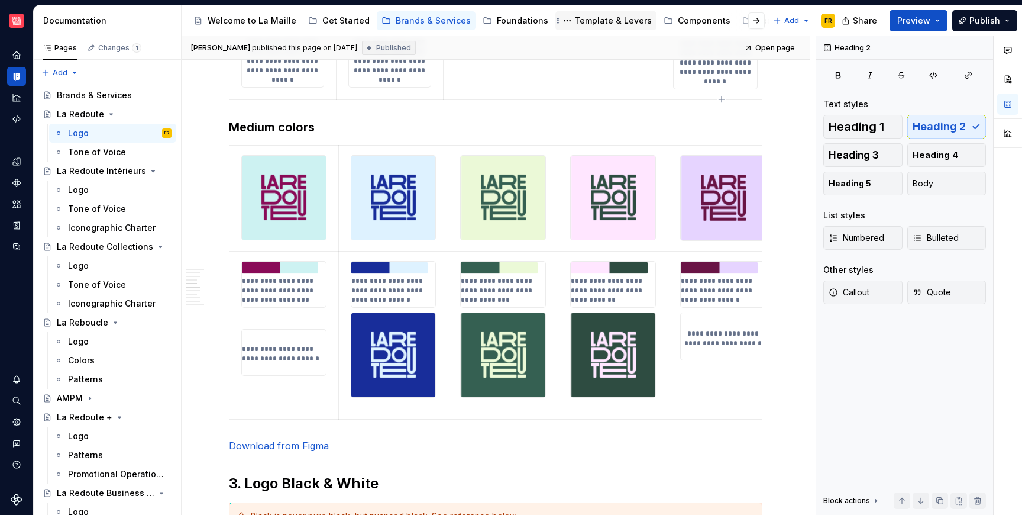
click at [610, 15] on div "Template & Levers" at bounding box center [613, 21] width 78 height 12
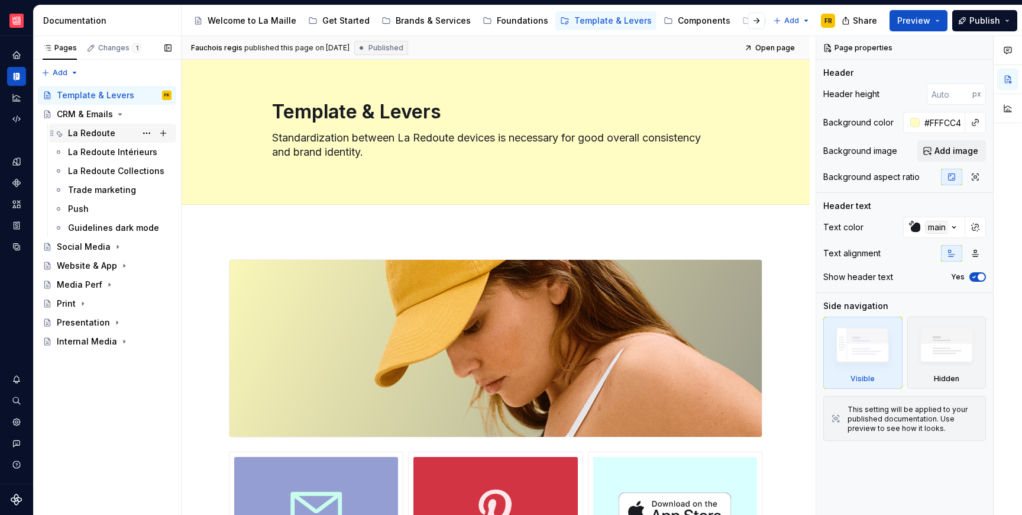
click at [89, 132] on div "La Redoute" at bounding box center [91, 133] width 47 height 12
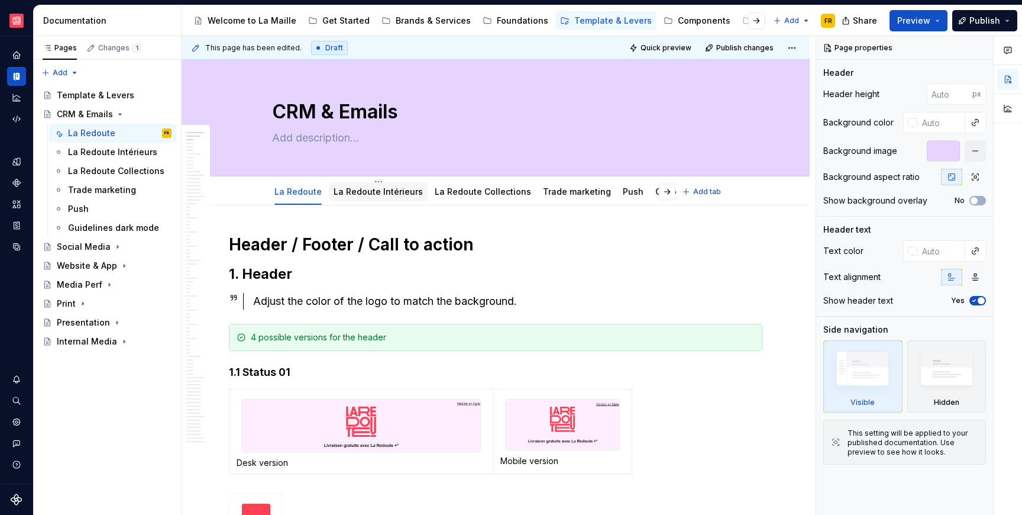
click at [366, 195] on link "La Redoute Intérieurs" at bounding box center [378, 191] width 89 height 10
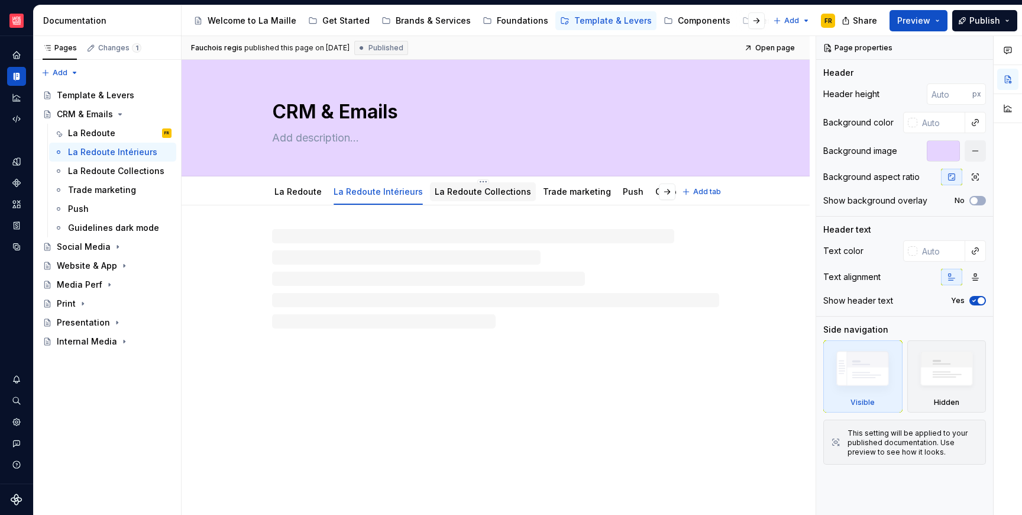
click at [447, 195] on link "La Redoute Collections" at bounding box center [483, 191] width 96 height 10
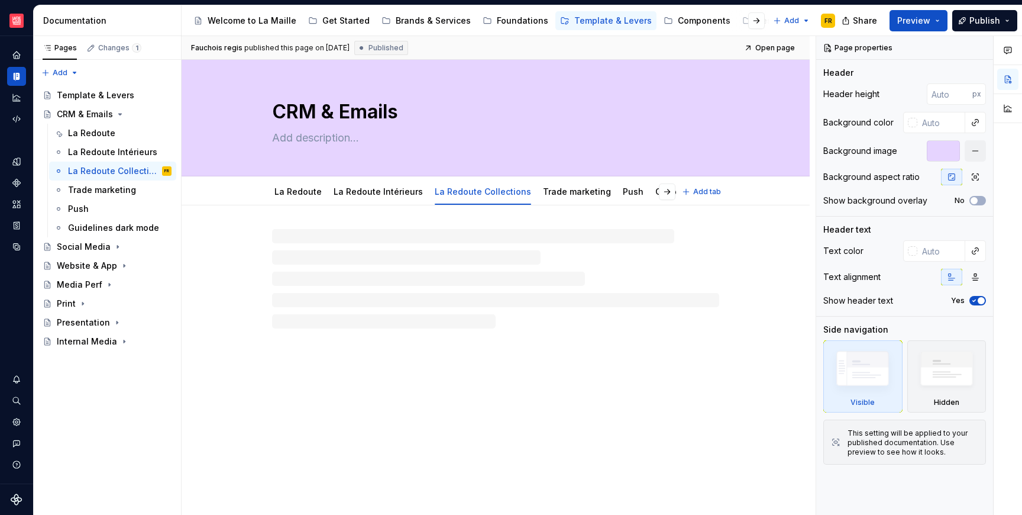
click at [544, 191] on link "Trade marketing" at bounding box center [577, 191] width 68 height 10
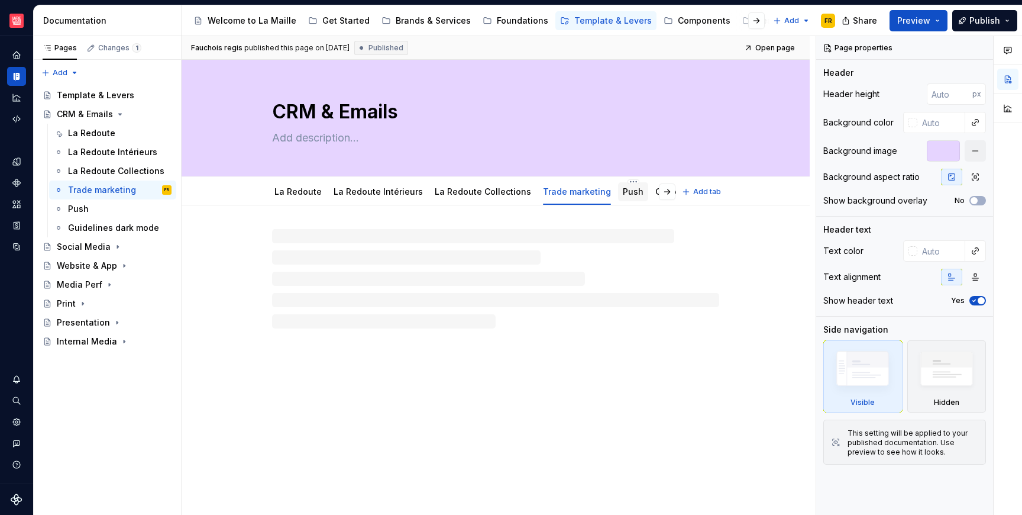
click at [623, 191] on link "Push" at bounding box center [633, 191] width 21 height 10
click at [669, 189] on button "button" at bounding box center [667, 191] width 17 height 17
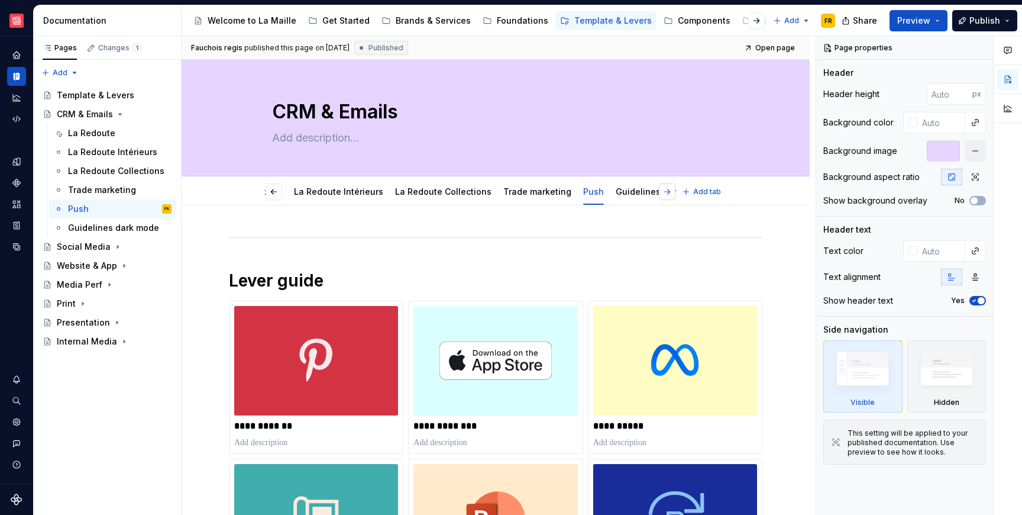
scroll to position [0, 56]
click at [643, 194] on link "Guidelines dark mode" at bounding box center [644, 191] width 91 height 10
click at [275, 191] on link "La Redoute" at bounding box center [298, 191] width 47 height 10
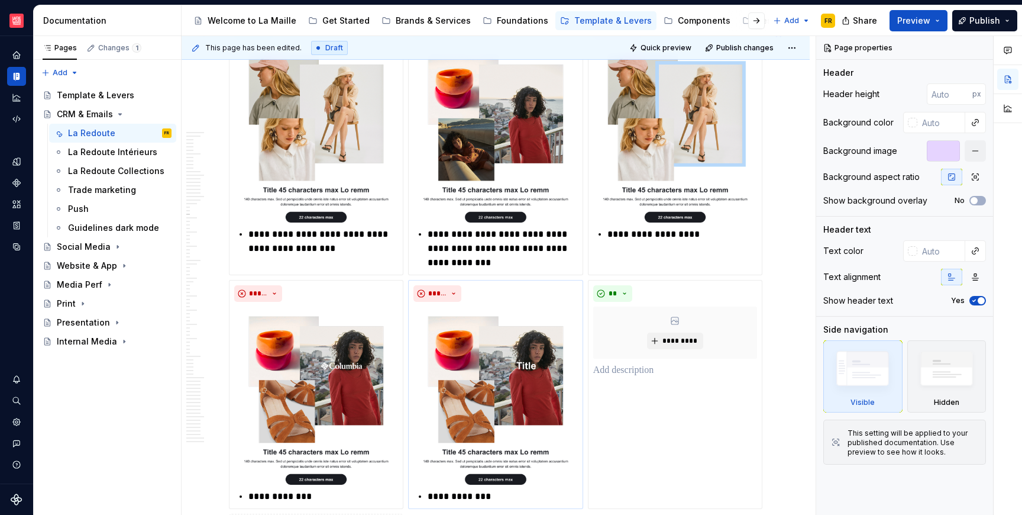
scroll to position [7129, 0]
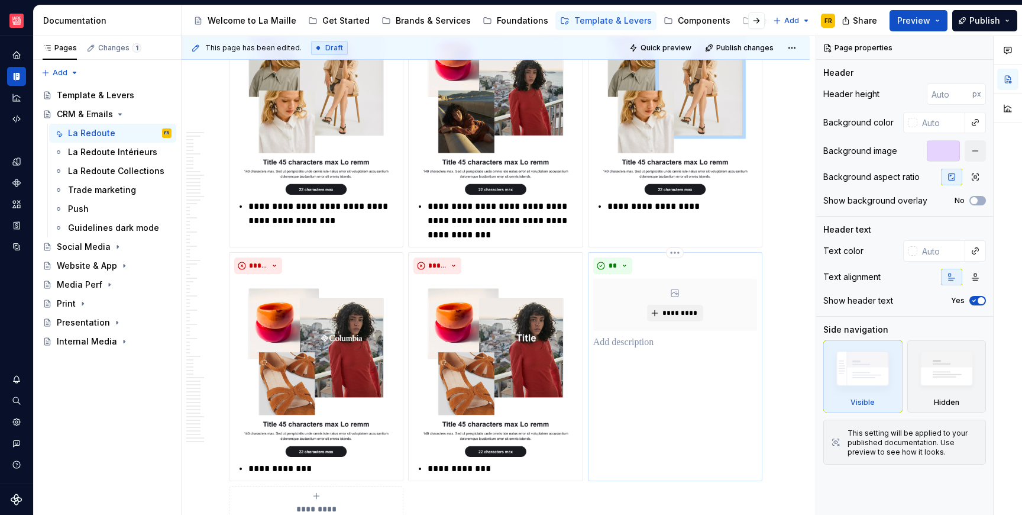
click at [607, 288] on div "*********" at bounding box center [675, 305] width 164 height 52
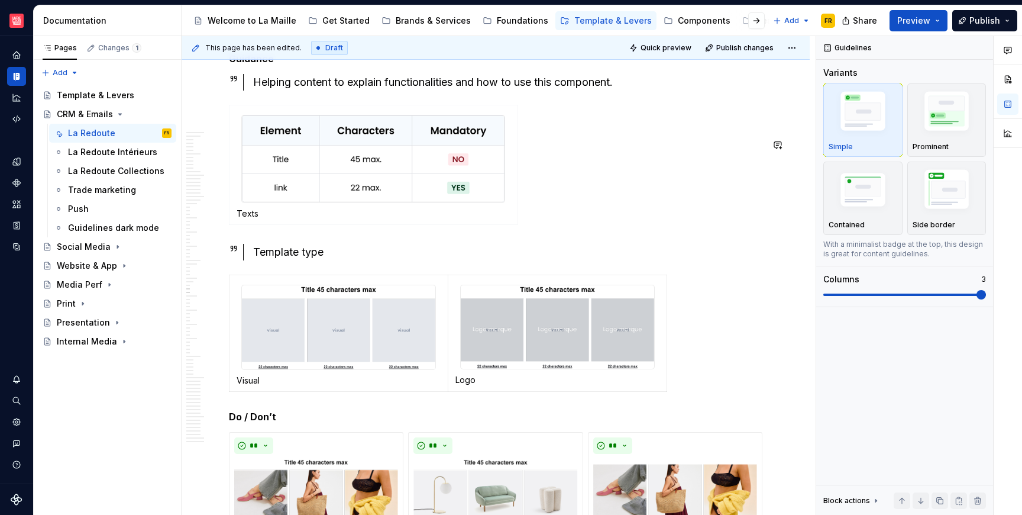
scroll to position [12681, 0]
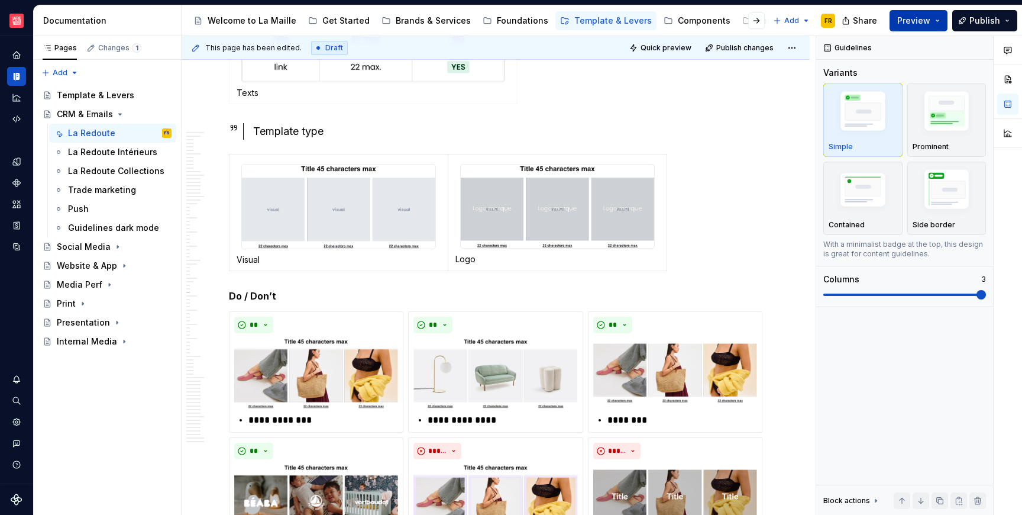
click at [909, 19] on span "Preview" at bounding box center [913, 21] width 33 height 12
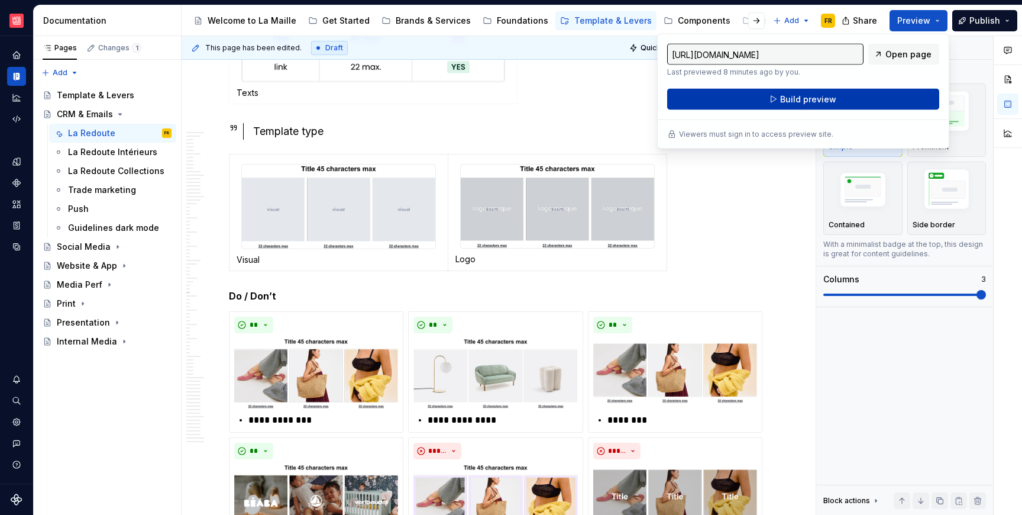
click at [803, 99] on span "Build preview" at bounding box center [808, 99] width 56 height 12
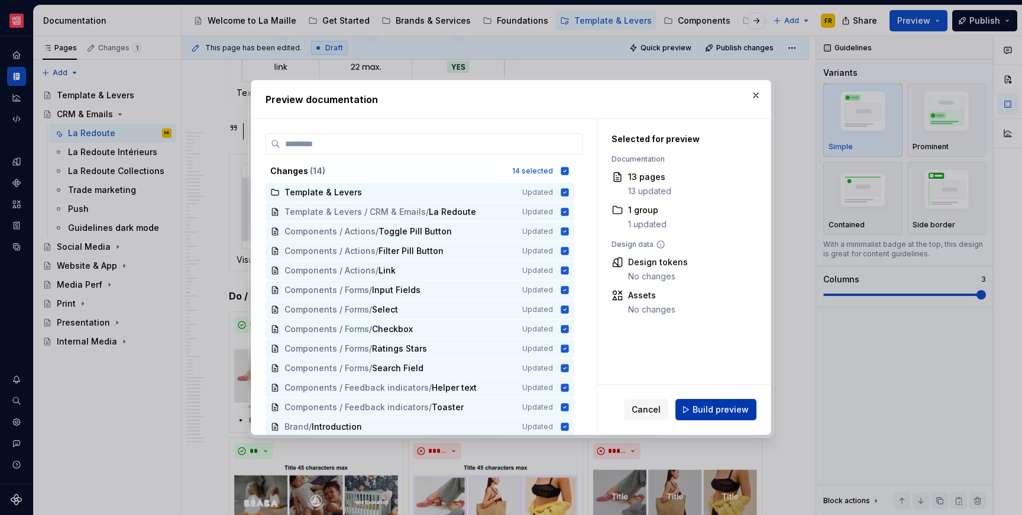
click at [703, 409] on span "Build preview" at bounding box center [721, 409] width 56 height 12
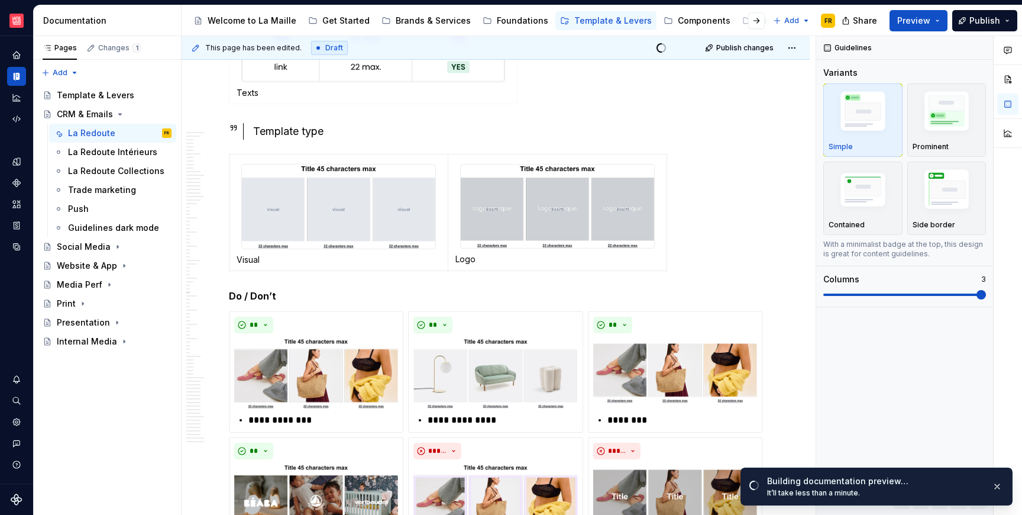
type textarea "*"
